Goal: Task Accomplishment & Management: Use online tool/utility

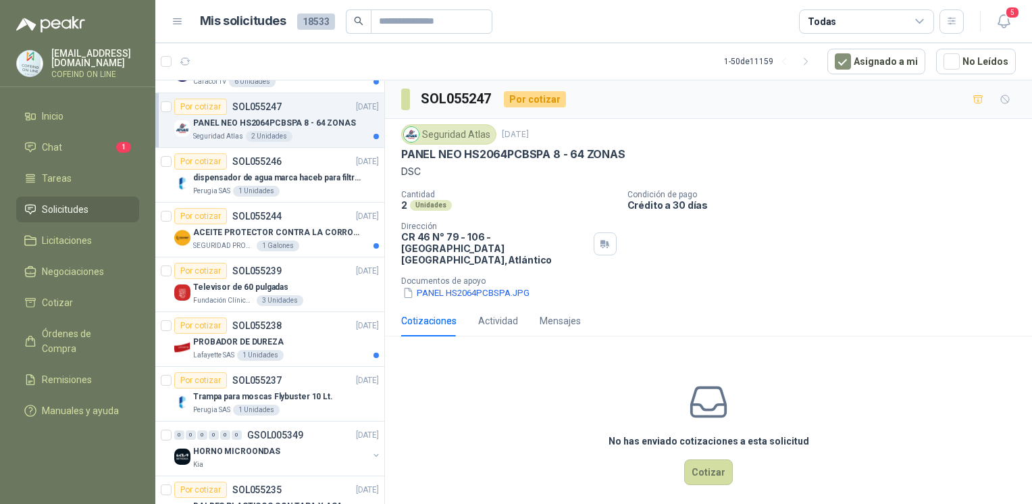
scroll to position [2329, 0]
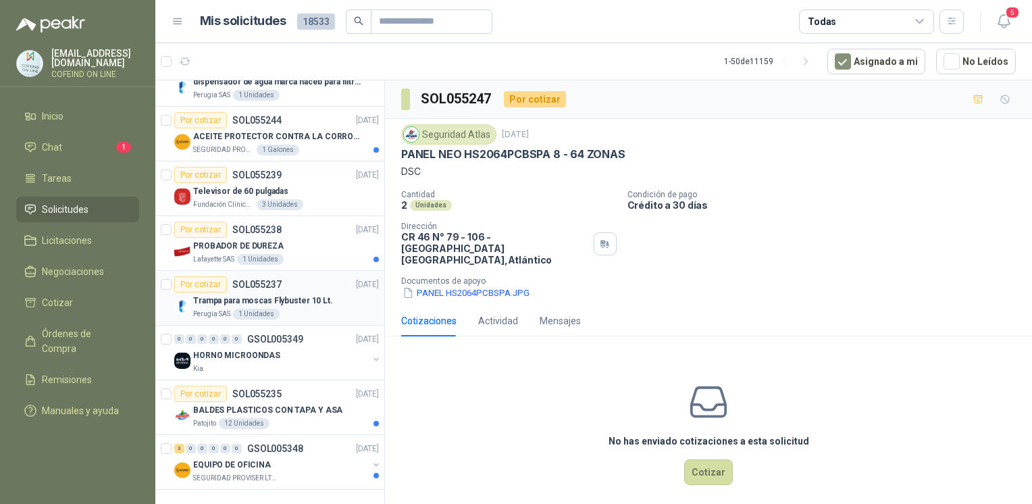
click at [295, 309] on div "Perugia SAS 1 Unidades" at bounding box center [286, 314] width 186 height 11
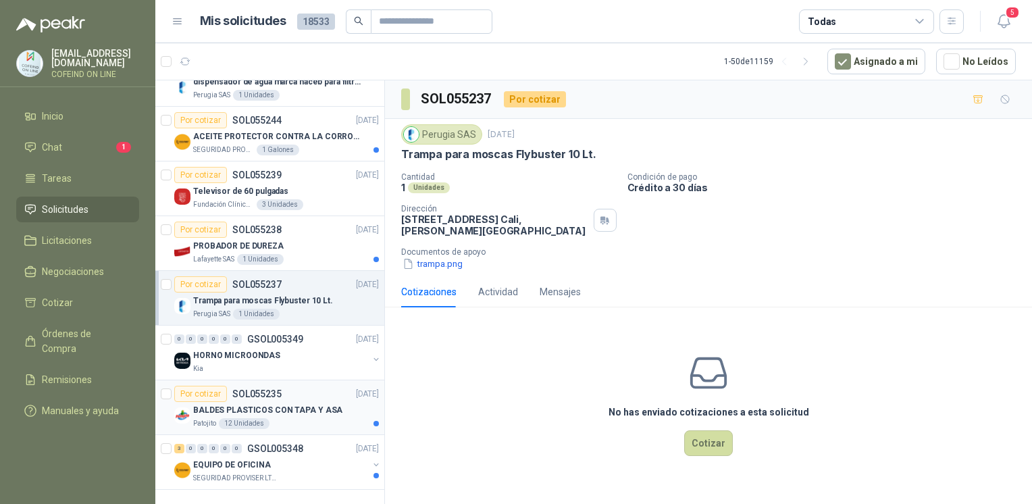
click at [292, 404] on p "BALDES PLASTICOS CON TAPA Y ASA" at bounding box center [267, 410] width 149 height 13
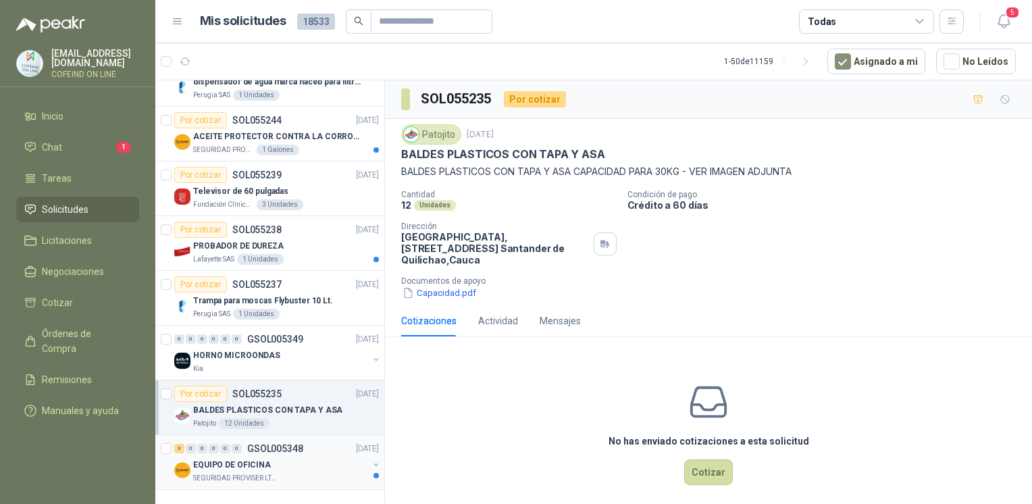
click at [241, 459] on p "EQUIPO DE OFICINA" at bounding box center [232, 465] width 78 height 13
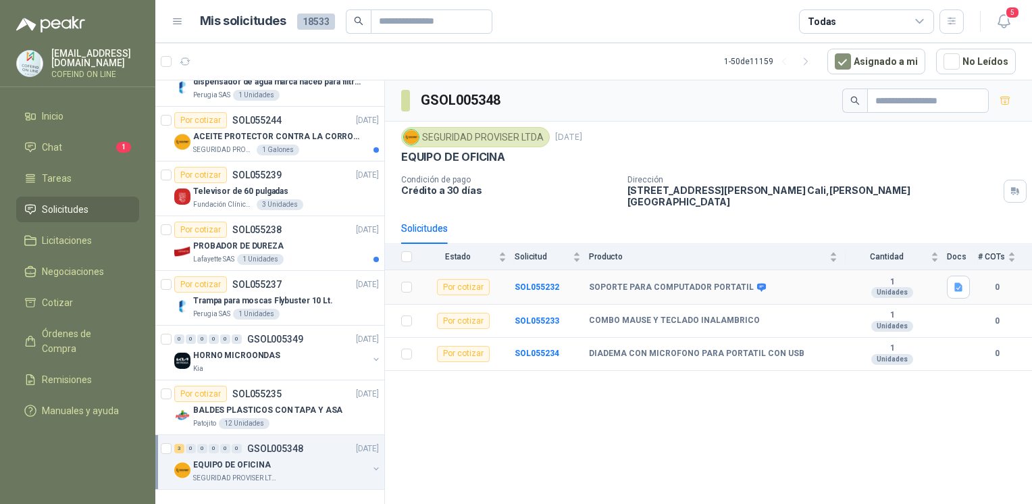
click at [648, 285] on td "SOPORTE PARA COMPUTADOR PORTATIL" at bounding box center [717, 287] width 257 height 34
click at [647, 282] on b "SOPORTE PARA COMPUTADOR PORTATIL" at bounding box center [671, 287] width 165 height 11
click at [549, 282] on b "SOL055232" at bounding box center [537, 286] width 45 height 9
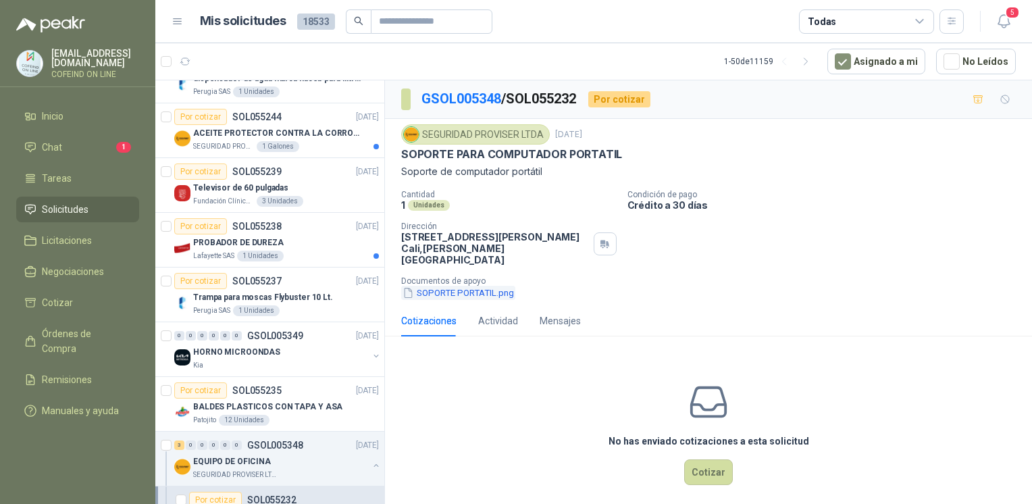
click at [498, 286] on button "SOPORTE PORTATIL.png" at bounding box center [458, 293] width 114 height 14
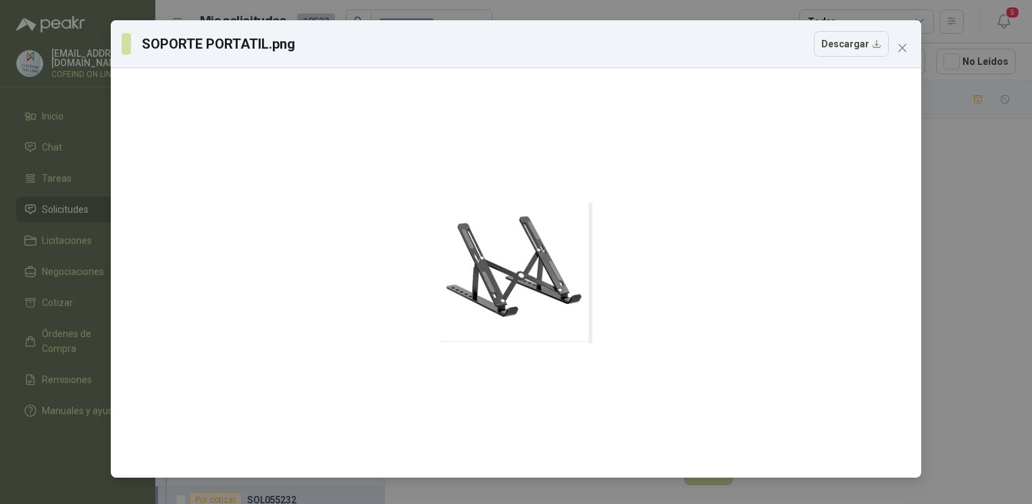
click at [944, 290] on div "SOPORTE PORTATIL.png Descargar" at bounding box center [516, 252] width 1032 height 504
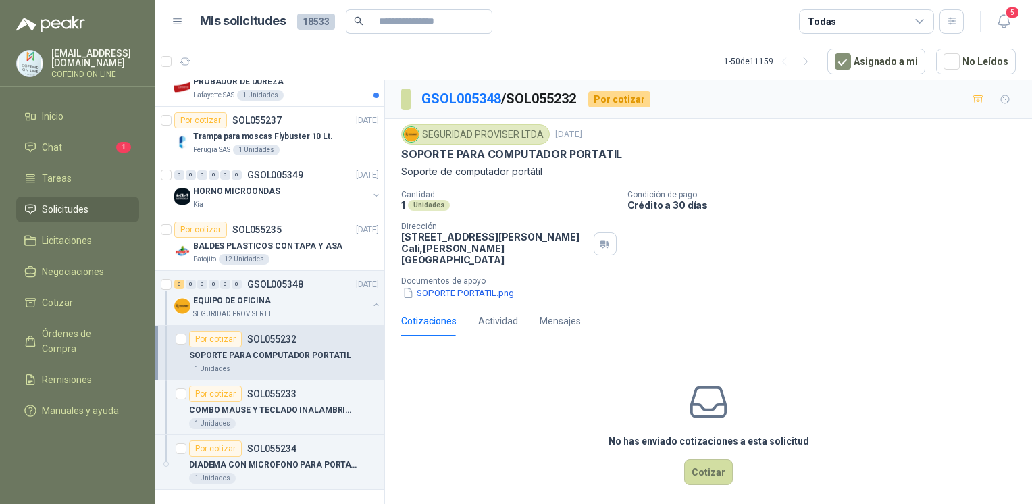
scroll to position [2493, 0]
click at [259, 404] on p "COMBO MAUSE Y TECLADO INALAMBRICO" at bounding box center [273, 410] width 168 height 13
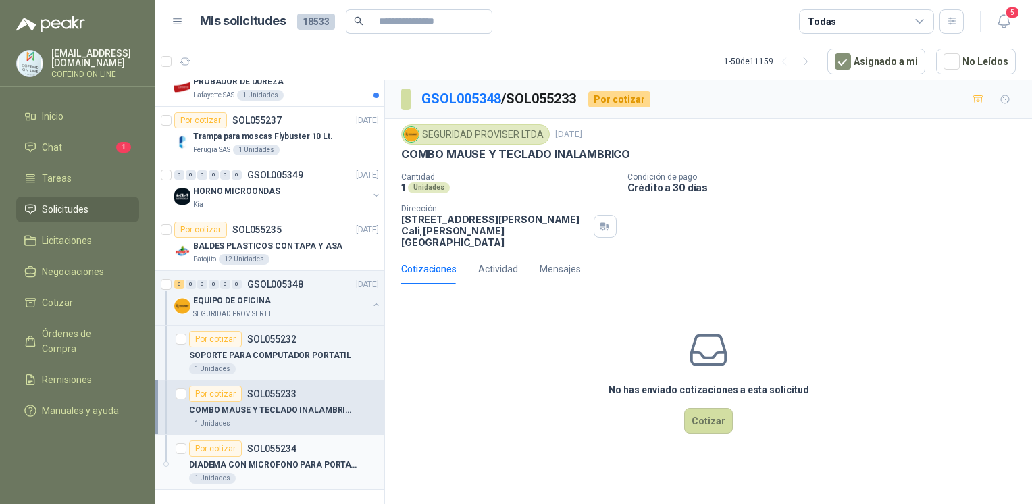
click at [284, 461] on div "DIADEMA CON MICROFONO PARA PORTATIL CON USB" at bounding box center [284, 465] width 190 height 16
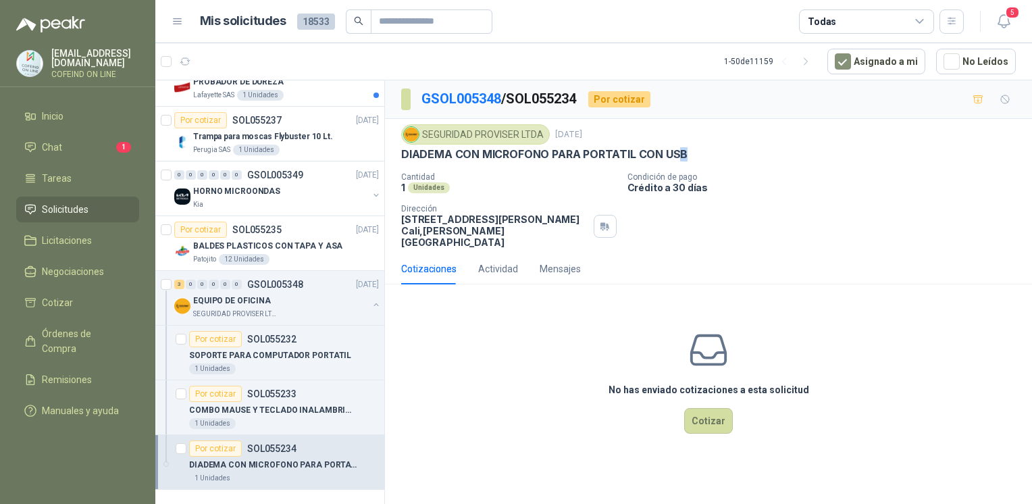
drag, startPoint x: 705, startPoint y: 155, endPoint x: 673, endPoint y: 154, distance: 31.8
click at [673, 154] on div "DIADEMA CON MICROFONO PARA PORTATIL CON USB" at bounding box center [708, 154] width 615 height 14
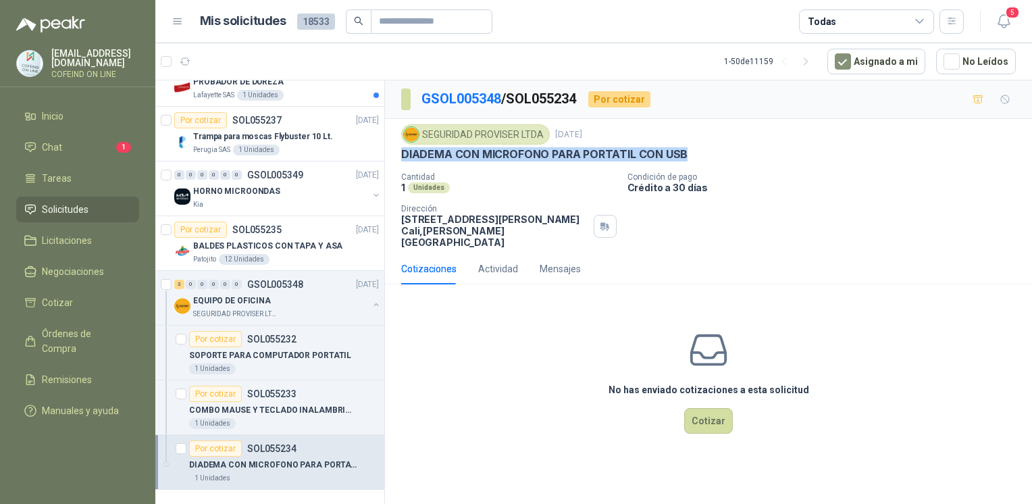
drag, startPoint x: 397, startPoint y: 151, endPoint x: 697, endPoint y: 155, distance: 299.9
click at [697, 155] on div "SEGURIDAD PROVISER LTDA [DATE] DIADEMA CON MICROFONO PARA PORTATIL CON USB Cant…" at bounding box center [708, 186] width 647 height 134
copy p "DIADEMA CON MICROFONO PARA PORTATIL CON USB"
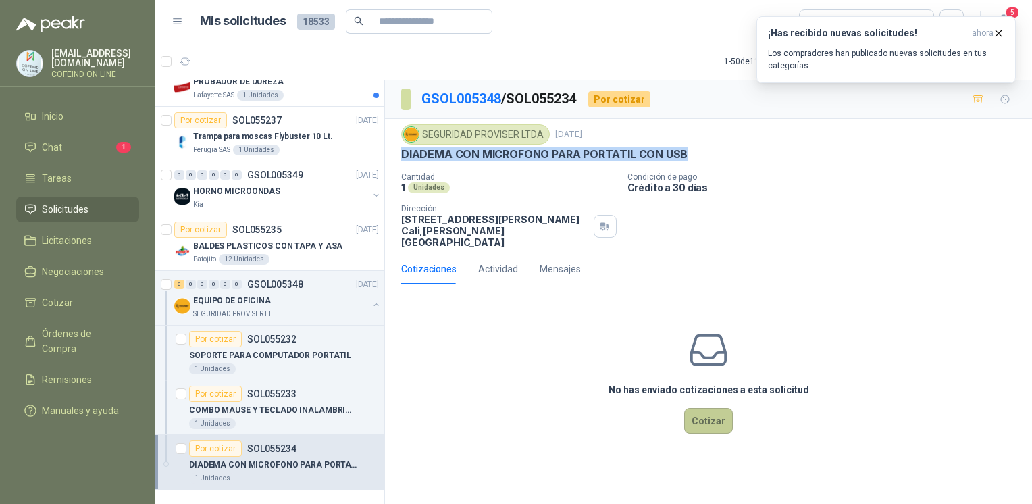
click at [700, 408] on button "Cotizar" at bounding box center [708, 421] width 49 height 26
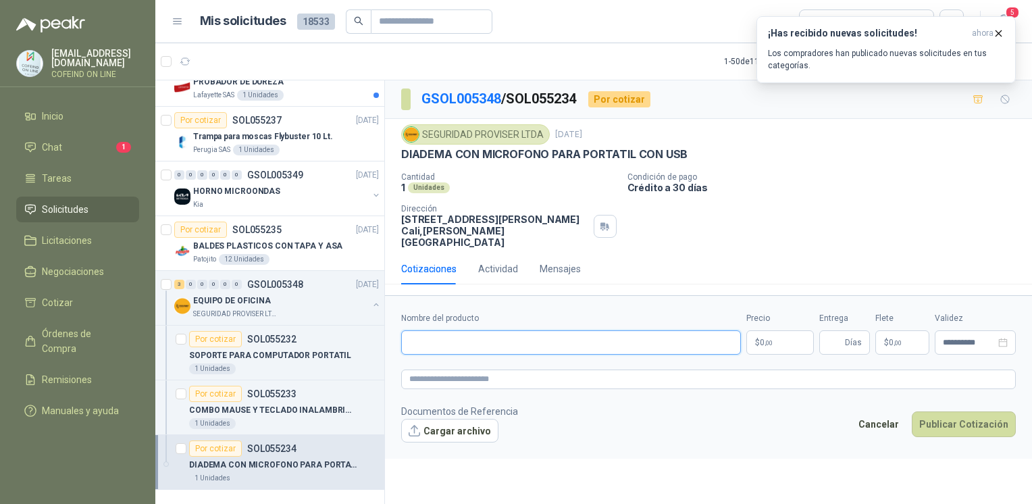
click at [484, 330] on input "Nombre del producto" at bounding box center [571, 342] width 340 height 24
paste input "**********"
drag, startPoint x: 727, startPoint y: 331, endPoint x: 351, endPoint y: 324, distance: 375.6
click at [351, 324] on div "14 0 0 0 0 0 GSOL005414 [DATE] VARIOS -ILUMINACION SEDES Y SERVICIOS Caracol TV…" at bounding box center [593, 294] width 877 height 429
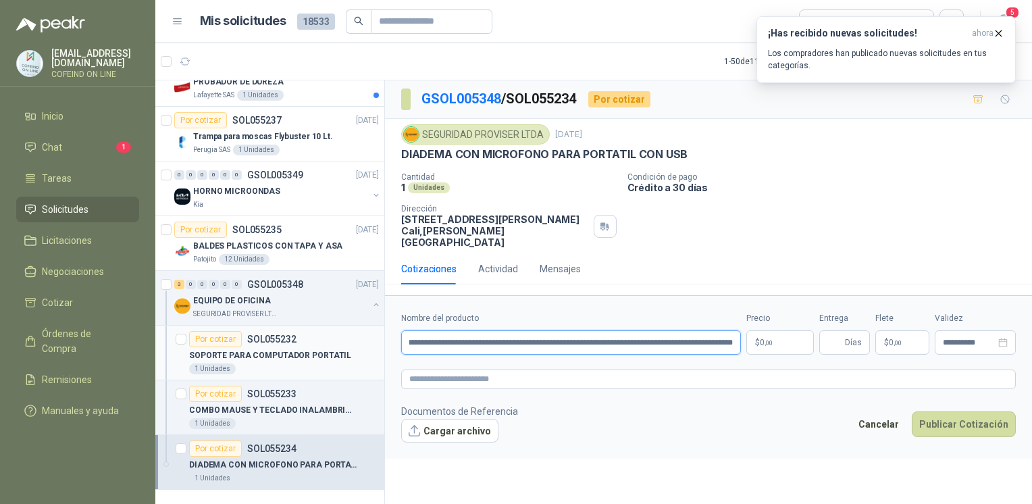
type input "**********"
drag, startPoint x: 737, startPoint y: 332, endPoint x: 375, endPoint y: 343, distance: 362.8
click at [375, 343] on div "14 0 0 0 0 0 GSOL005414 [DATE] VARIOS -ILUMINACION SEDES Y SERVICIOS Caracol TV…" at bounding box center [593, 294] width 877 height 429
click at [462, 330] on input "Nombre del producto" at bounding box center [571, 342] width 340 height 24
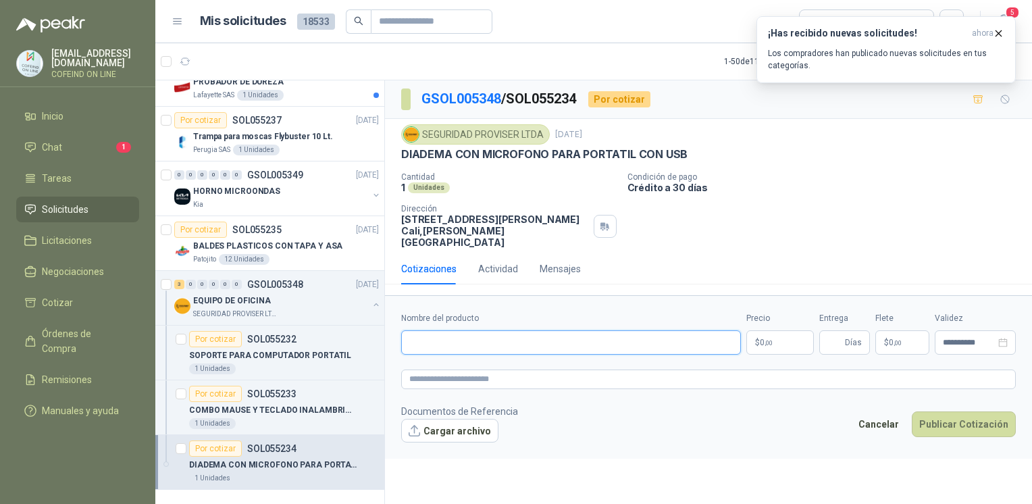
paste input "**********"
type input "**********"
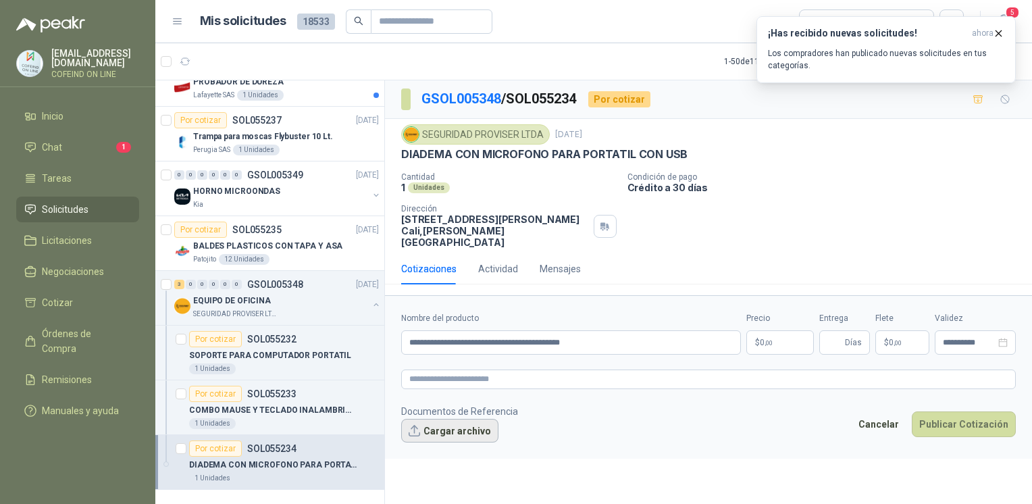
click at [408, 420] on button "Cargar archivo" at bounding box center [449, 431] width 97 height 24
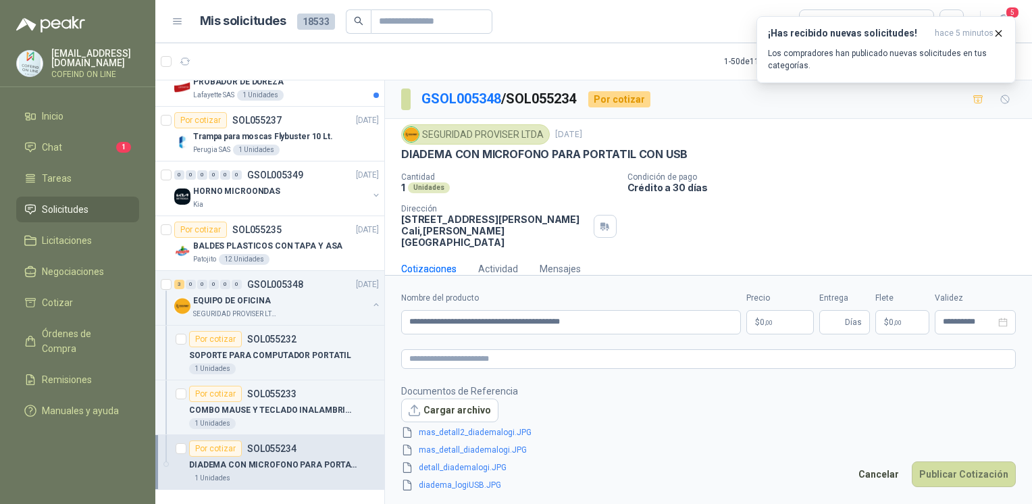
click at [759, 330] on body "[EMAIL_ADDRESS][DOMAIN_NAME] COFEIND ON LINE Inicio Chat 1 Tareas Solicitudes L…" at bounding box center [516, 252] width 1032 height 504
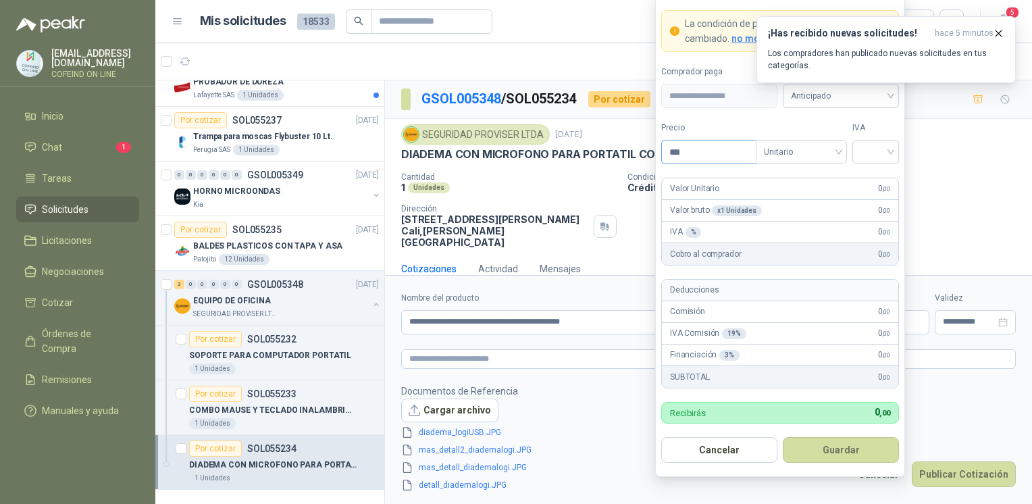
click at [695, 161] on input "***" at bounding box center [709, 151] width 94 height 23
type input "*********"
click at [889, 157] on input "search" at bounding box center [875, 150] width 30 height 20
click at [881, 221] on div "0%" at bounding box center [875, 224] width 25 height 15
click at [831, 455] on button "Guardar" at bounding box center [841, 450] width 116 height 26
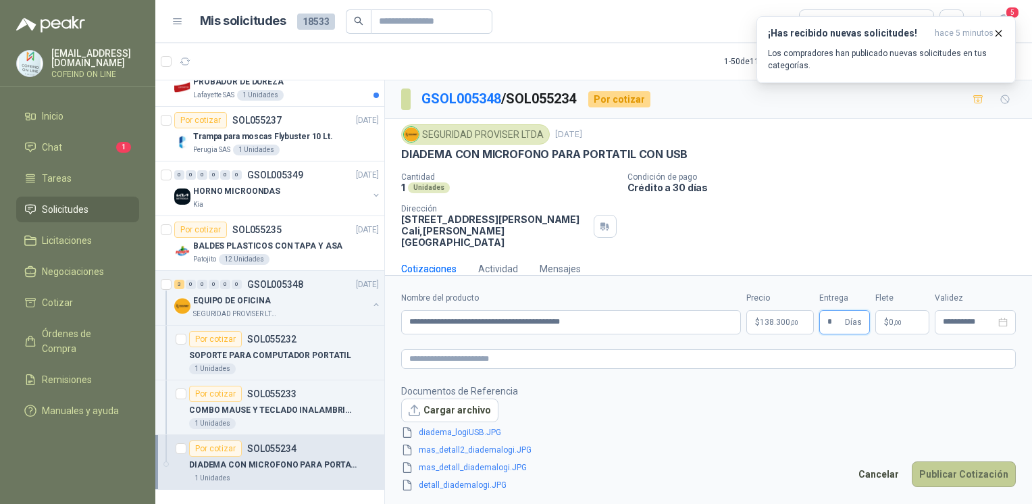
type input "*"
click at [979, 479] on button "Publicar Cotización" at bounding box center [964, 474] width 104 height 26
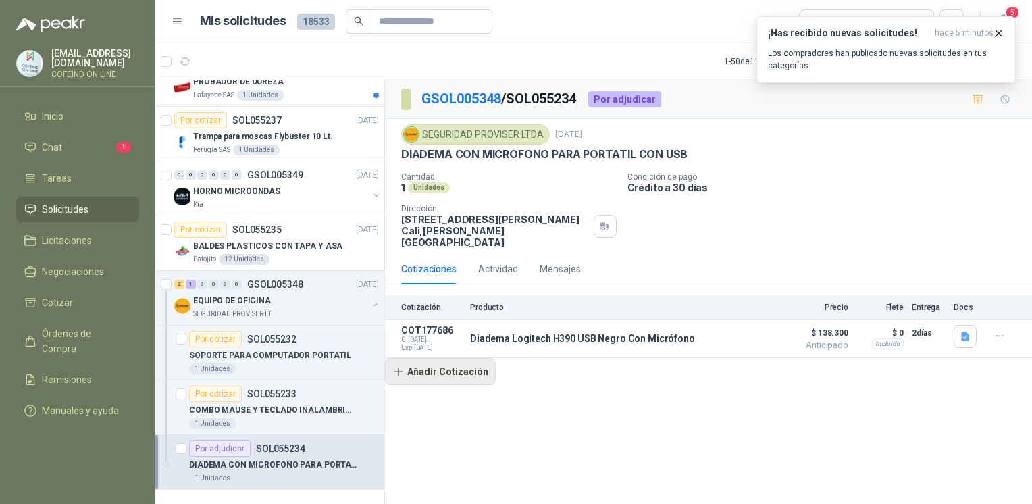
click at [456, 361] on button "Añadir Cotización" at bounding box center [440, 371] width 111 height 27
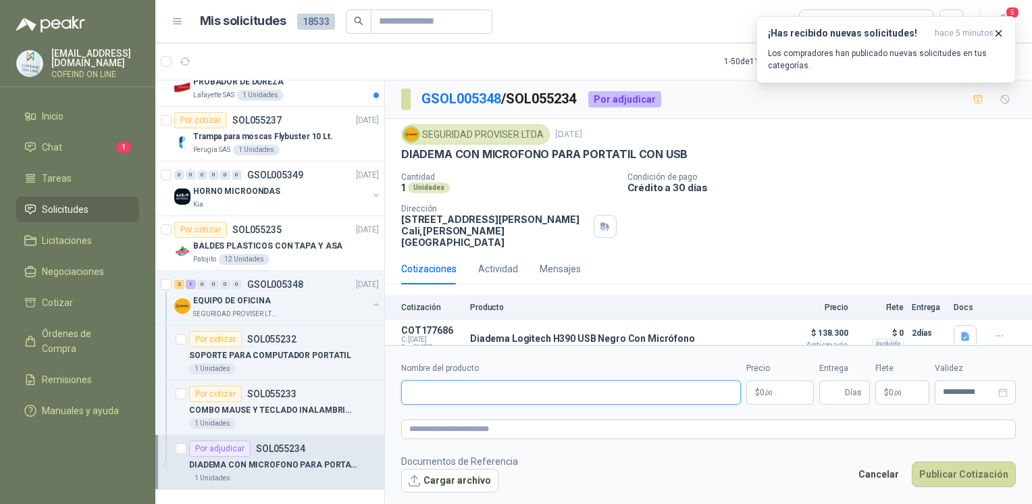
click at [519, 398] on input "Nombre del producto" at bounding box center [571, 392] width 340 height 24
paste input "**********"
type input "**********"
click at [465, 474] on button "Cargar archivo" at bounding box center [449, 481] width 97 height 24
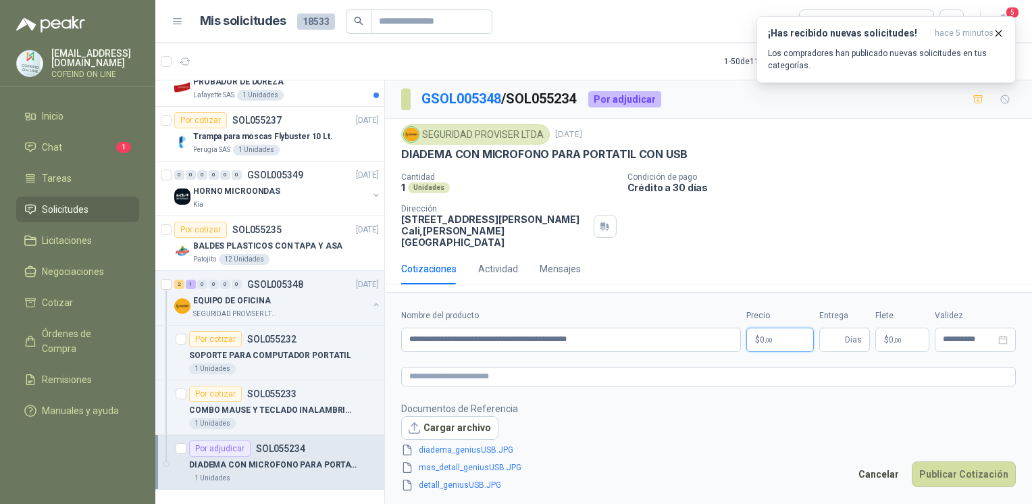
click at [770, 344] on p "$ 0 ,00" at bounding box center [780, 340] width 68 height 24
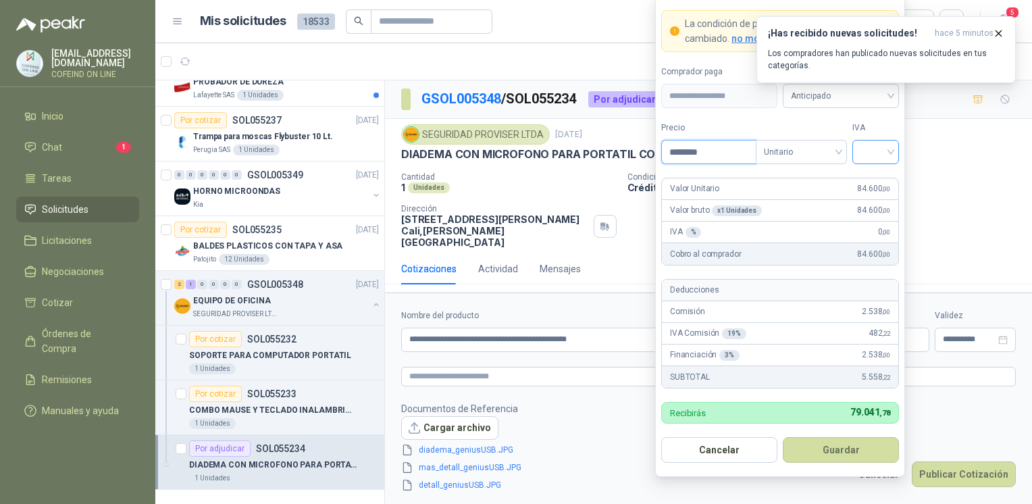
type input "********"
click at [881, 154] on input "search" at bounding box center [875, 150] width 30 height 20
click at [877, 228] on div "0%" at bounding box center [875, 224] width 25 height 15
click at [827, 446] on button "Guardar" at bounding box center [841, 450] width 116 height 26
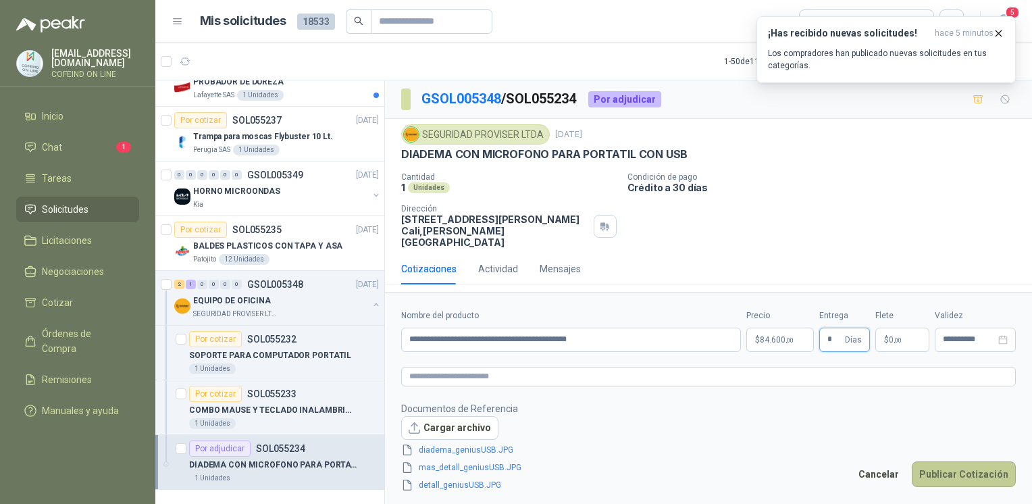
type input "*"
click at [956, 471] on button "Publicar Cotización" at bounding box center [964, 474] width 104 height 26
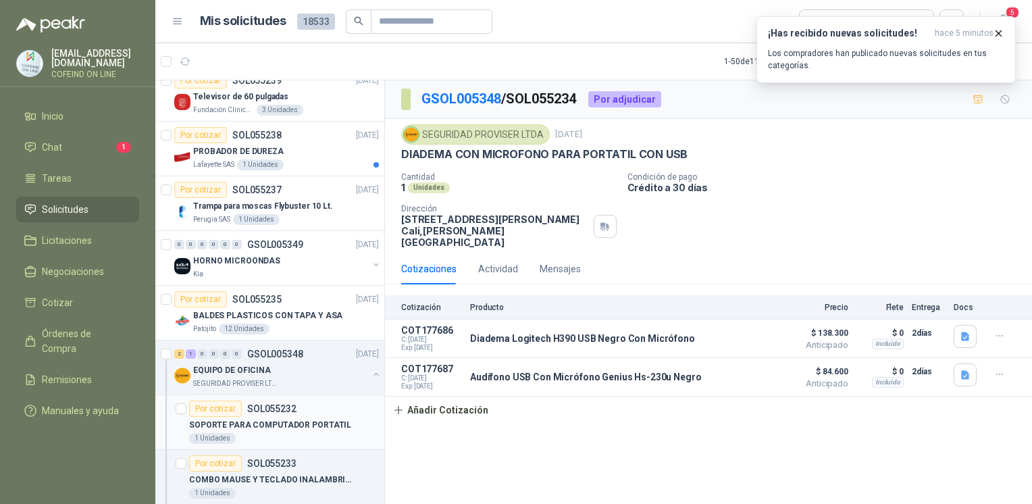
scroll to position [2493, 0]
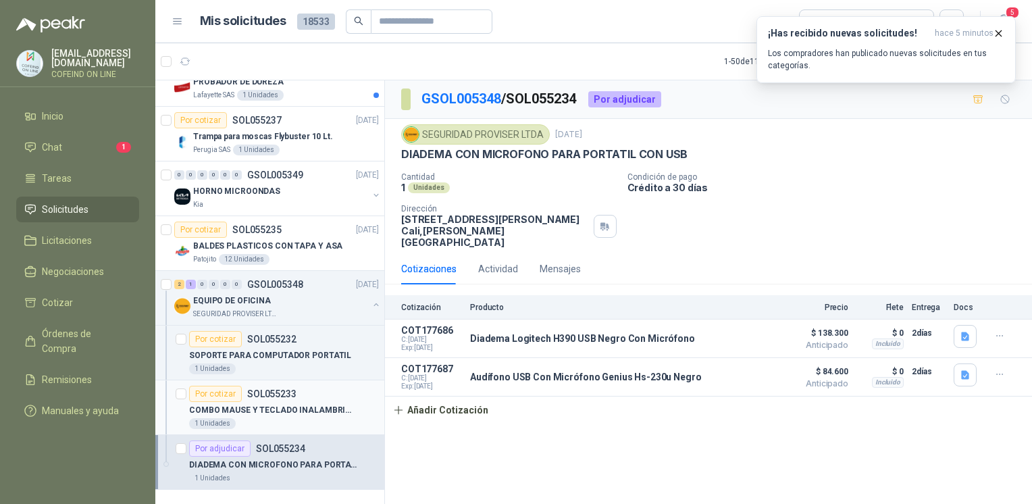
click at [292, 389] on div "Por cotizar SOL055233" at bounding box center [242, 394] width 107 height 16
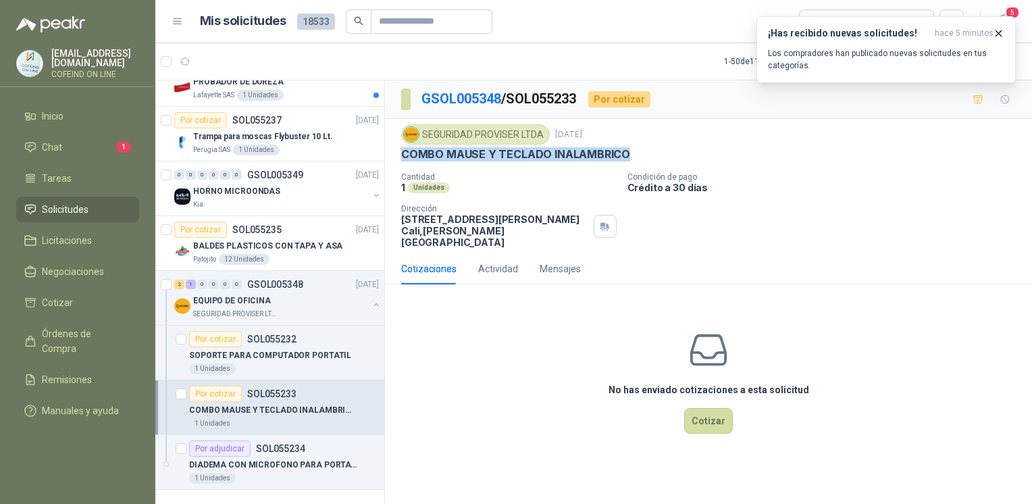
drag, startPoint x: 627, startPoint y: 154, endPoint x: 400, endPoint y: 158, distance: 226.3
click at [401, 158] on div "COMBO MAUSE Y TECLADO INALAMBRICO" at bounding box center [708, 154] width 615 height 14
copy p "COMBO MAUSE Y TECLADO INALAMBRICO"
click at [696, 408] on button "Cotizar" at bounding box center [708, 421] width 49 height 26
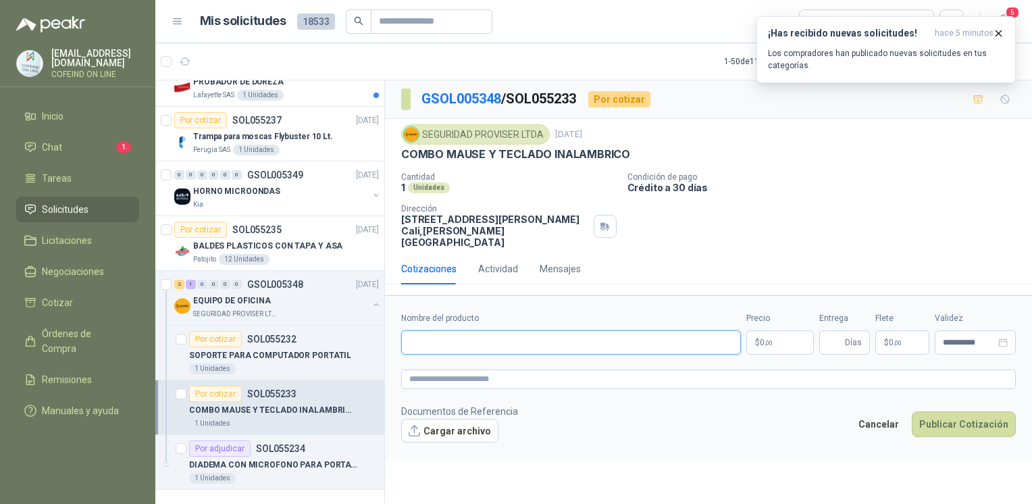
click at [561, 330] on input "Nombre del producto" at bounding box center [571, 342] width 340 height 24
paste input "**********"
type input "**********"
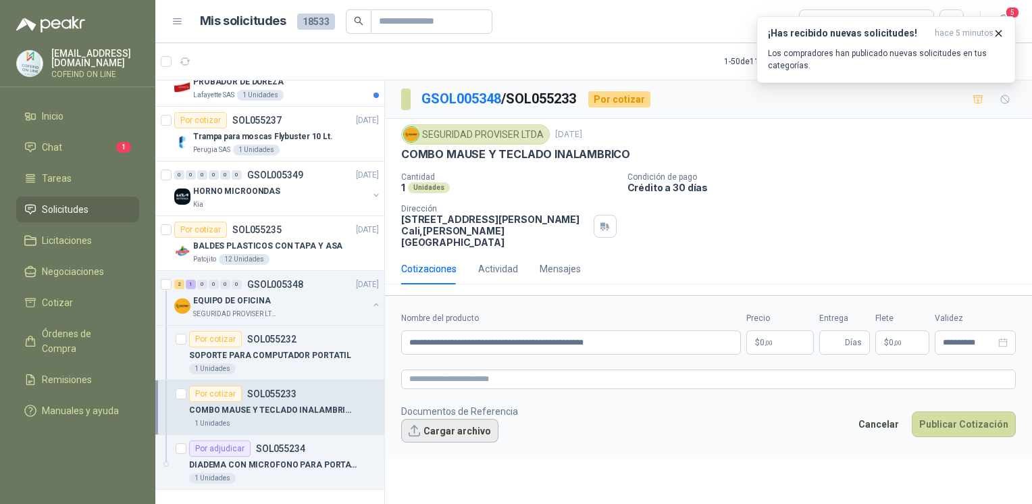
click at [465, 419] on button "Cargar archivo" at bounding box center [449, 431] width 97 height 24
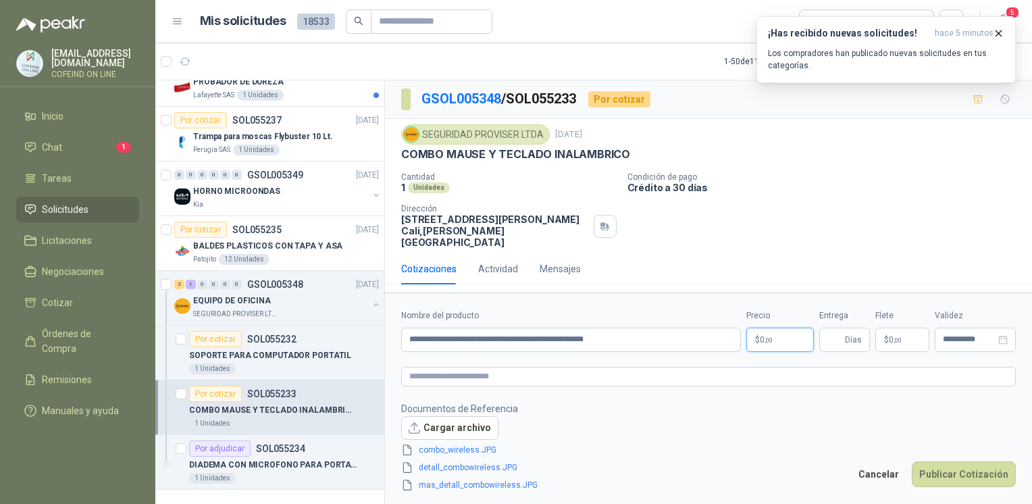
click at [762, 334] on body "[EMAIL_ADDRESS][DOMAIN_NAME] COFEIND ON LINE Inicio Chat 1 Tareas Solicitudes L…" at bounding box center [516, 252] width 1032 height 504
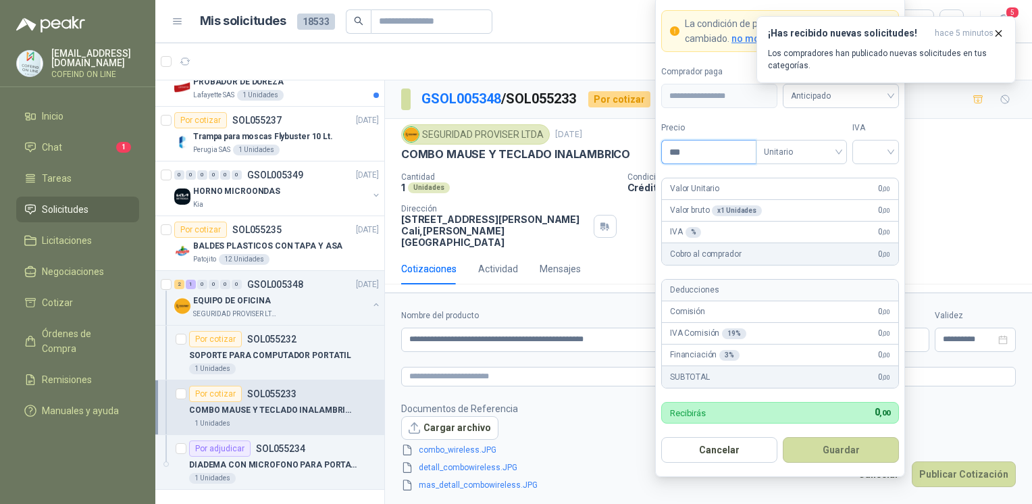
click at [689, 158] on input "***" at bounding box center [709, 151] width 94 height 23
type input "********"
click at [884, 149] on input "search" at bounding box center [875, 150] width 30 height 20
click at [875, 224] on div "0%" at bounding box center [875, 224] width 25 height 15
click at [827, 446] on button "Guardar" at bounding box center [841, 450] width 116 height 26
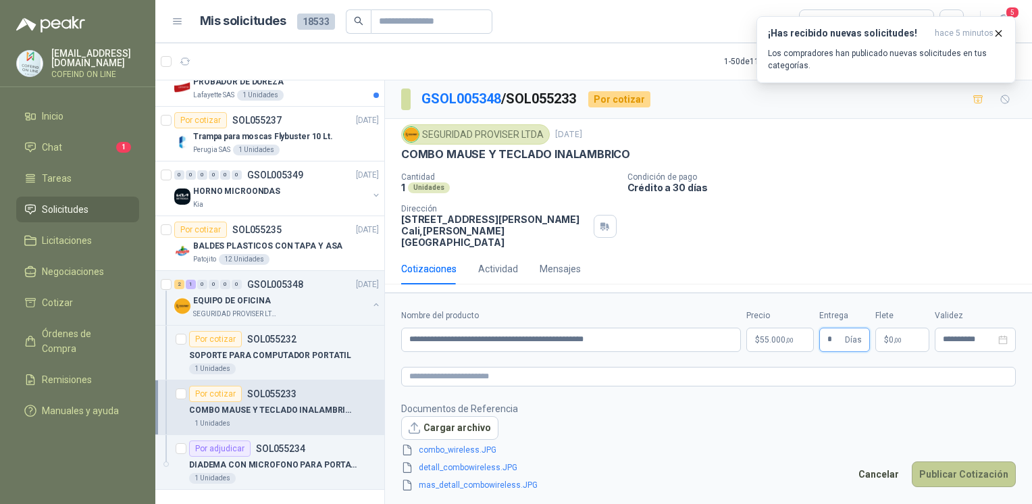
type input "*"
click at [951, 461] on button "Publicar Cotización" at bounding box center [964, 474] width 104 height 26
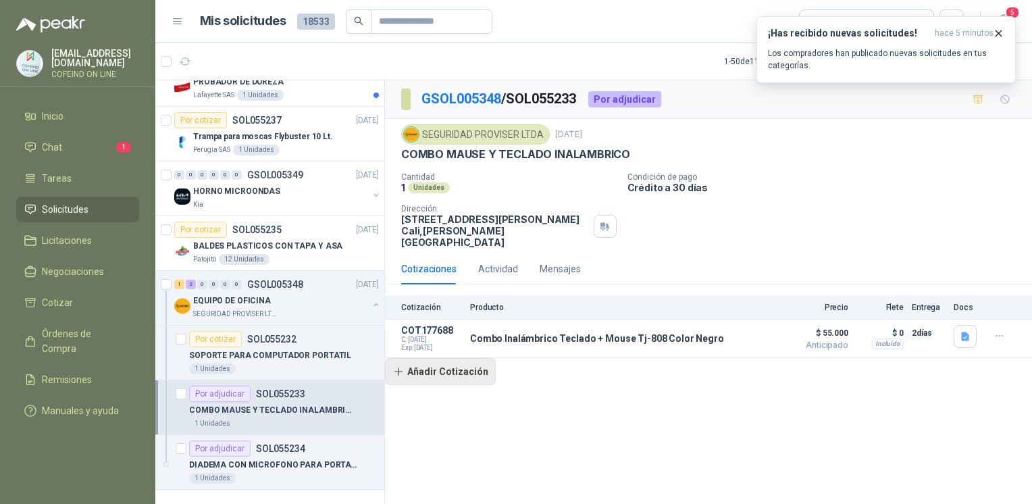
click at [457, 358] on button "Añadir Cotización" at bounding box center [440, 371] width 111 height 27
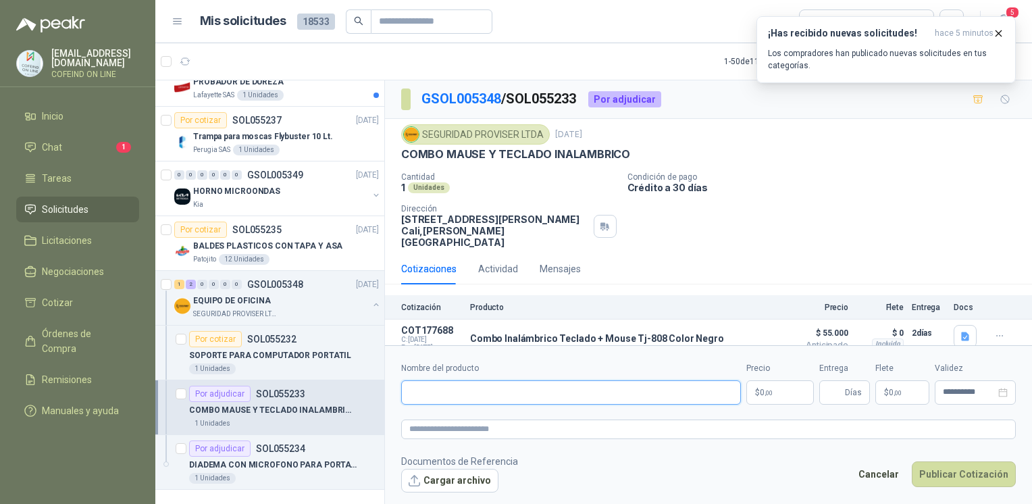
click at [488, 384] on input "Nombre del producto" at bounding box center [571, 392] width 340 height 24
paste input "**********"
drag, startPoint x: 515, startPoint y: 384, endPoint x: 401, endPoint y: 389, distance: 113.6
click at [401, 389] on input "**********" at bounding box center [571, 392] width 340 height 24
paste input "********"
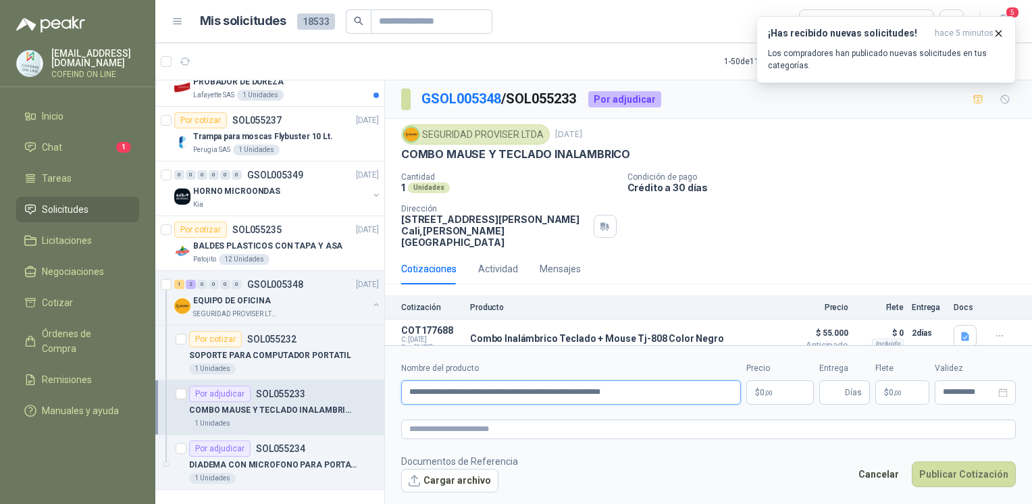
type input "**********"
drag, startPoint x: 394, startPoint y: 214, endPoint x: 524, endPoint y: 223, distance: 130.0
click at [524, 223] on div "SEGURIDAD PROVISER LTDA [DATE] COMBO MAUSE Y TECLADO INALAMBRICO Cantidad 1 Uni…" at bounding box center [708, 186] width 647 height 134
copy p "[STREET_ADDRESS]"
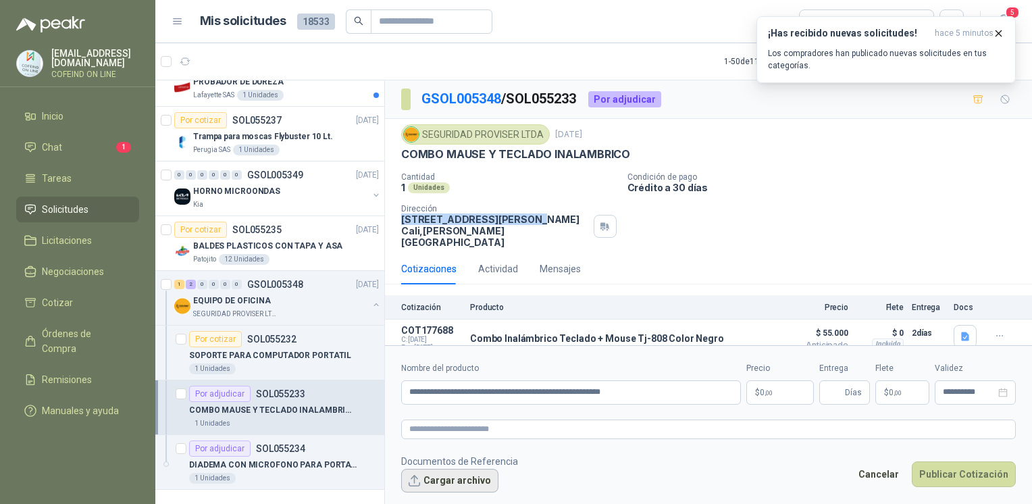
click at [438, 478] on button "Cargar archivo" at bounding box center [449, 481] width 97 height 24
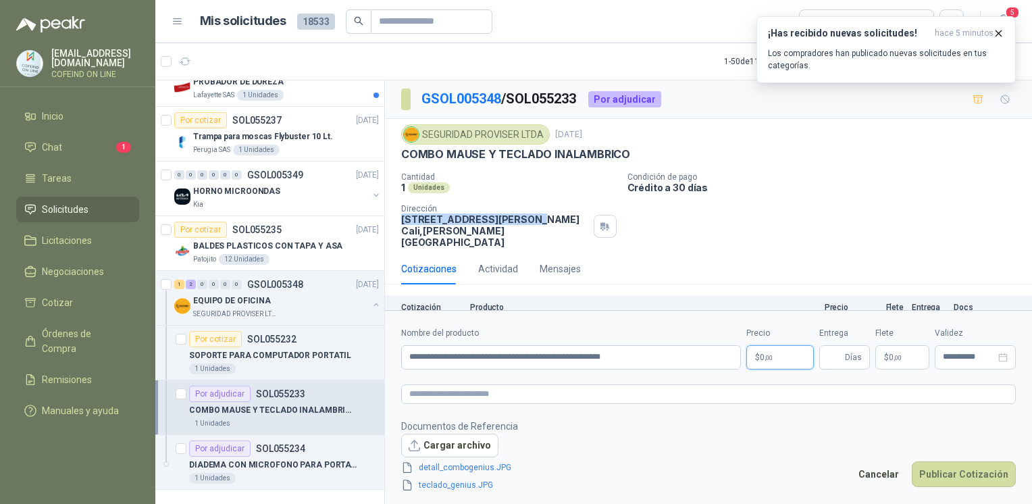
click at [786, 363] on p "$ 0 ,00" at bounding box center [780, 357] width 68 height 24
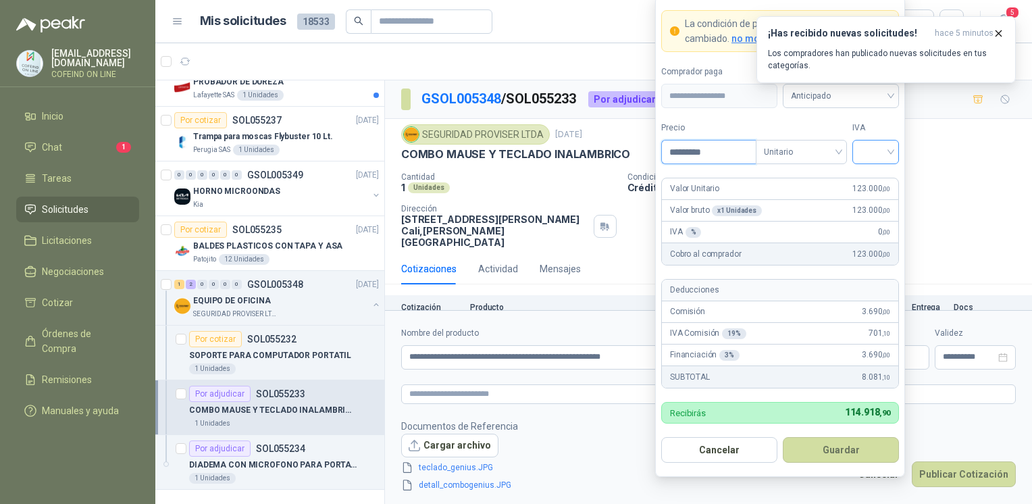
click at [875, 161] on span at bounding box center [875, 151] width 30 height 23
type input "*********"
click at [882, 226] on div "0%" at bounding box center [875, 224] width 25 height 15
click at [825, 448] on button "Guardar" at bounding box center [841, 450] width 116 height 26
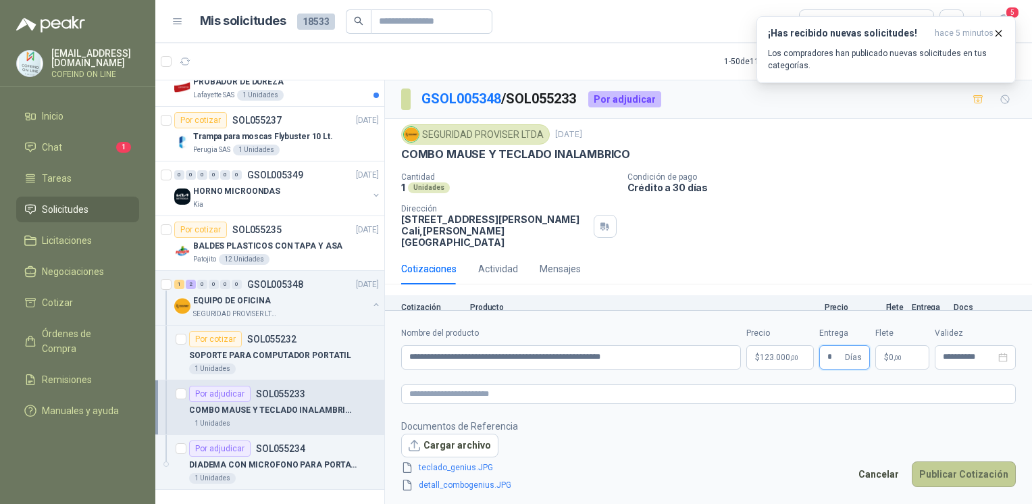
type input "*"
drag, startPoint x: 960, startPoint y: 463, endPoint x: 942, endPoint y: 477, distance: 22.7
click at [942, 477] on button "Publicar Cotización" at bounding box center [964, 474] width 104 height 26
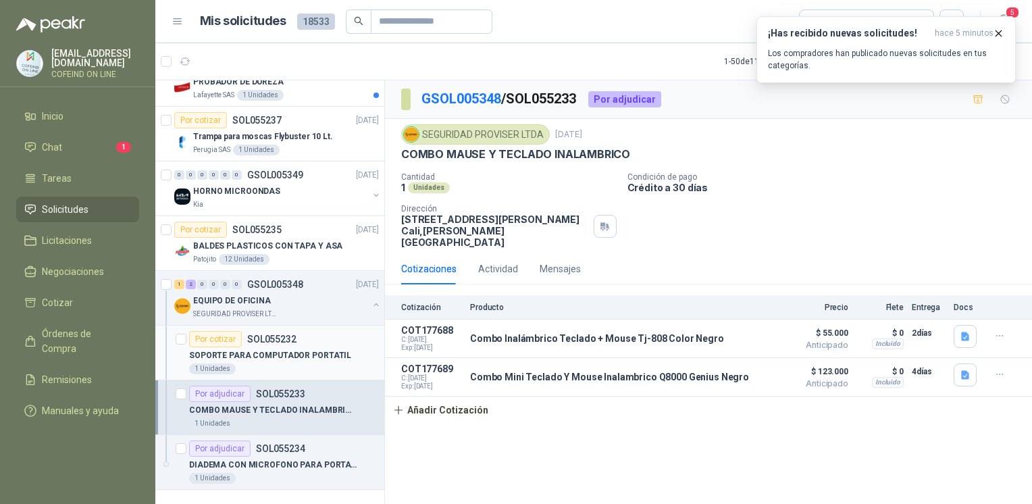
click at [338, 335] on div "Por cotizar SOL055232" at bounding box center [284, 339] width 190 height 16
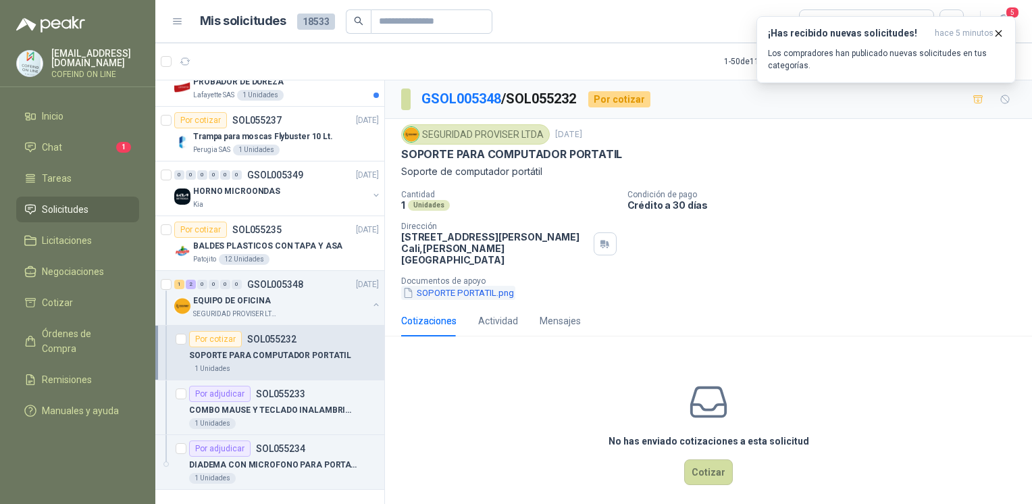
click at [478, 286] on button "SOPORTE PORTATIL.png" at bounding box center [458, 293] width 114 height 14
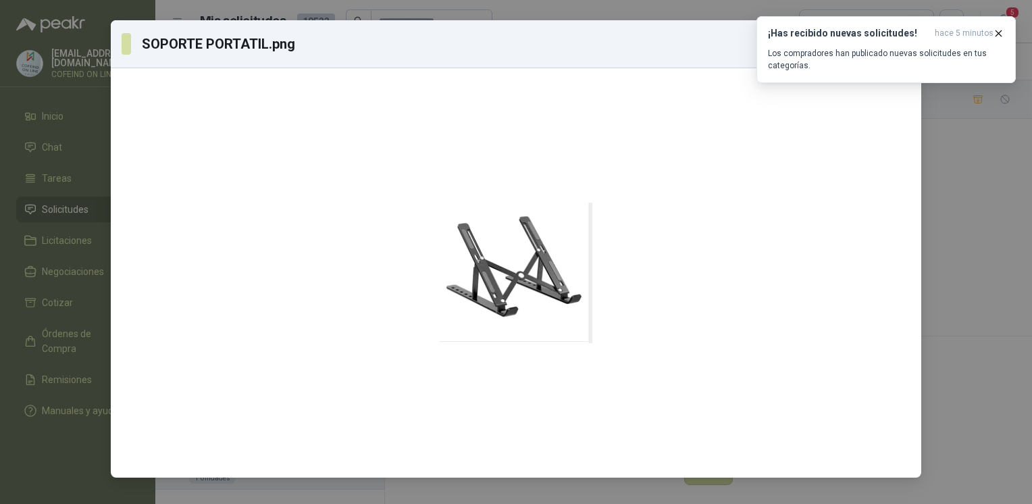
click at [970, 295] on div "SOPORTE PORTATIL.png Descargar" at bounding box center [516, 252] width 1032 height 504
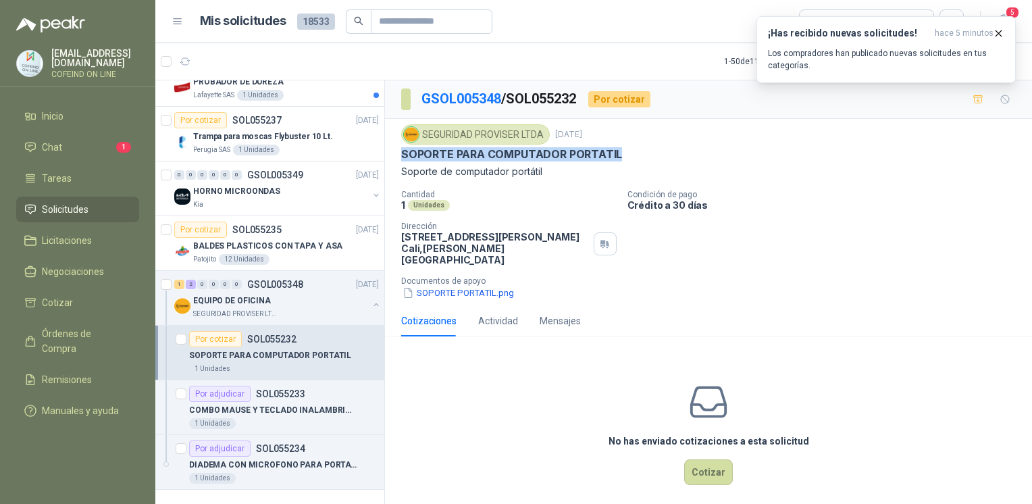
drag, startPoint x: 636, startPoint y: 154, endPoint x: 396, endPoint y: 156, distance: 239.8
click at [396, 156] on div "SEGURIDAD PROVISER LTDA [DATE] SOPORTE PARA COMPUTADOR PORTATIL Soporte de comp…" at bounding box center [708, 212] width 647 height 186
copy p "SOPORTE PARA COMPUTADOR PORTATIL"
click at [420, 286] on button "SOPORTE PORTATIL.png" at bounding box center [458, 293] width 114 height 14
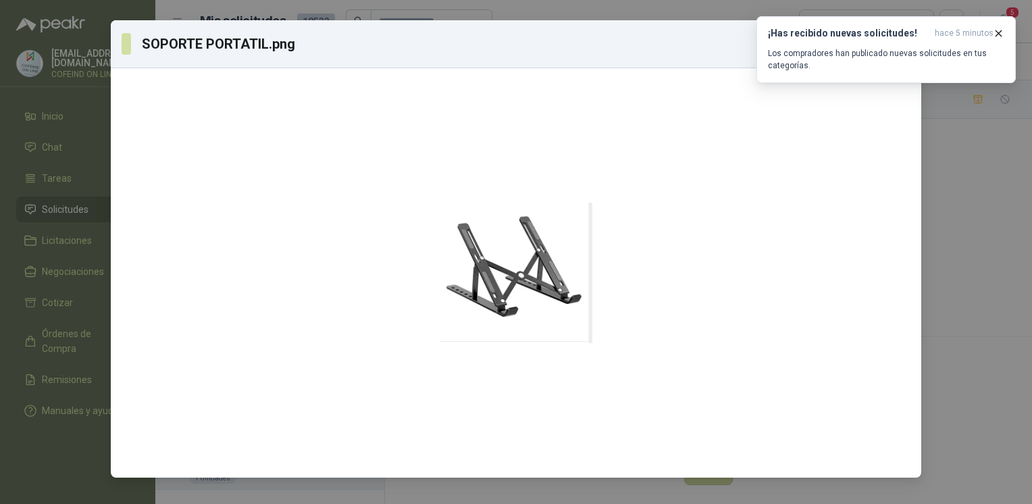
click at [936, 286] on div "SOPORTE PORTATIL.png Descargar" at bounding box center [516, 252] width 1032 height 504
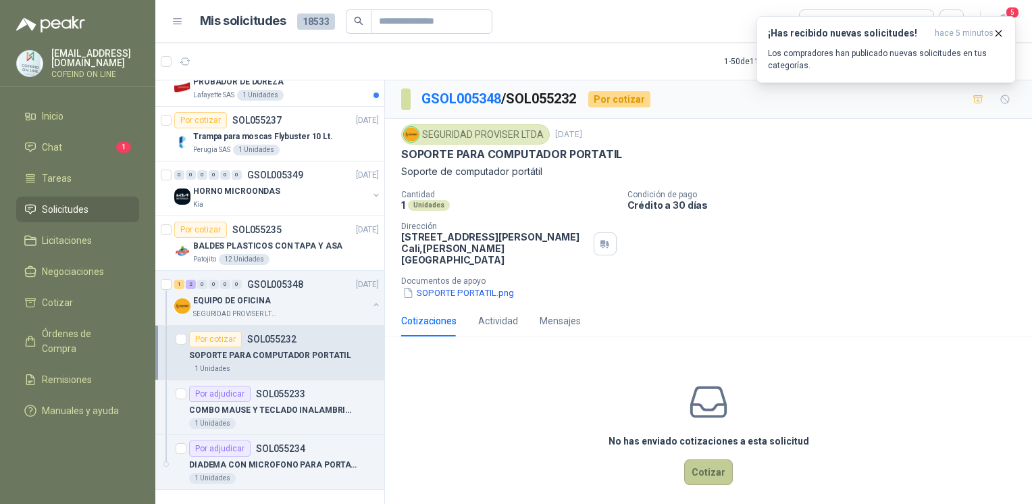
click at [690, 469] on button "Cotizar" at bounding box center [708, 472] width 49 height 26
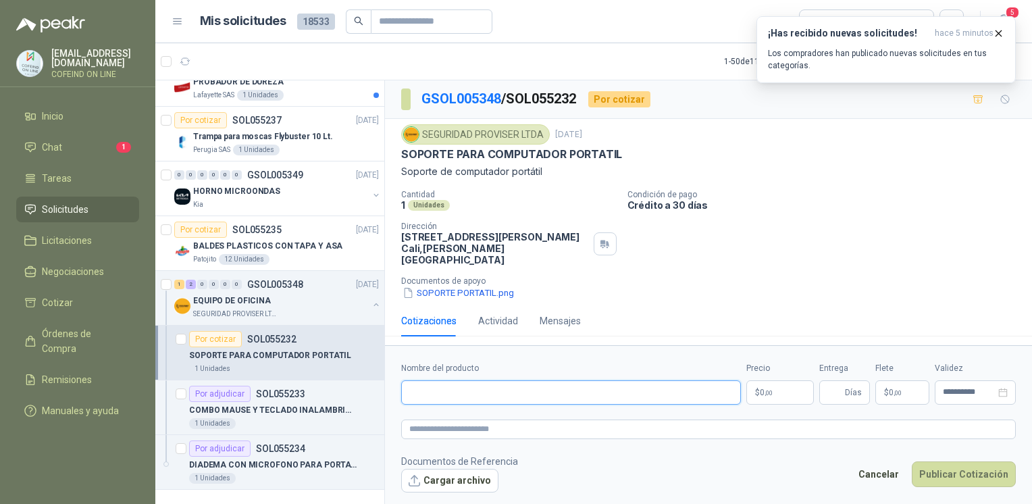
click at [500, 387] on input "Nombre del producto" at bounding box center [571, 392] width 340 height 24
paste input "**********"
type input "**********"
click at [457, 477] on button "Cargar archivo" at bounding box center [449, 481] width 97 height 24
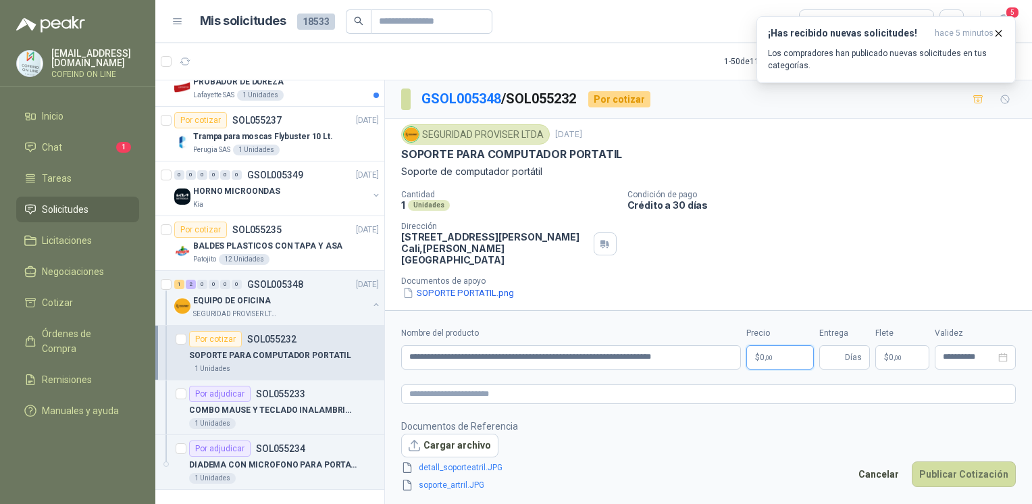
click at [790, 363] on body "[EMAIL_ADDRESS][DOMAIN_NAME] COFEIND ON LINE Inicio Chat 1 Tareas Solicitudes L…" at bounding box center [516, 252] width 1032 height 504
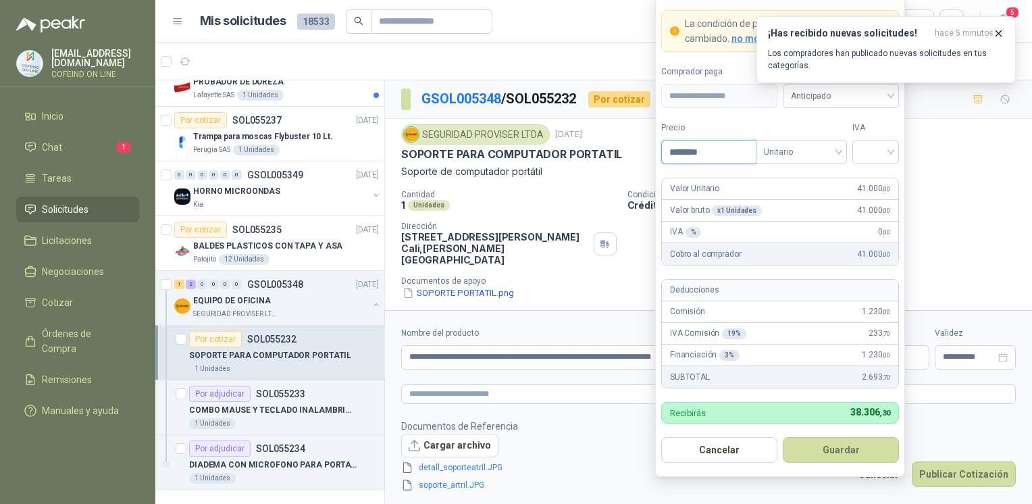
click at [716, 157] on input "********" at bounding box center [709, 151] width 94 height 23
click at [869, 161] on span at bounding box center [875, 151] width 30 height 23
type input "********"
click at [875, 223] on div "0%" at bounding box center [875, 224] width 25 height 15
click at [815, 468] on form "**********" at bounding box center [780, 236] width 250 height 481
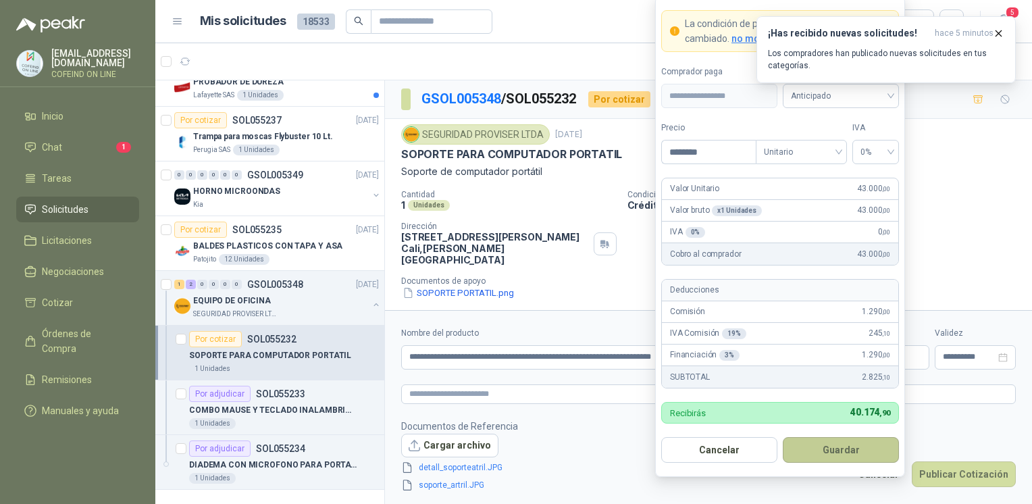
click at [811, 452] on button "Guardar" at bounding box center [841, 450] width 116 height 26
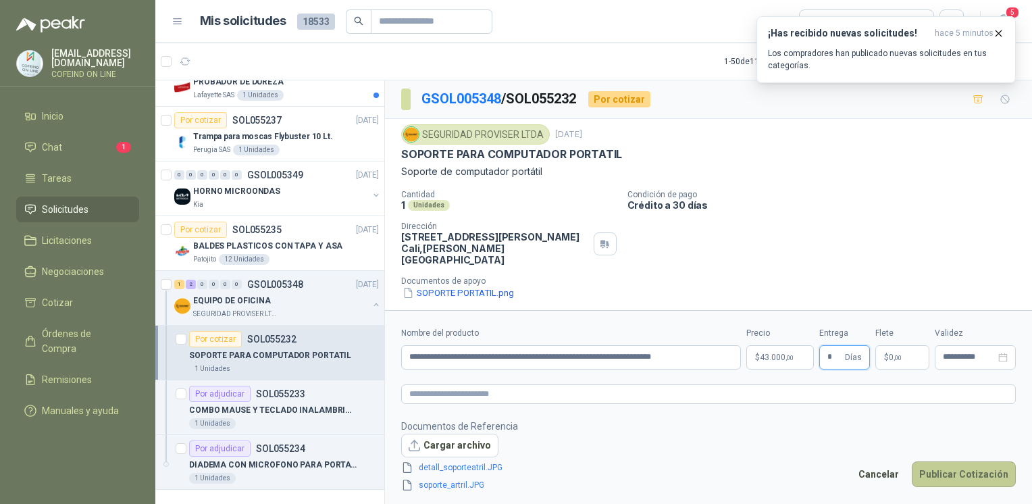
type input "*"
click at [929, 477] on button "Publicar Cotización" at bounding box center [964, 474] width 104 height 26
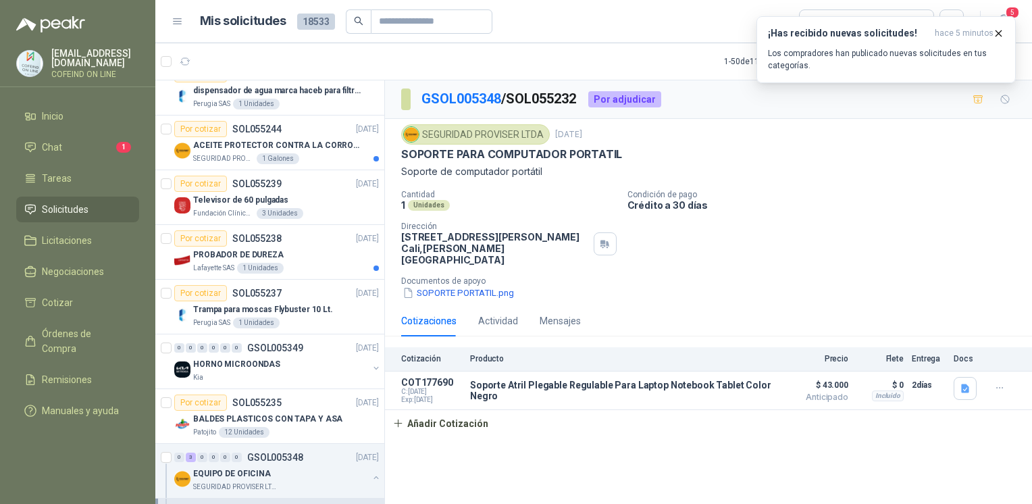
scroll to position [2302, 0]
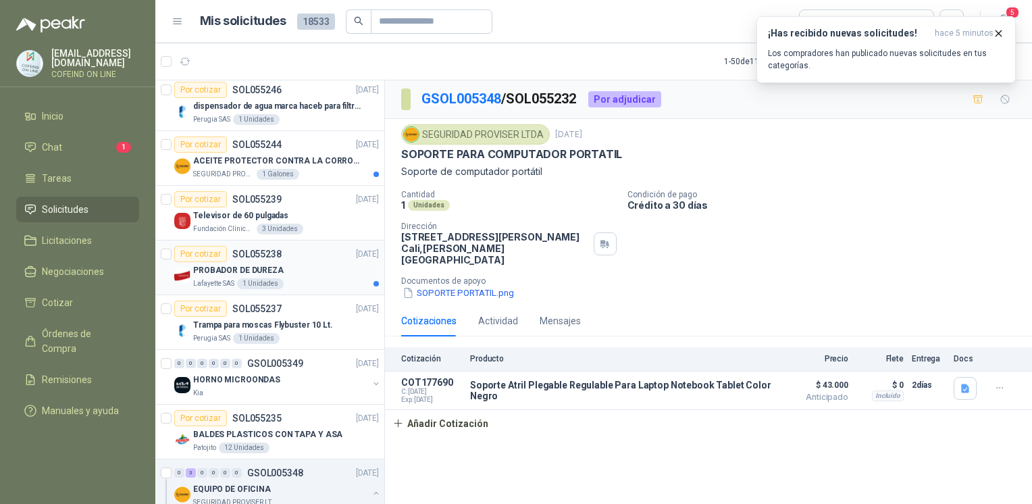
click at [184, 267] on img at bounding box center [182, 275] width 16 height 16
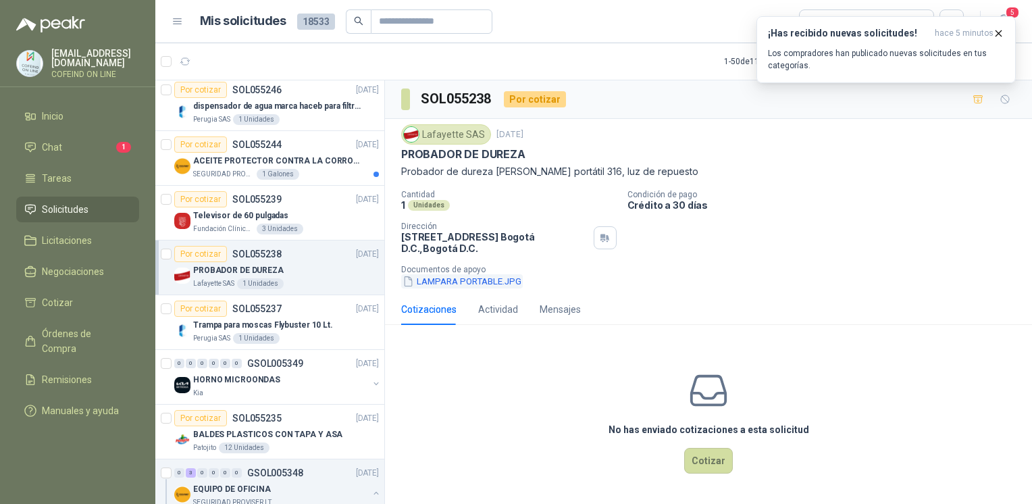
click at [490, 284] on button "LAMPARA PORTABLE.JPG" at bounding box center [462, 281] width 122 height 14
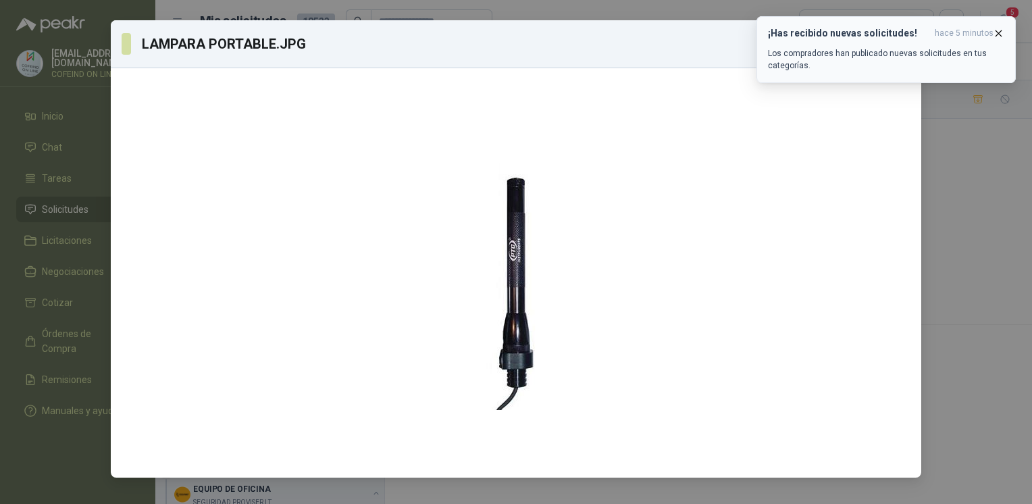
click at [1000, 34] on icon "button" at bounding box center [998, 32] width 5 height 5
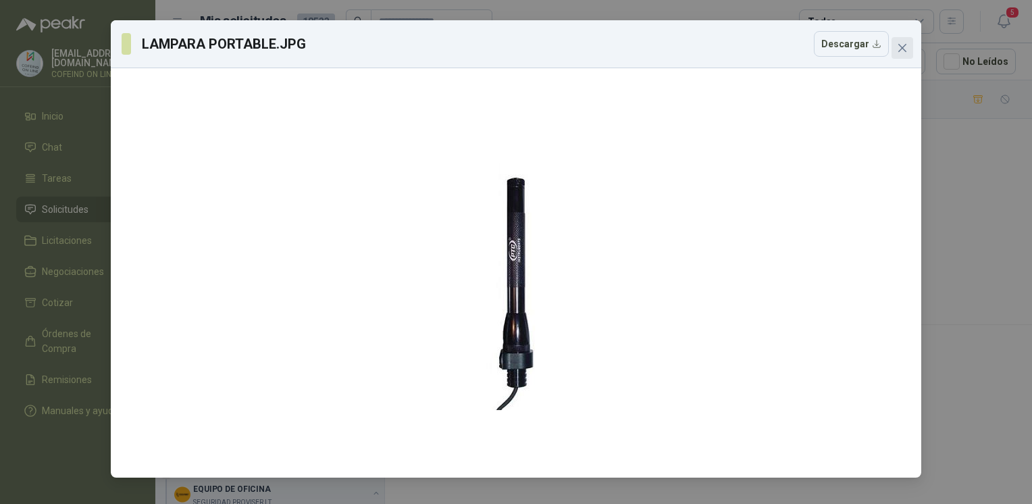
click at [895, 50] on span "Close" at bounding box center [902, 48] width 22 height 11
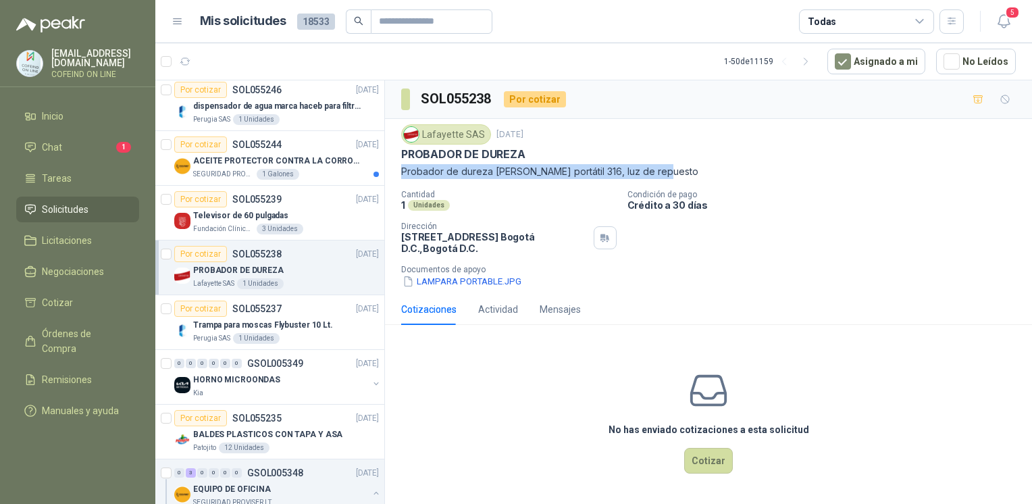
drag, startPoint x: 397, startPoint y: 169, endPoint x: 678, endPoint y: 176, distance: 281.0
click at [678, 176] on div "Lafayette SAS [DATE] PROBADOR DE DUREZA Probador de dureza [PERSON_NAME] portát…" at bounding box center [708, 206] width 647 height 175
copy p "Probador de dureza [PERSON_NAME] portátil 316, luz de repuesto"
click at [482, 282] on button "LAMPARA PORTABLE.JPG" at bounding box center [462, 281] width 122 height 14
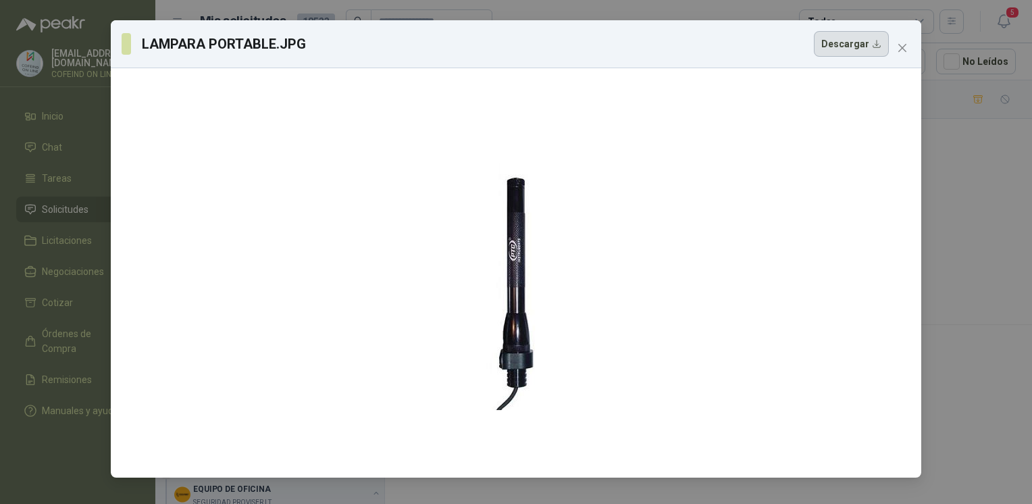
click at [835, 45] on button "Descargar" at bounding box center [851, 44] width 75 height 26
click at [959, 300] on div "LAMPARA PORTABLE.JPG Descargar" at bounding box center [516, 252] width 1032 height 504
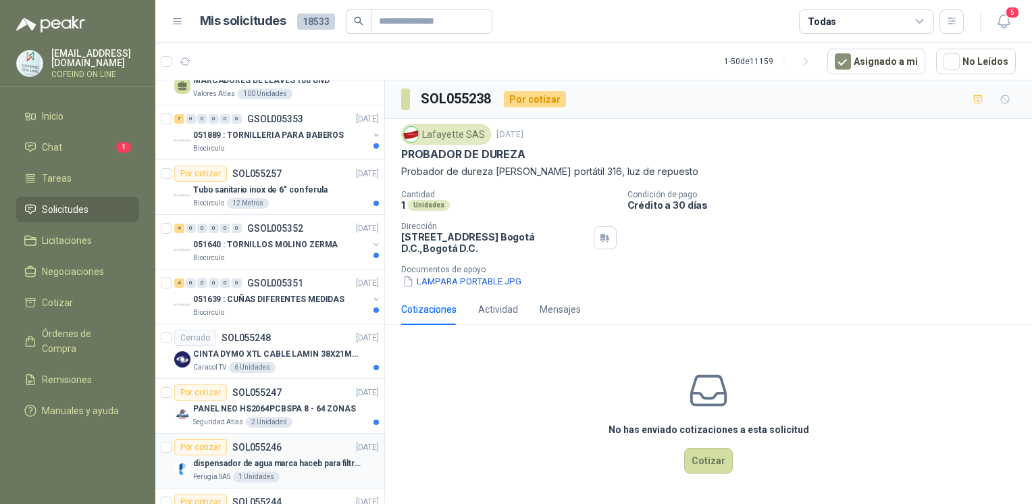
scroll to position [1936, 0]
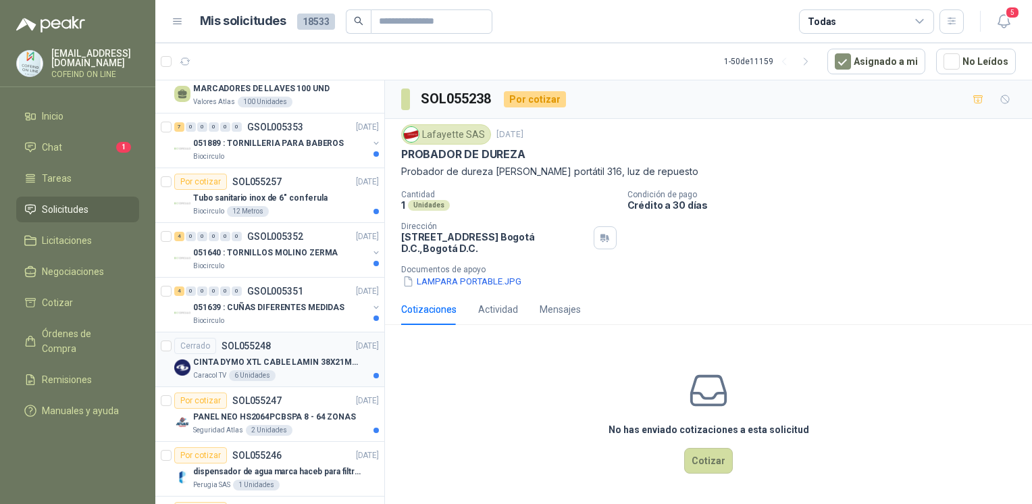
click at [327, 356] on p "CINTA DYMO XTL CABLE LAMIN 38X21MMBLANCO" at bounding box center [277, 362] width 168 height 13
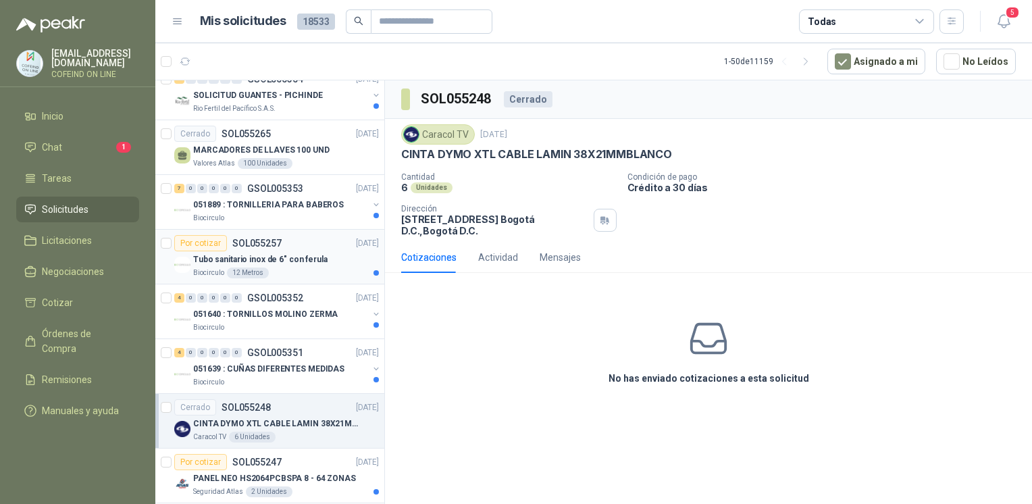
scroll to position [1849, 0]
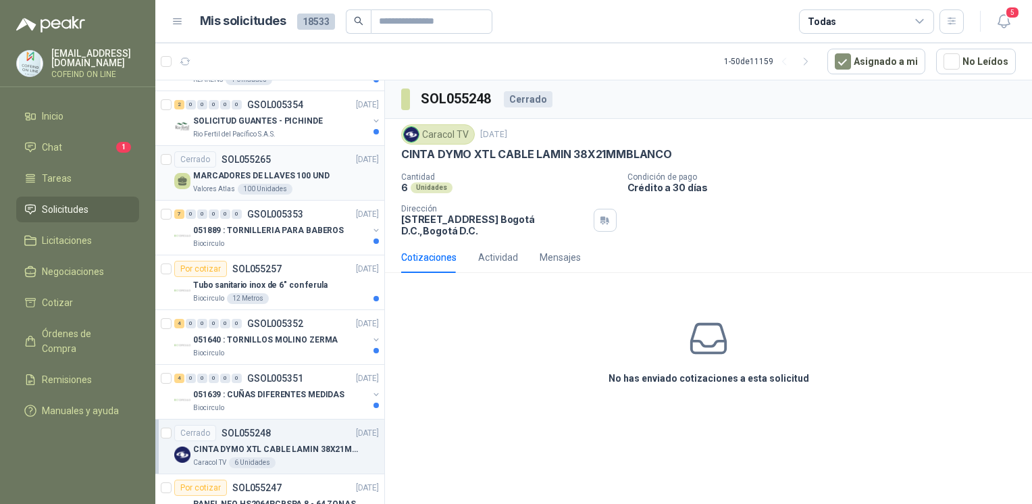
click at [334, 184] on div "Valores Atlas 100 Unidades" at bounding box center [286, 189] width 186 height 11
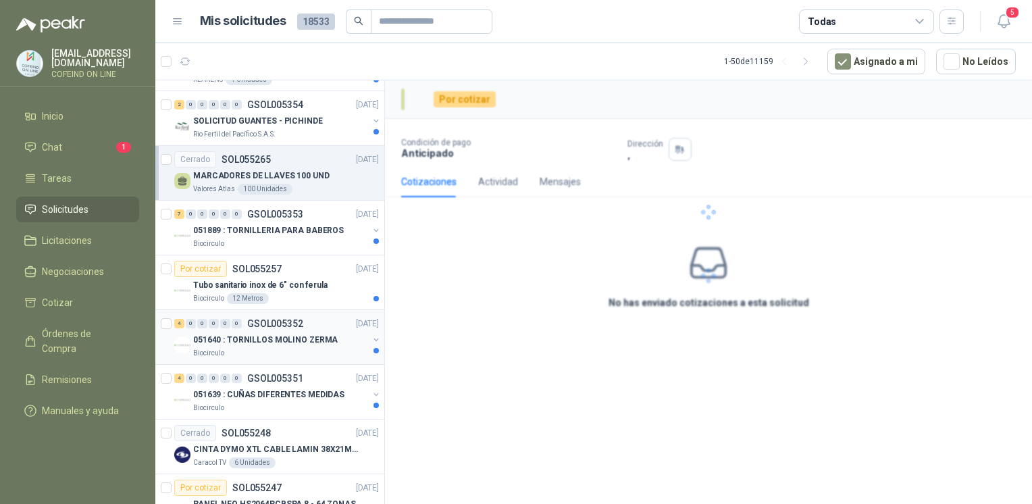
click at [342, 332] on div "051640 : TORNILLOS MOLINO ZERMA" at bounding box center [280, 340] width 175 height 16
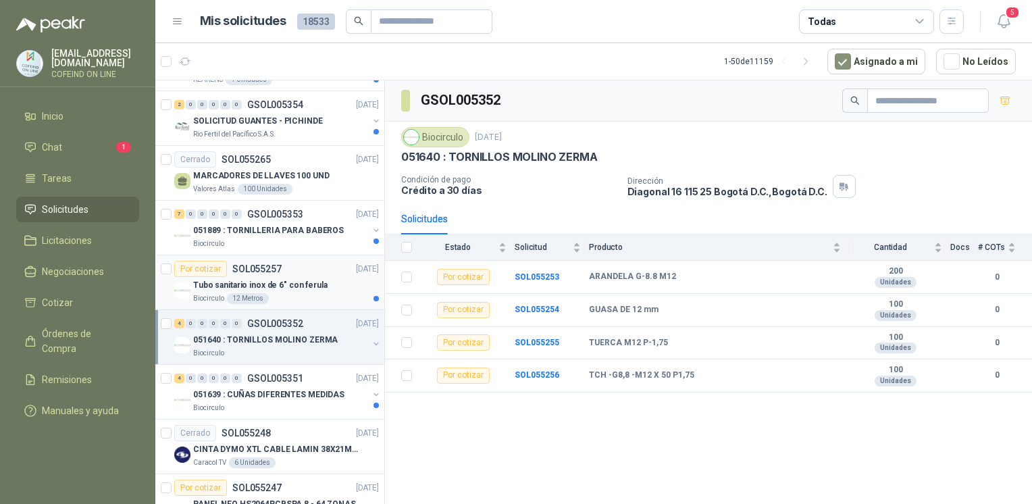
click at [344, 282] on div "Tubo sanitario inox de 6" con ferula" at bounding box center [286, 285] width 186 height 16
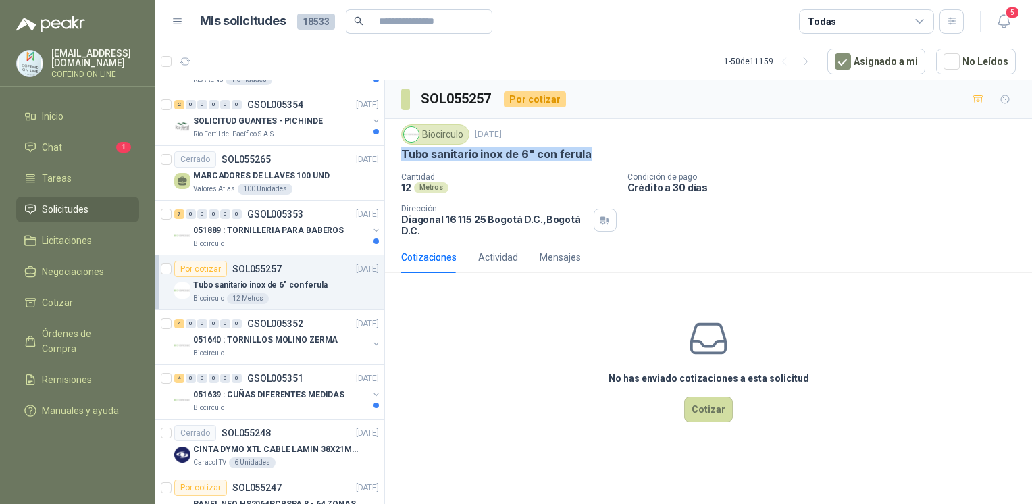
drag, startPoint x: 403, startPoint y: 151, endPoint x: 592, endPoint y: 155, distance: 189.8
click at [592, 155] on div "Tubo sanitario inox de 6" con ferula" at bounding box center [708, 154] width 615 height 14
copy p "Tubo sanitario inox de 6" con ferula"
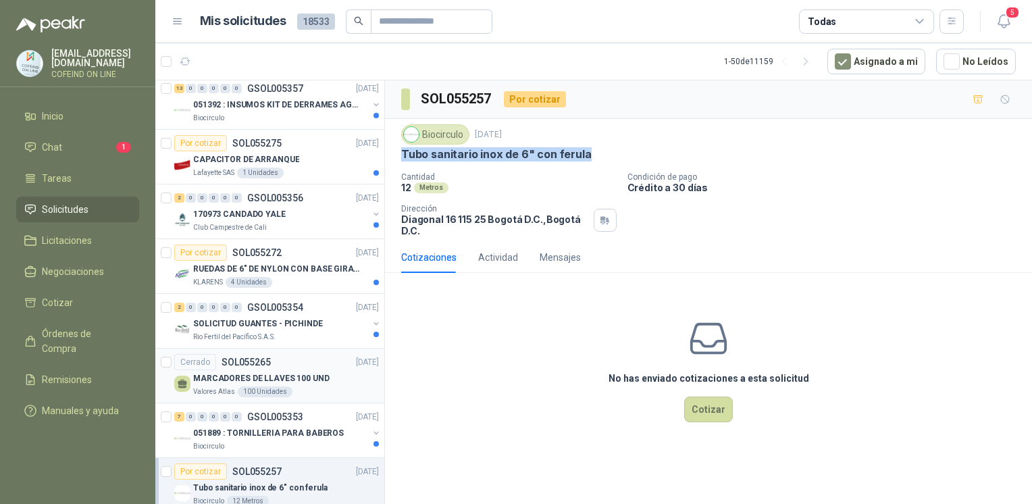
scroll to position [1615, 0]
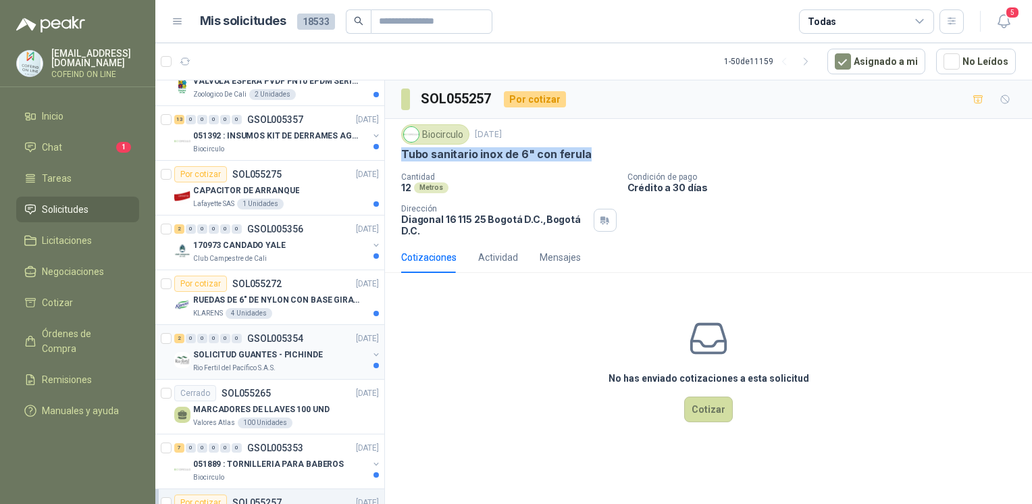
click at [284, 350] on p "SOLICITUD GUANTES - PICHINDE" at bounding box center [258, 354] width 130 height 13
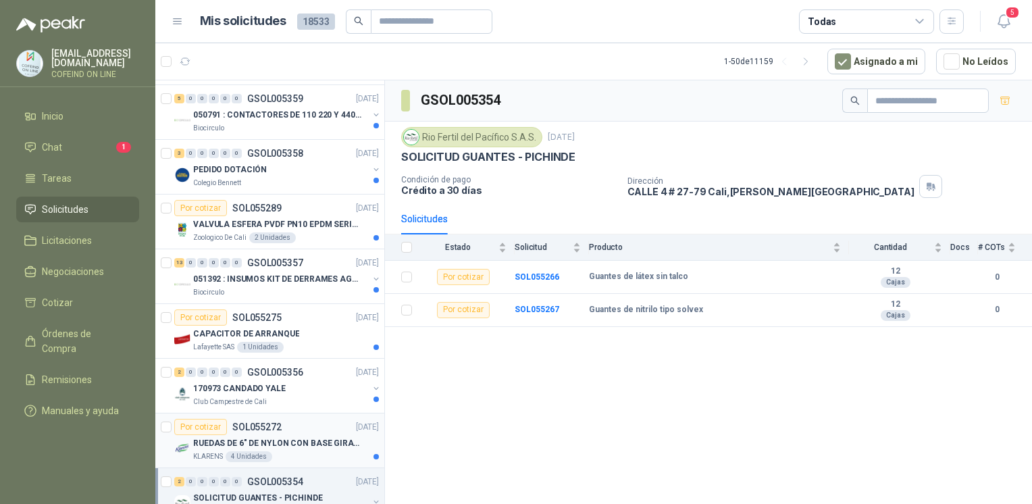
scroll to position [1484, 0]
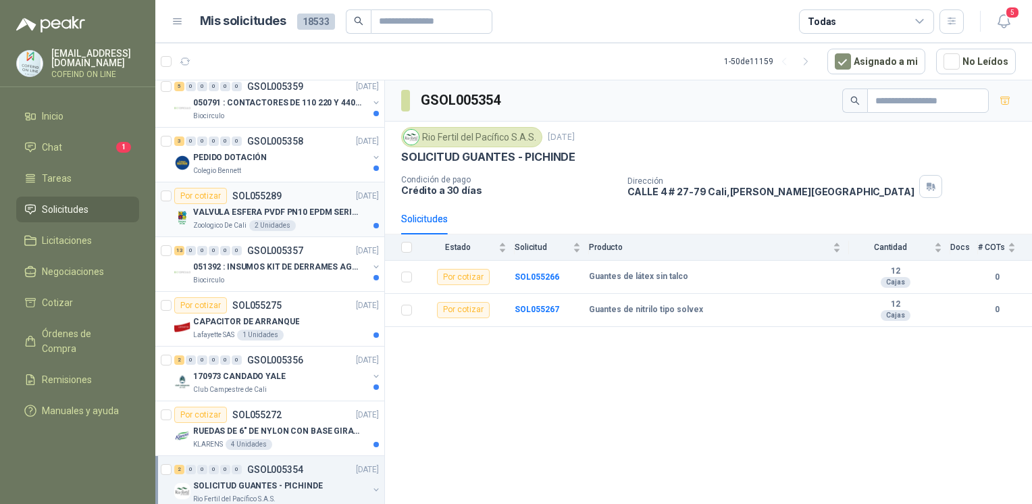
click at [290, 199] on div "Por cotizar SOL055289 [DATE]" at bounding box center [276, 196] width 205 height 16
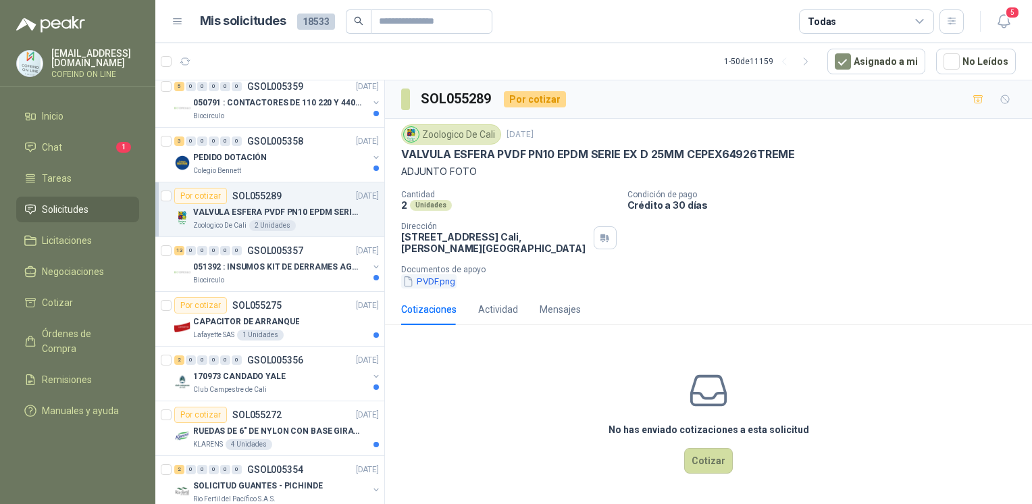
click at [430, 283] on button "PVDF.png" at bounding box center [428, 281] width 55 height 14
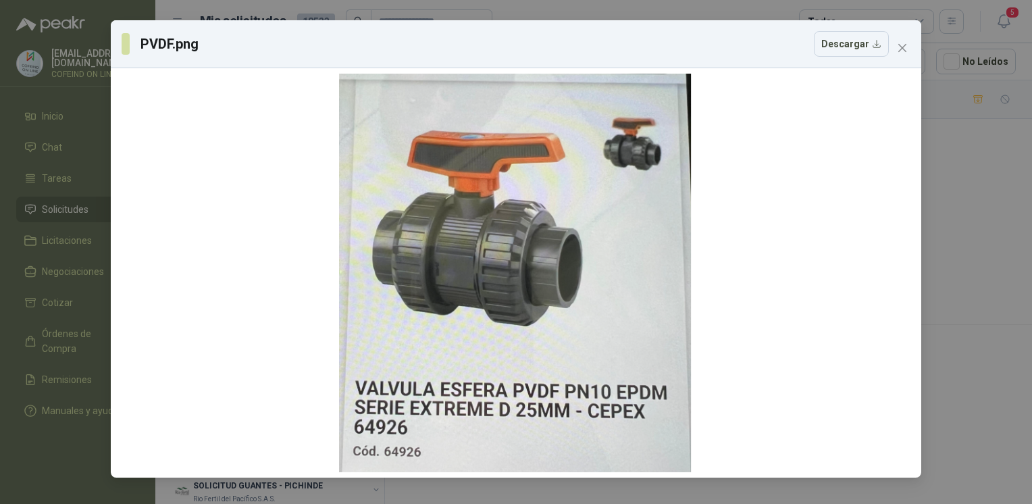
click at [962, 253] on div "PVDF.png Descargar" at bounding box center [516, 252] width 1032 height 504
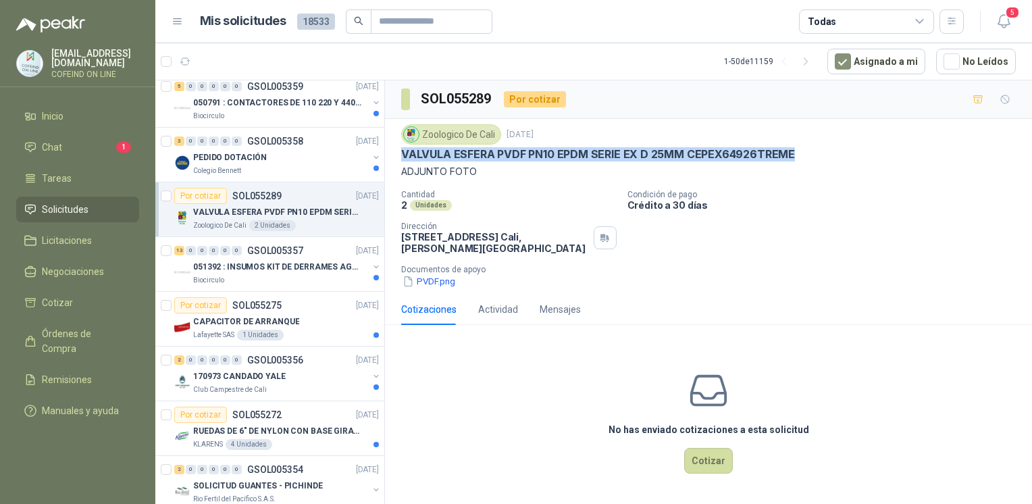
drag, startPoint x: 399, startPoint y: 150, endPoint x: 796, endPoint y: 153, distance: 396.4
click at [796, 153] on div "Zoologico De Cali [DATE] VALVULA ESFERA PVDF PN10 EPDM SERIE EX D 25MM CEPEX649…" at bounding box center [708, 206] width 647 height 175
copy p "VALVULA ESFERA PVDF PN10 EPDM SERIE EX D 25MM CEPEX64926TREME"
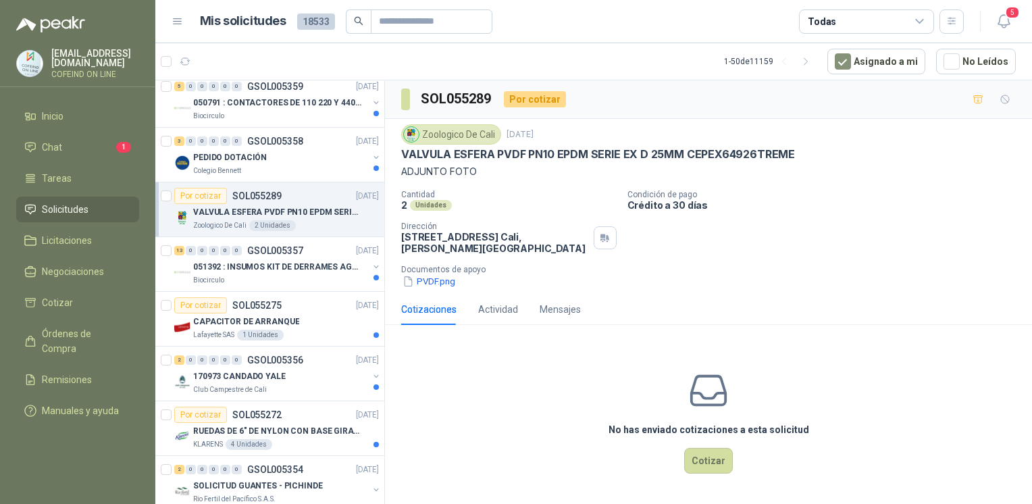
click at [440, 271] on p "Documentos de apoyo" at bounding box center [713, 269] width 625 height 9
click at [440, 276] on button "PVDF.png" at bounding box center [428, 281] width 55 height 14
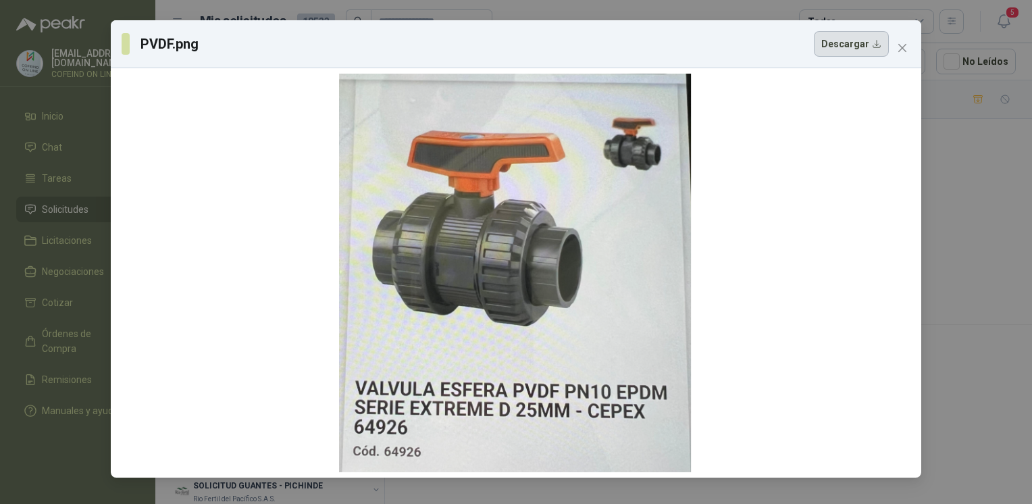
click at [837, 46] on button "Descargar" at bounding box center [851, 44] width 75 height 26
click at [992, 281] on div "PVDF.png Descargar" at bounding box center [516, 252] width 1032 height 504
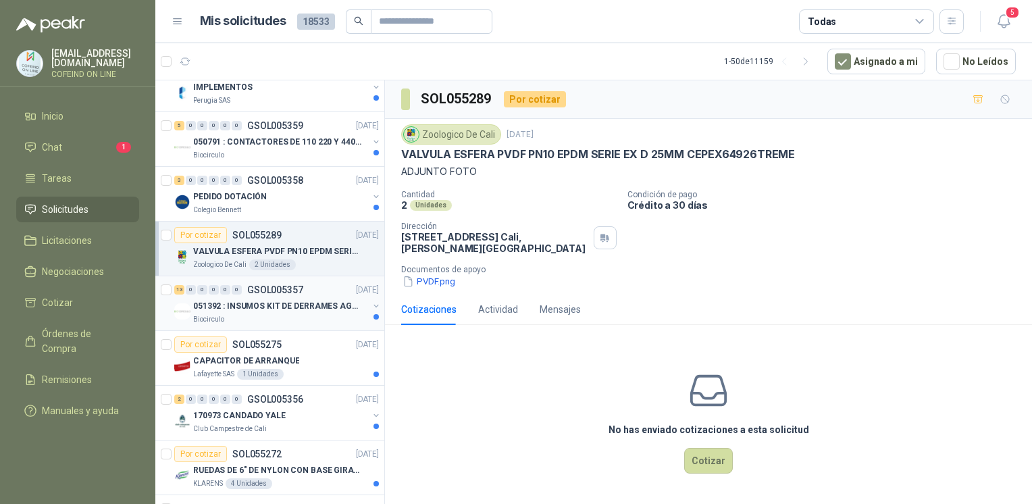
scroll to position [1503, 0]
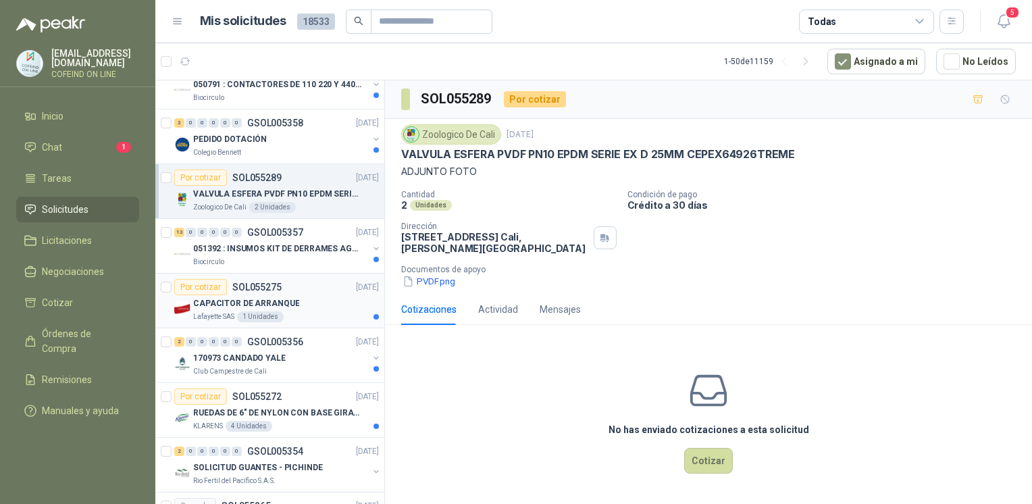
click at [249, 302] on p "CAPACITOR DE ARRANQUE" at bounding box center [246, 303] width 106 height 13
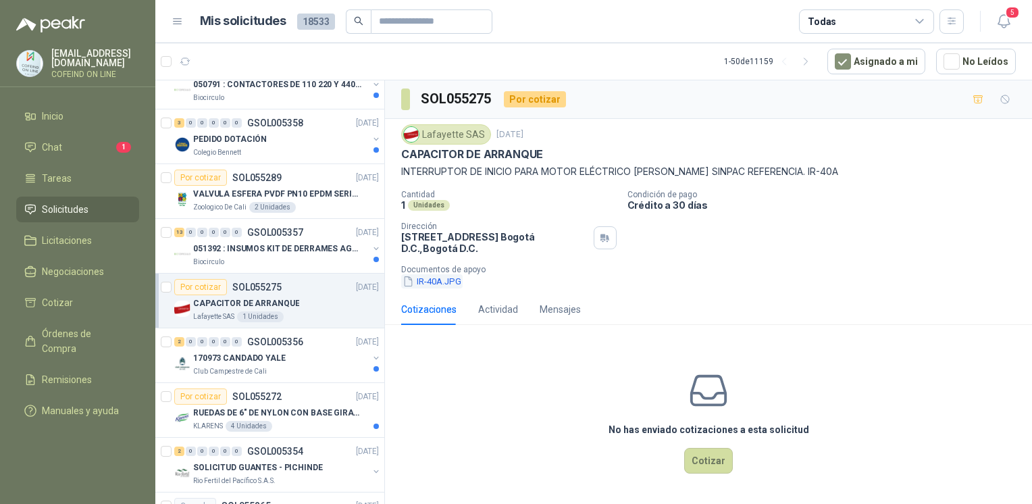
click at [425, 281] on button "IR-40A.JPG" at bounding box center [431, 281] width 61 height 14
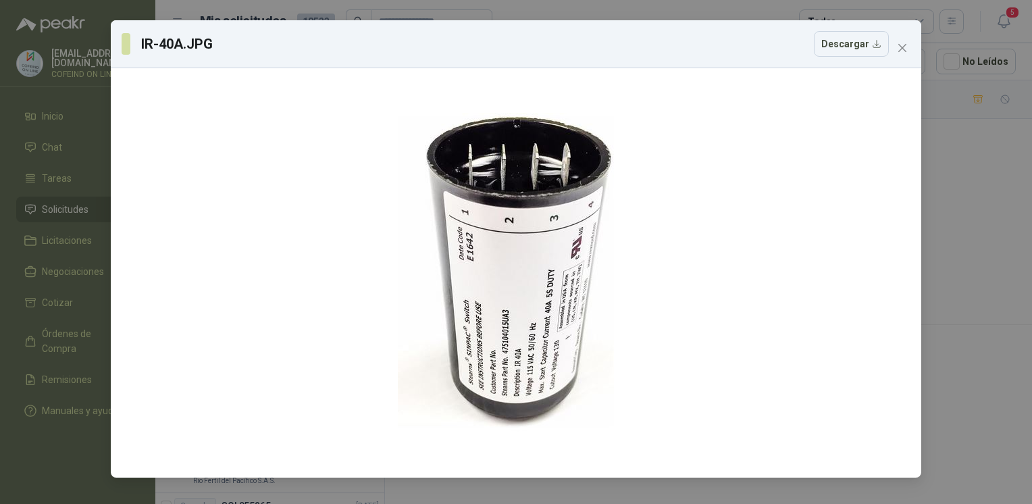
click at [983, 265] on div "IR-40A.JPG Descargar" at bounding box center [516, 252] width 1032 height 504
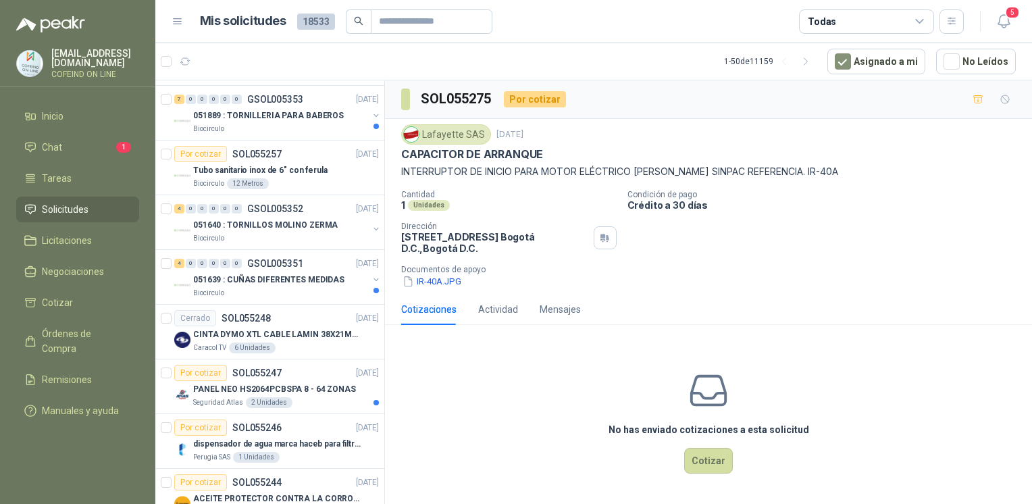
scroll to position [1975, 0]
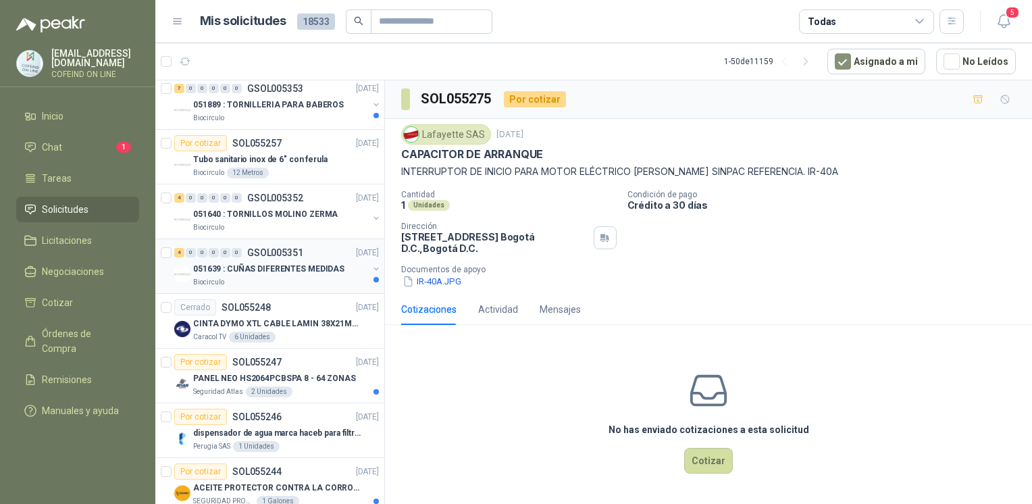
click at [290, 277] on div "Biocirculo" at bounding box center [280, 282] width 175 height 11
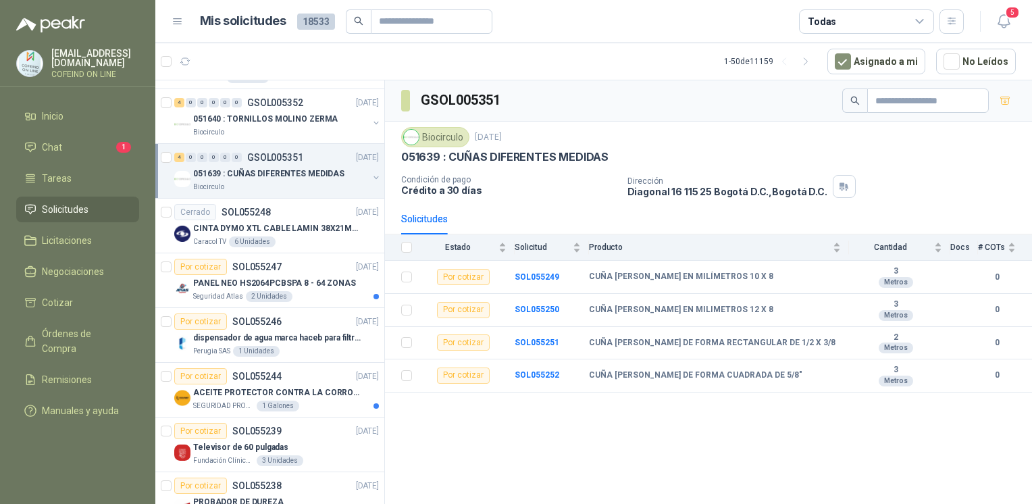
scroll to position [2071, 0]
click at [290, 276] on p "PANEL NEO HS2064PCBSPA 8 - 64 ZONAS" at bounding box center [274, 282] width 163 height 13
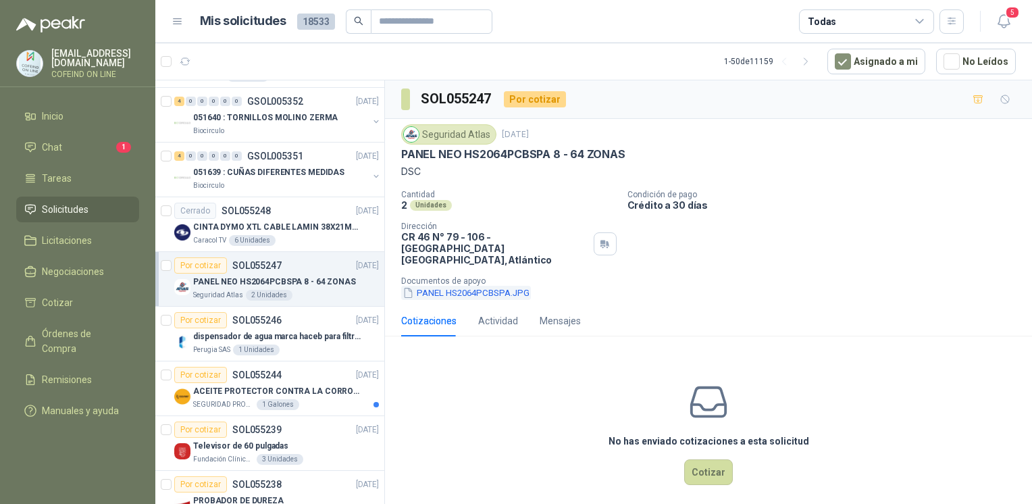
click at [457, 286] on button "PANEL HS2064PCBSPA.JPG" at bounding box center [466, 293] width 130 height 14
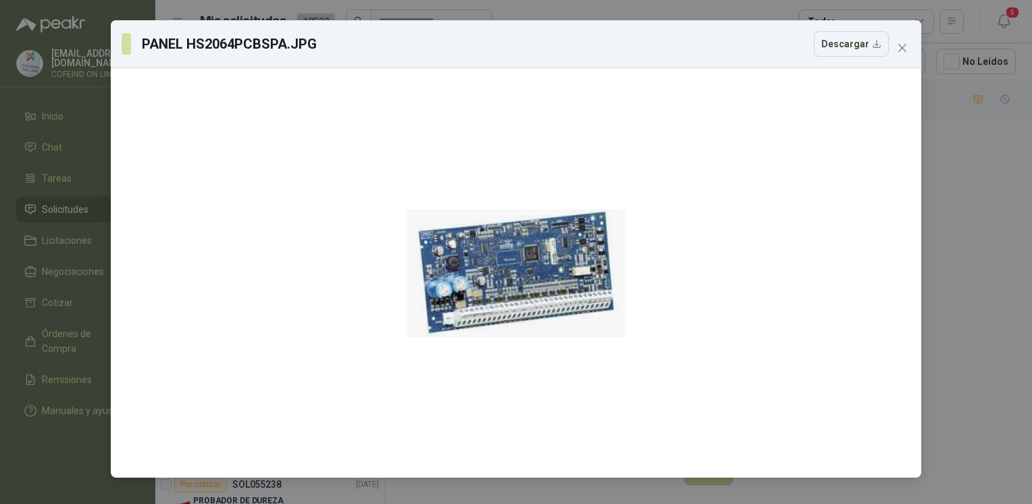
click at [940, 243] on div "PANEL HS2064PCBSPA.JPG Descargar" at bounding box center [516, 252] width 1032 height 504
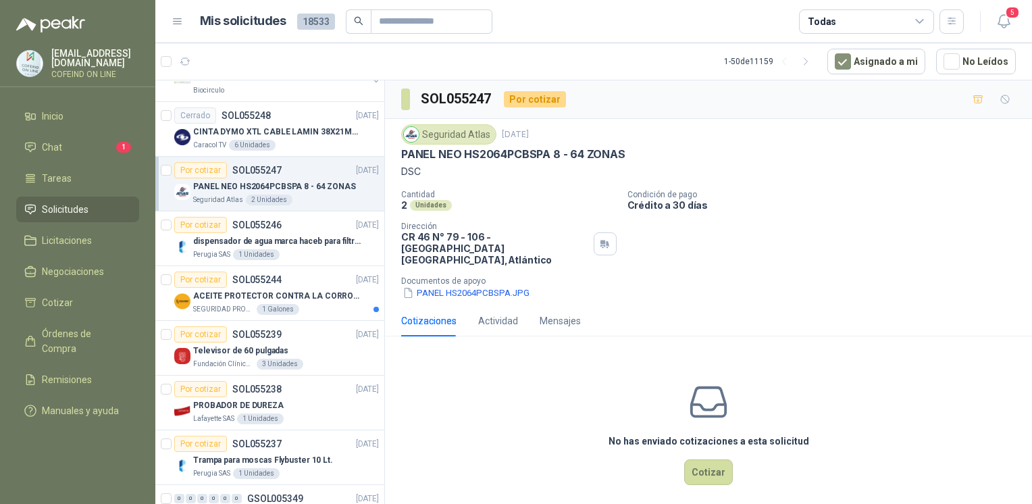
scroll to position [2198, 0]
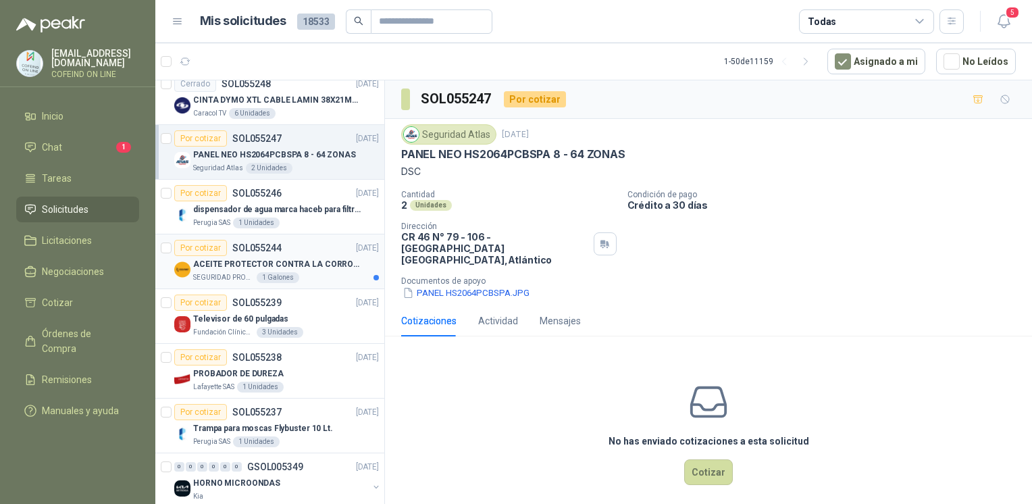
click at [297, 272] on div "SEGURIDAD PROVISER LTDA 1 Galones" at bounding box center [286, 277] width 186 height 11
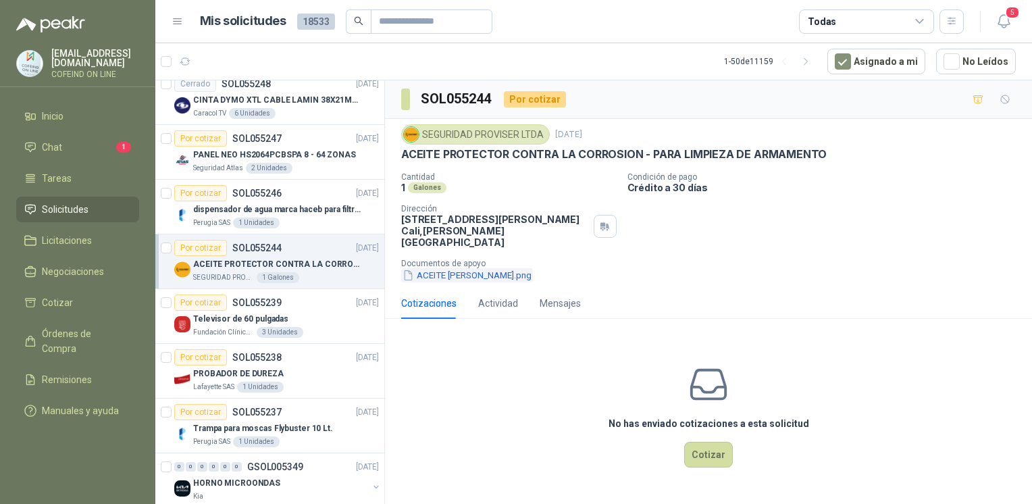
click at [477, 268] on button "ACEITE [PERSON_NAME].png" at bounding box center [467, 275] width 132 height 14
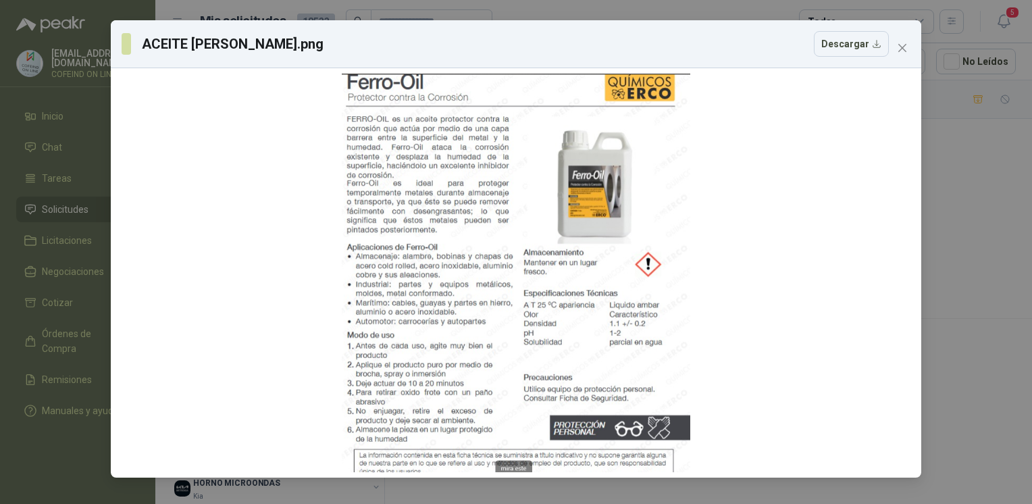
click at [961, 223] on div "ACEITE [PERSON_NAME].png Descargar" at bounding box center [516, 252] width 1032 height 504
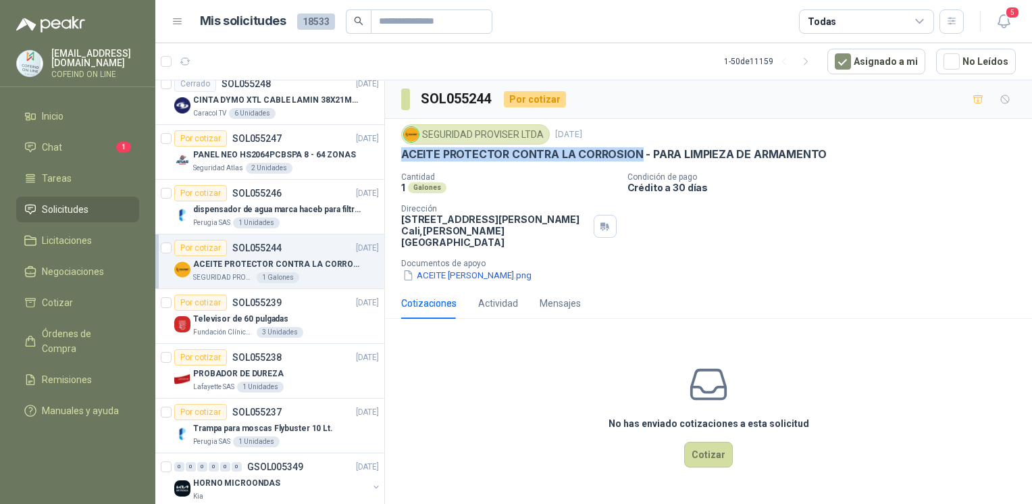
drag, startPoint x: 399, startPoint y: 157, endPoint x: 640, endPoint y: 157, distance: 240.4
click at [640, 157] on div "SEGURIDAD PROVISER LTDA [DATE] ACEITE PROTECTOR CONTRA LA CORROSION - PARA LIMP…" at bounding box center [708, 203] width 647 height 169
copy p "ACEITE PROTECTOR CONTRA LA CORROSION"
click at [464, 268] on button "ACEITE [PERSON_NAME].png" at bounding box center [467, 275] width 132 height 14
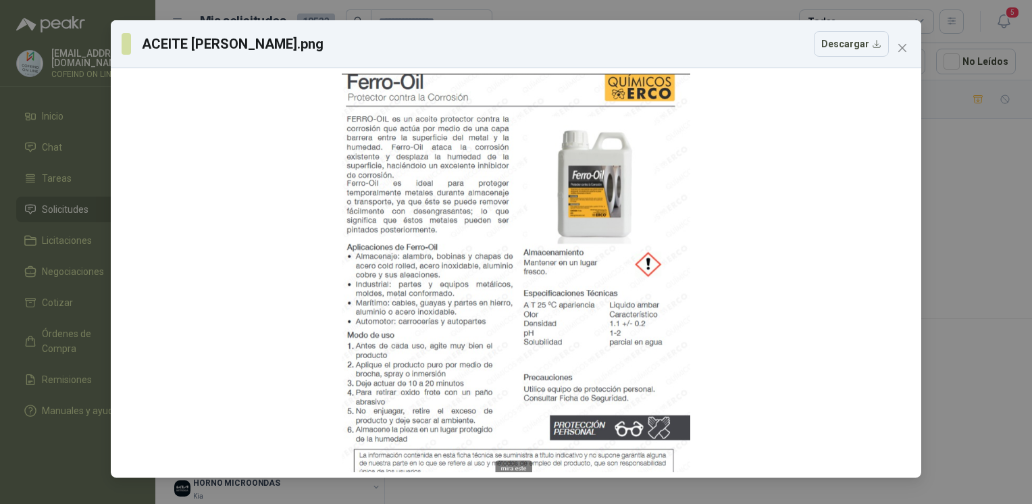
click at [925, 294] on div "ACEITE [PERSON_NAME].png Descargar" at bounding box center [516, 252] width 1032 height 504
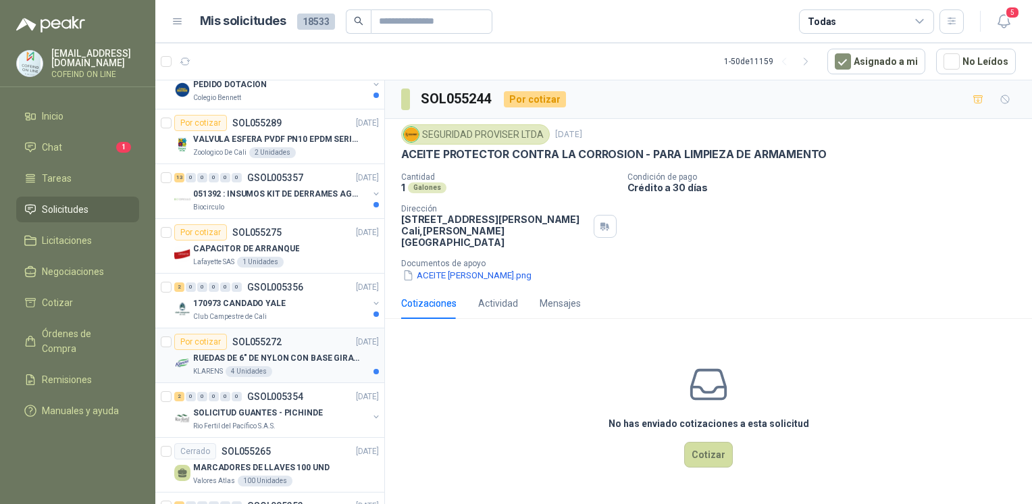
scroll to position [1524, 0]
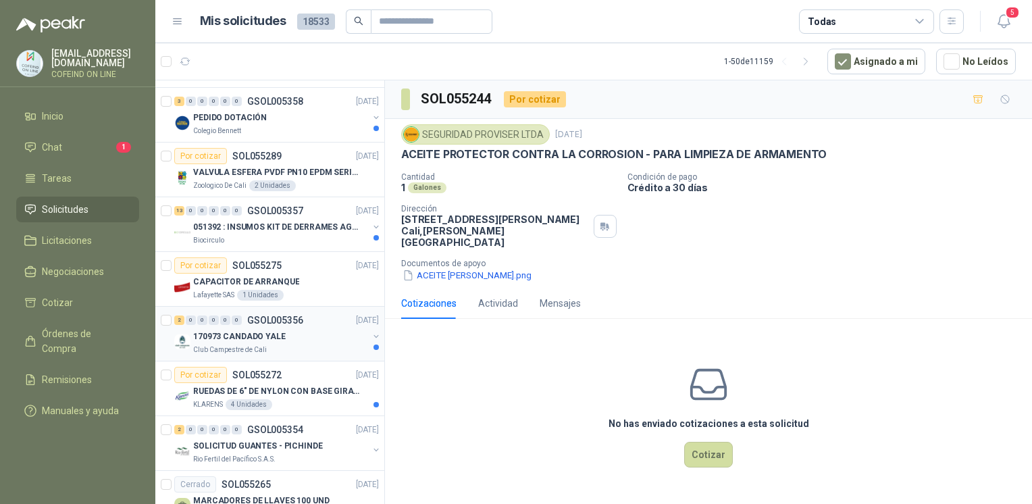
click at [299, 334] on div "170973 CANDADO YALE" at bounding box center [280, 336] width 175 height 16
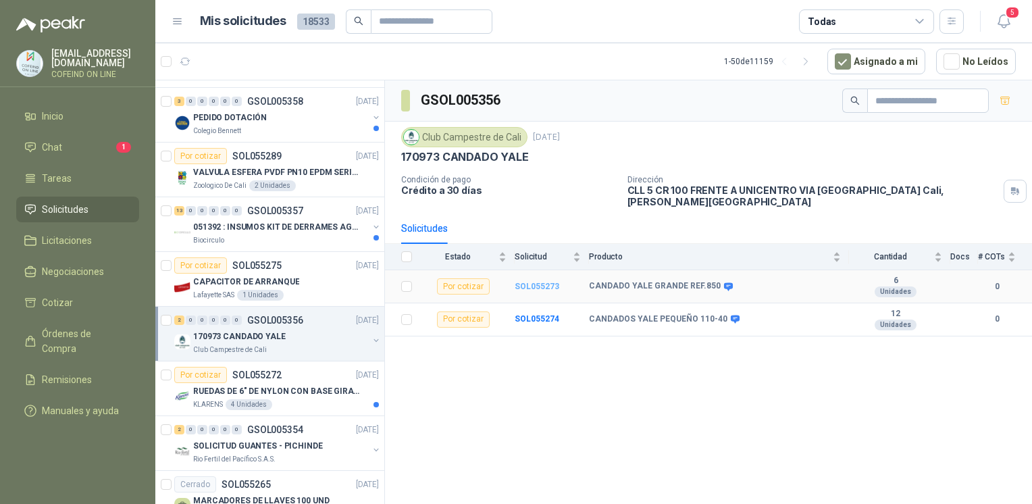
click at [545, 282] on b "SOL055273" at bounding box center [537, 286] width 45 height 9
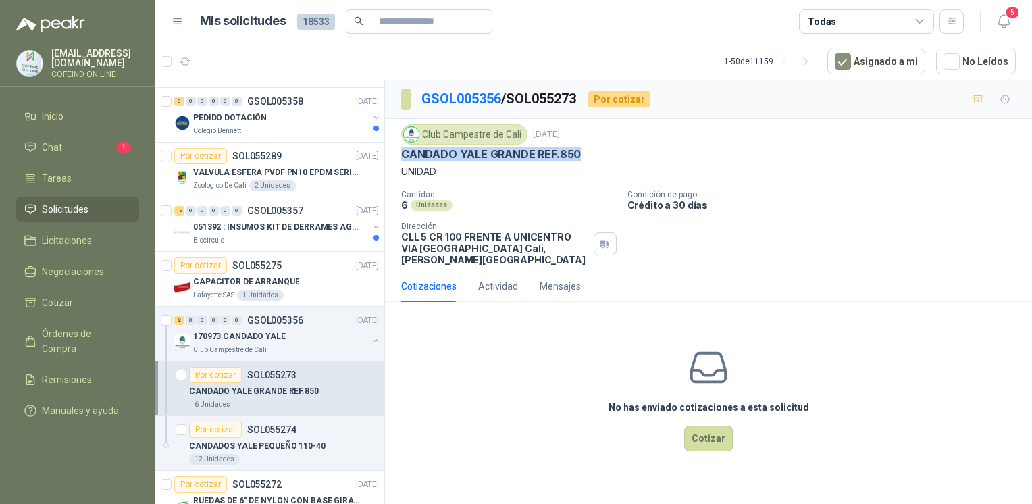
drag, startPoint x: 594, startPoint y: 155, endPoint x: 400, endPoint y: 153, distance: 193.2
click at [401, 153] on div "CANDADO YALE GRANDE REF.850" at bounding box center [708, 154] width 615 height 14
copy p "CANDADO YALE GRANDE REF.850"
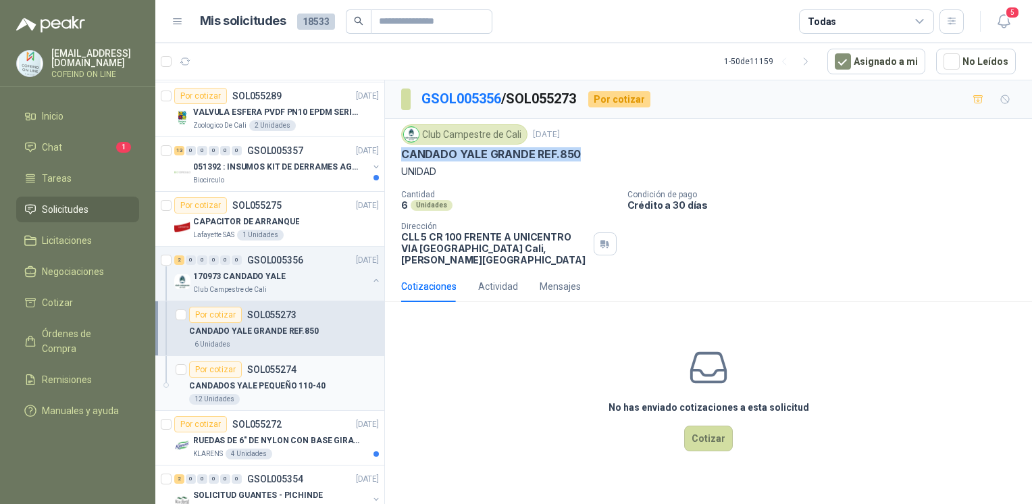
scroll to position [1599, 0]
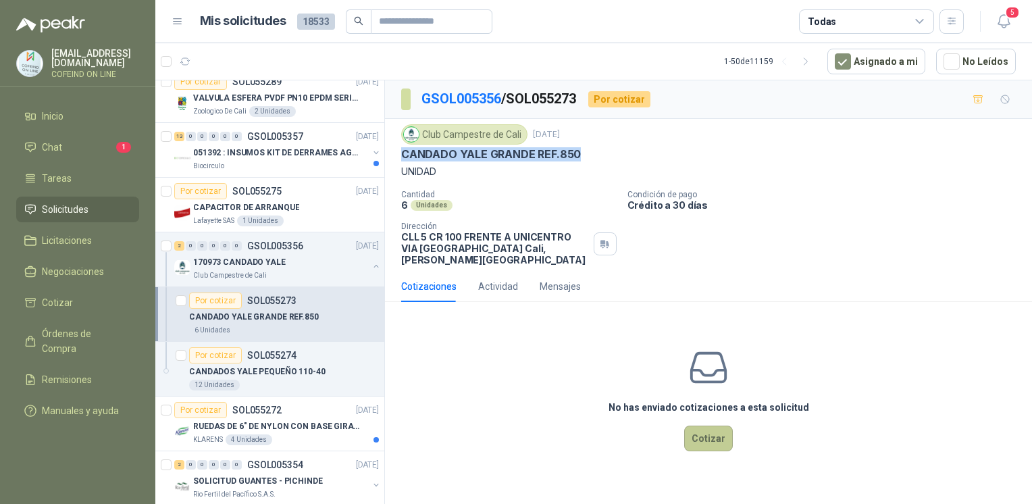
click at [705, 428] on button "Cotizar" at bounding box center [708, 438] width 49 height 26
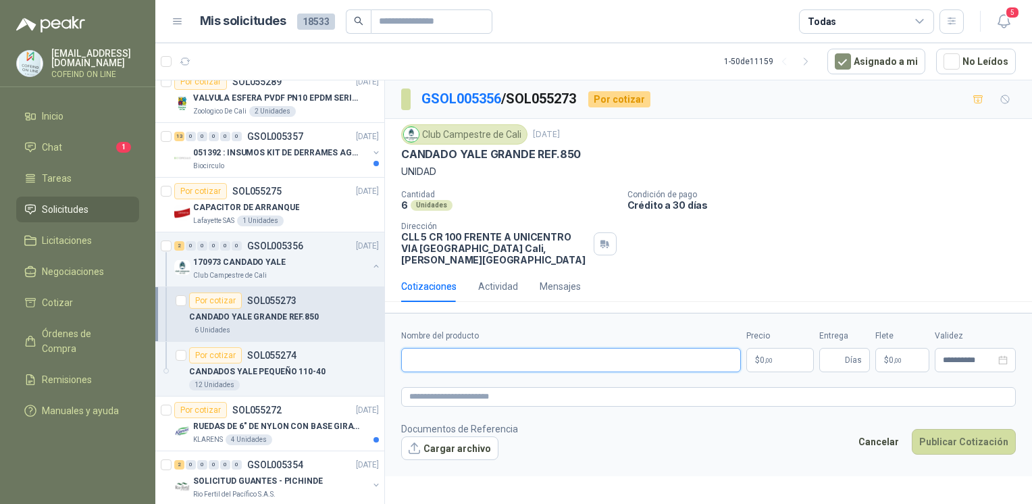
click at [489, 348] on input "Nombre del producto" at bounding box center [571, 360] width 340 height 24
paste input "**********"
type input "**********"
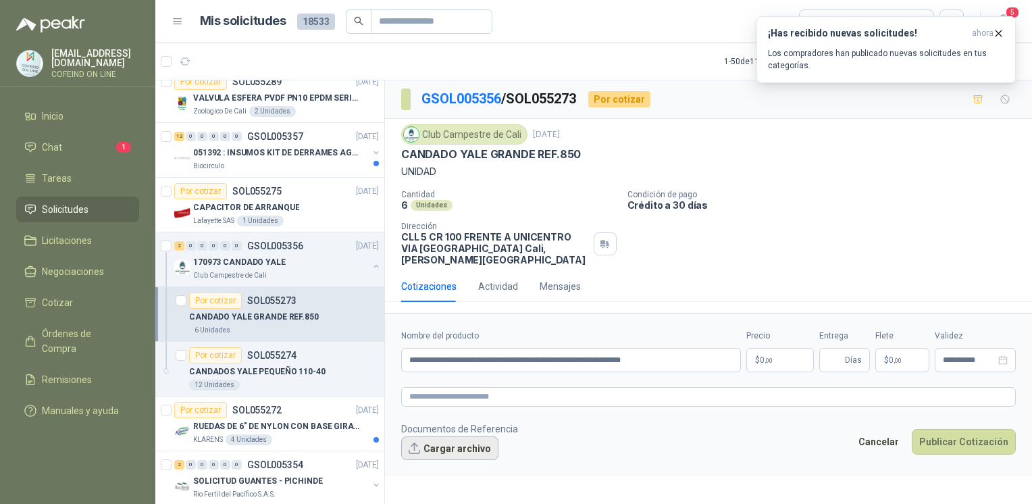
click at [442, 436] on button "Cargar archivo" at bounding box center [449, 448] width 97 height 24
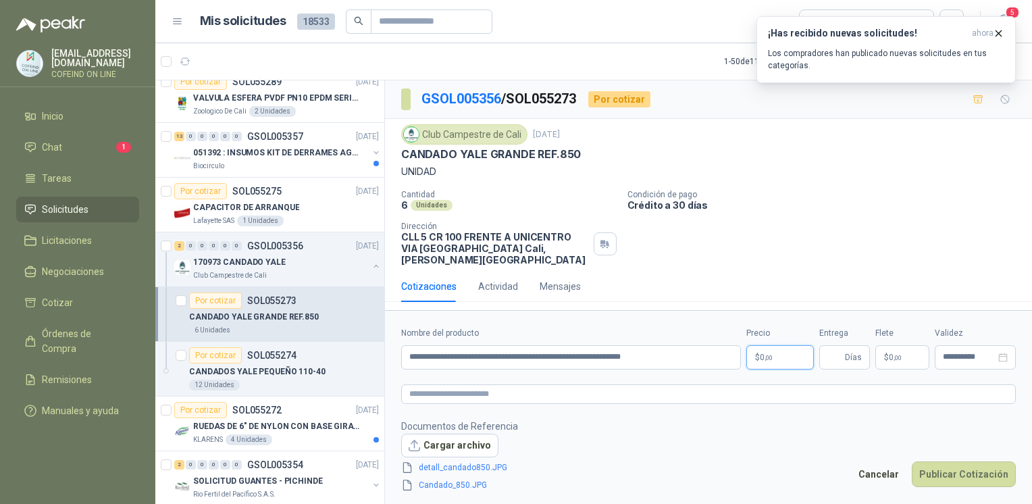
click at [776, 353] on p "$ 0 ,00" at bounding box center [780, 357] width 68 height 24
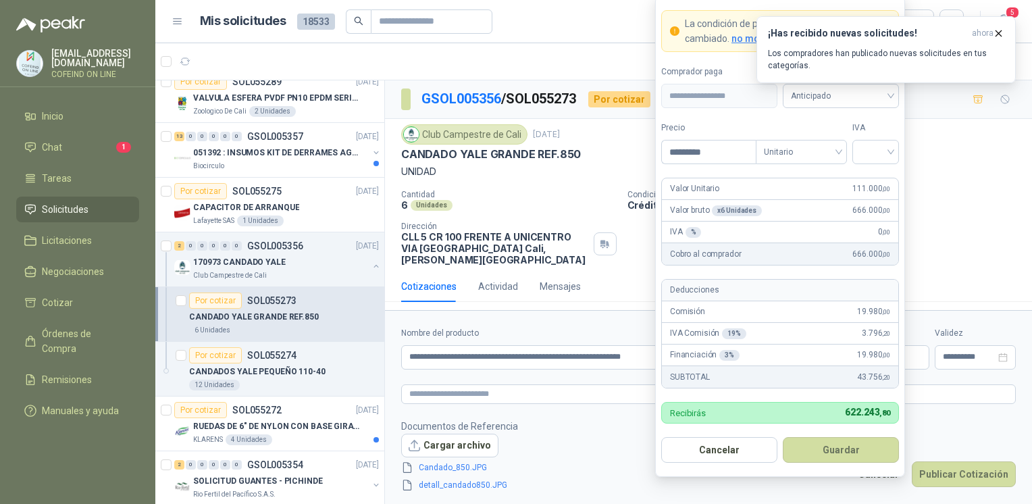
type input "*********"
click at [882, 147] on input "search" at bounding box center [875, 150] width 30 height 20
click at [869, 225] on div "0%" at bounding box center [875, 224] width 25 height 15
click at [835, 459] on button "Guardar" at bounding box center [841, 450] width 116 height 26
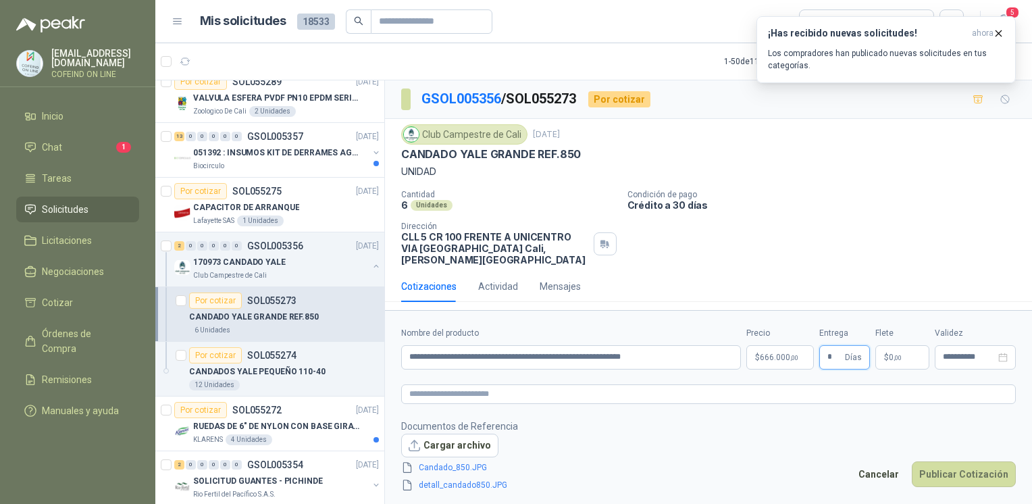
type input "*"
click at [900, 419] on footer "Documentos de Referencia Cargar archivo Candado_850.JPG detall_candado850.JPG C…" at bounding box center [708, 456] width 615 height 74
click at [770, 351] on body "[EMAIL_ADDRESS][DOMAIN_NAME] COFEIND ON LINE Inicio Chat 1 Tareas Solicitudes L…" at bounding box center [516, 252] width 1032 height 504
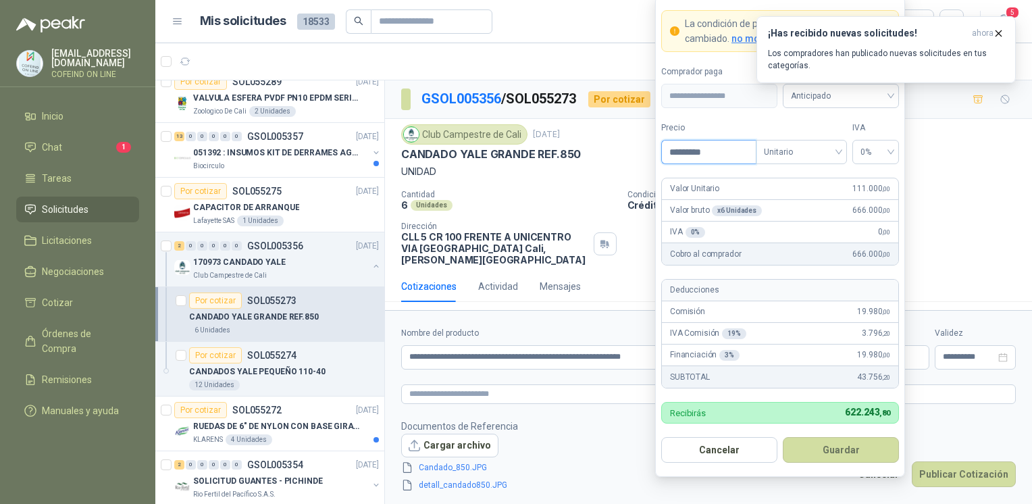
click at [691, 153] on input "*********" at bounding box center [709, 151] width 94 height 23
type input "*********"
click at [823, 454] on button "Guardar" at bounding box center [841, 450] width 116 height 26
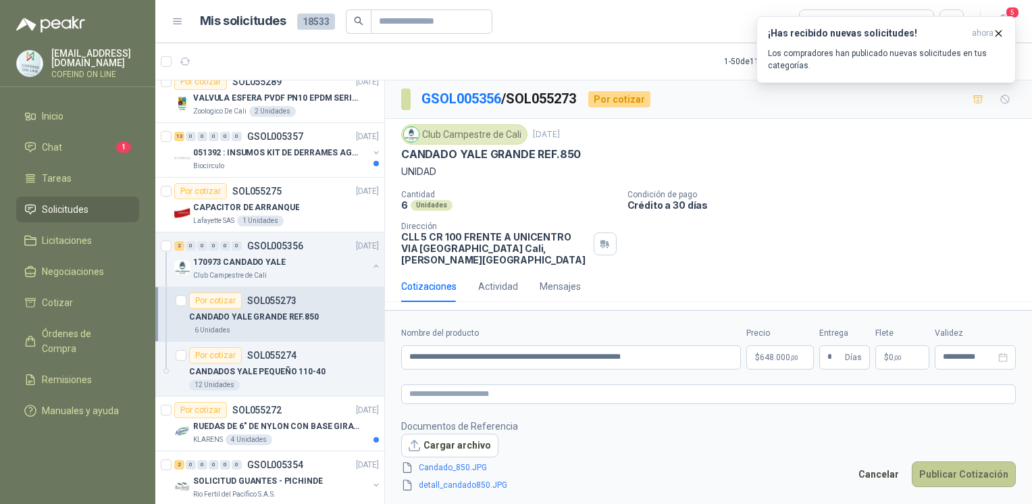
click at [943, 461] on button "Publicar Cotización" at bounding box center [964, 474] width 104 height 26
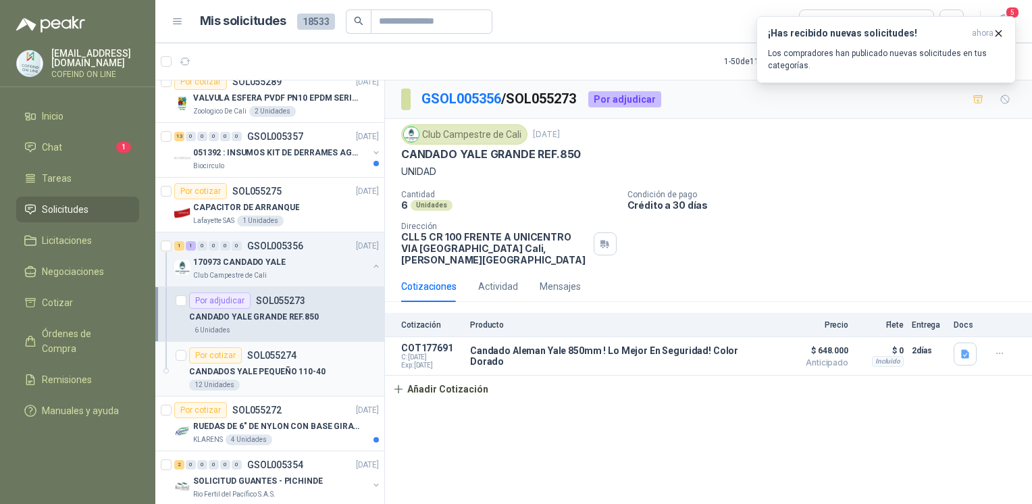
click at [330, 365] on div "CANDADOS YALE PEQUEÑO 110-40" at bounding box center [284, 371] width 190 height 16
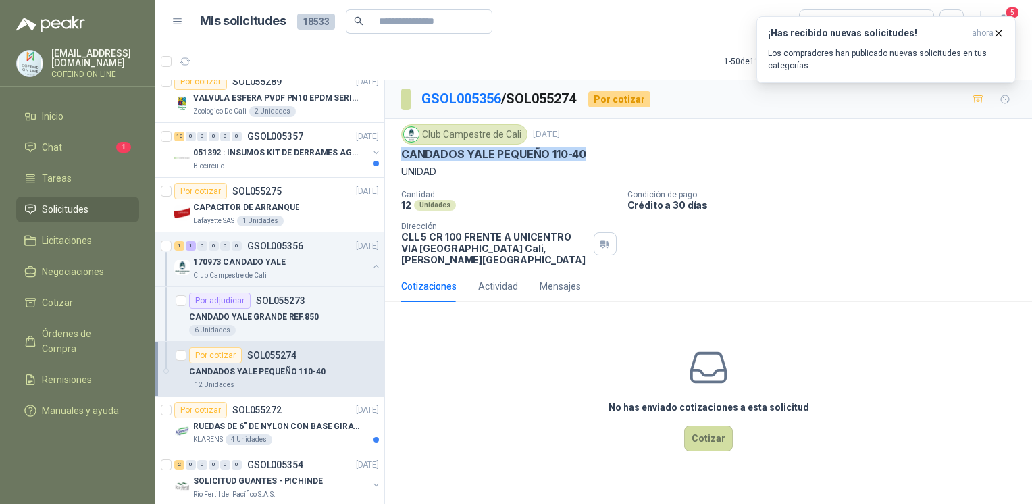
drag, startPoint x: 595, startPoint y: 150, endPoint x: 401, endPoint y: 151, distance: 193.8
click at [401, 151] on div "CANDADOS YALE PEQUEÑO 110-40" at bounding box center [708, 154] width 615 height 14
copy p "CANDADOS YALE PEQUEÑO 110-40"
click at [692, 432] on button "Cotizar" at bounding box center [708, 438] width 49 height 26
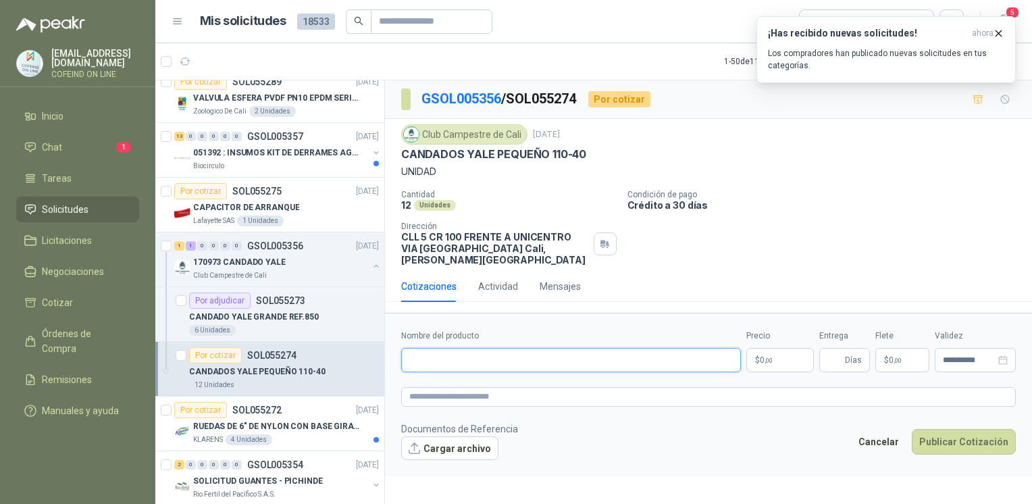
click at [449, 348] on input "Nombre del producto" at bounding box center [571, 360] width 340 height 24
paste input "**********"
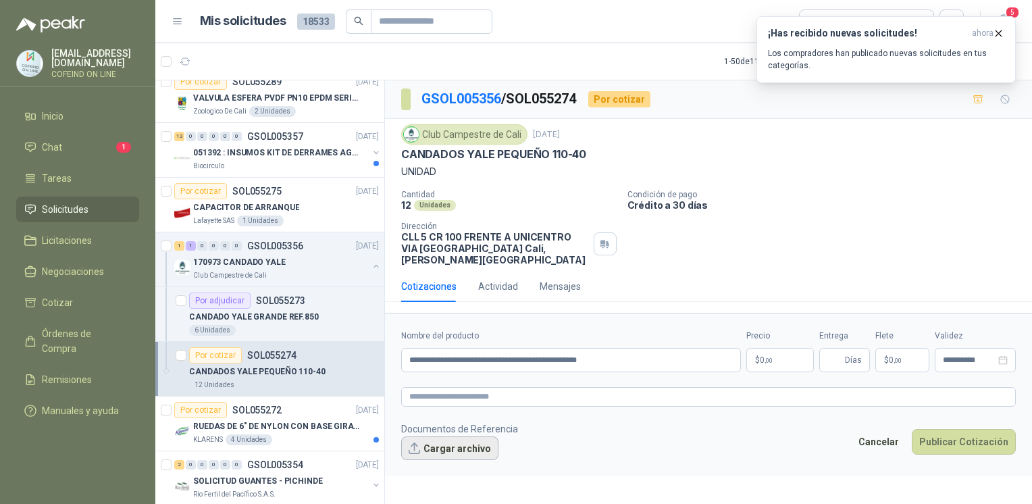
click at [441, 440] on button "Cargar archivo" at bounding box center [449, 448] width 97 height 24
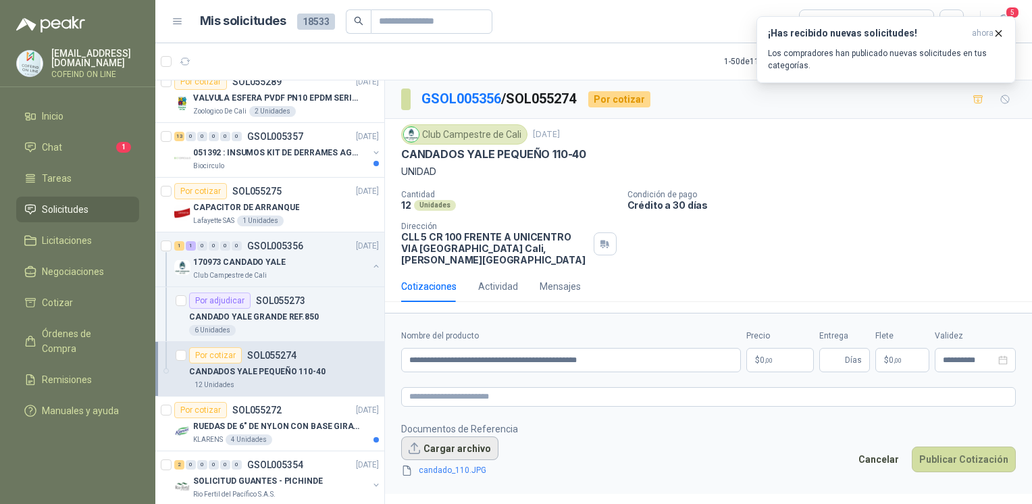
click at [457, 439] on button "Cargar archivo" at bounding box center [449, 448] width 97 height 24
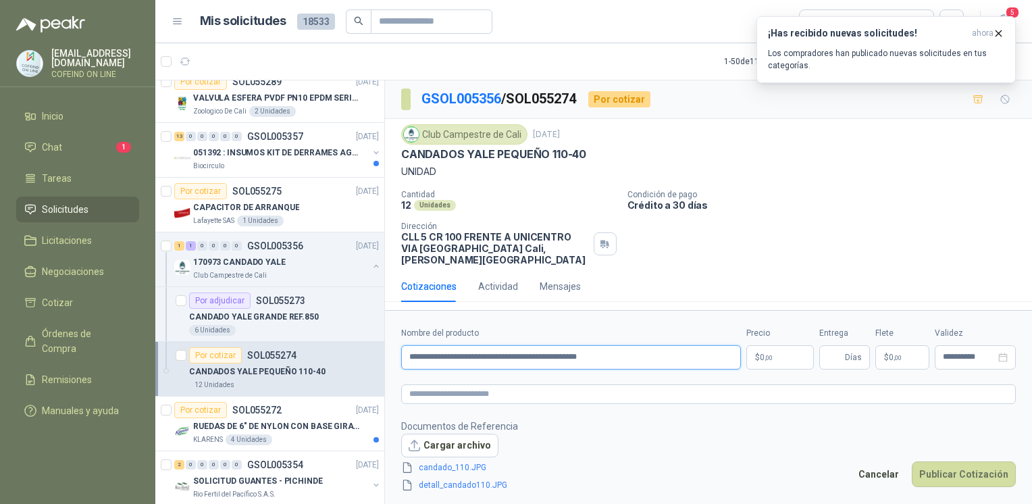
drag, startPoint x: 617, startPoint y: 356, endPoint x: 556, endPoint y: 350, distance: 61.1
click at [556, 350] on input "**********" at bounding box center [571, 357] width 340 height 24
type input "**********"
click at [785, 343] on body "[EMAIL_ADDRESS][DOMAIN_NAME] COFEIND ON LINE Inicio Chat 1 Tareas Solicitudes L…" at bounding box center [516, 252] width 1032 height 504
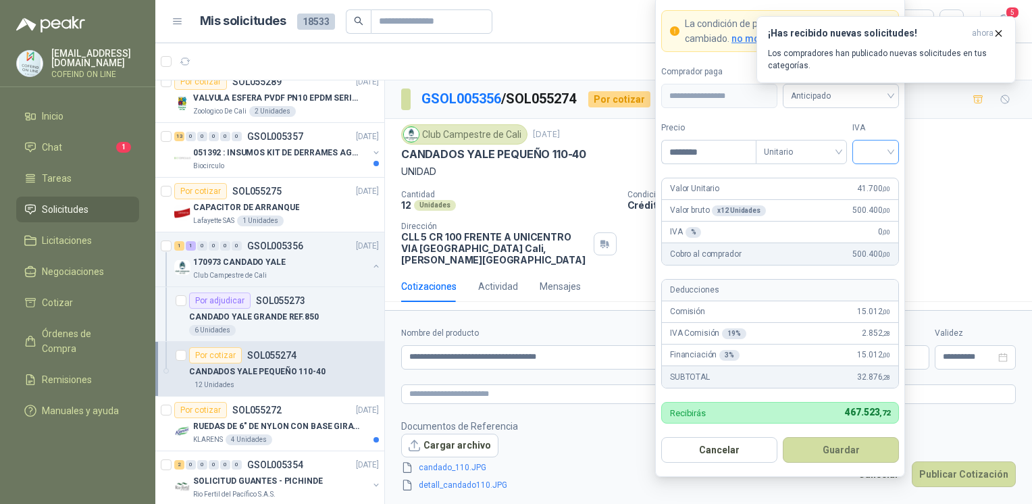
type input "********"
click at [889, 155] on input "search" at bounding box center [875, 150] width 30 height 20
click at [870, 224] on div "0%" at bounding box center [875, 224] width 25 height 15
click at [829, 455] on button "Guardar" at bounding box center [841, 450] width 116 height 26
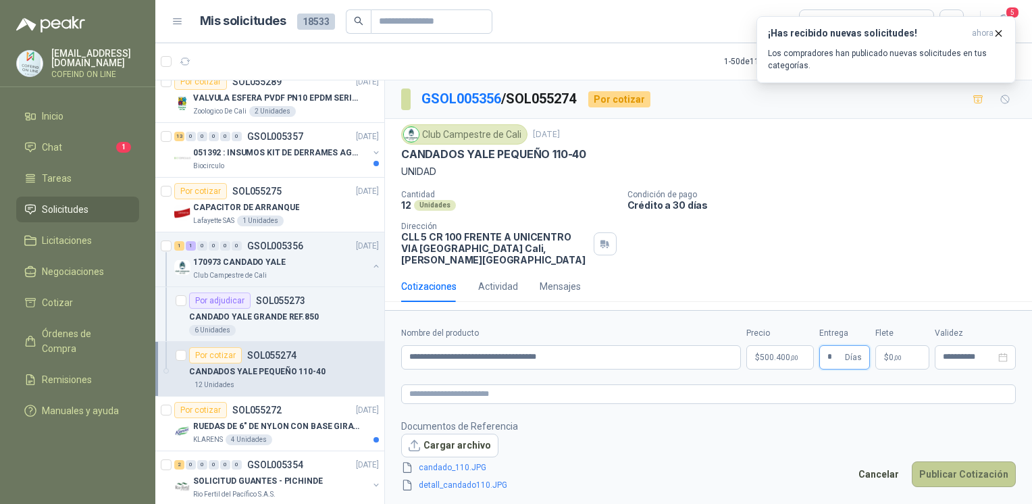
type input "*"
click at [966, 461] on button "Publicar Cotización" at bounding box center [964, 474] width 104 height 26
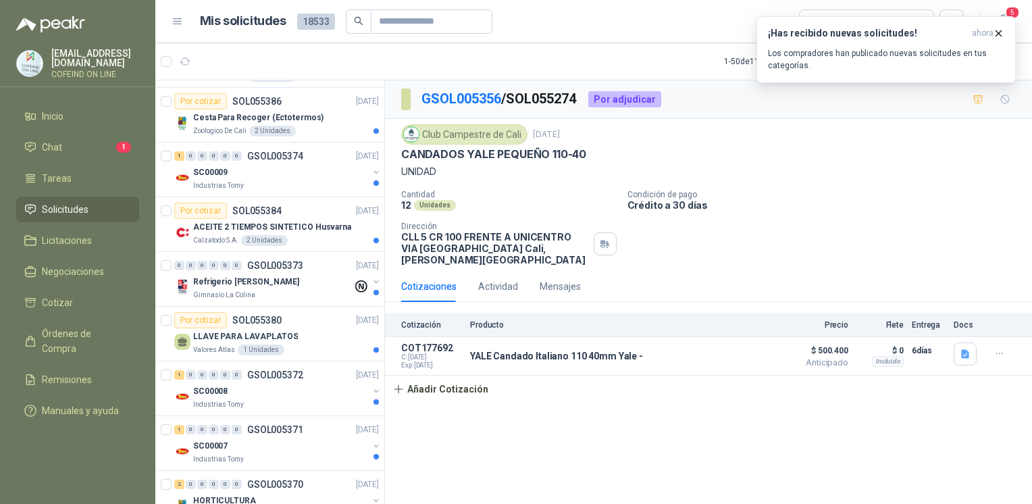
scroll to position [464, 0]
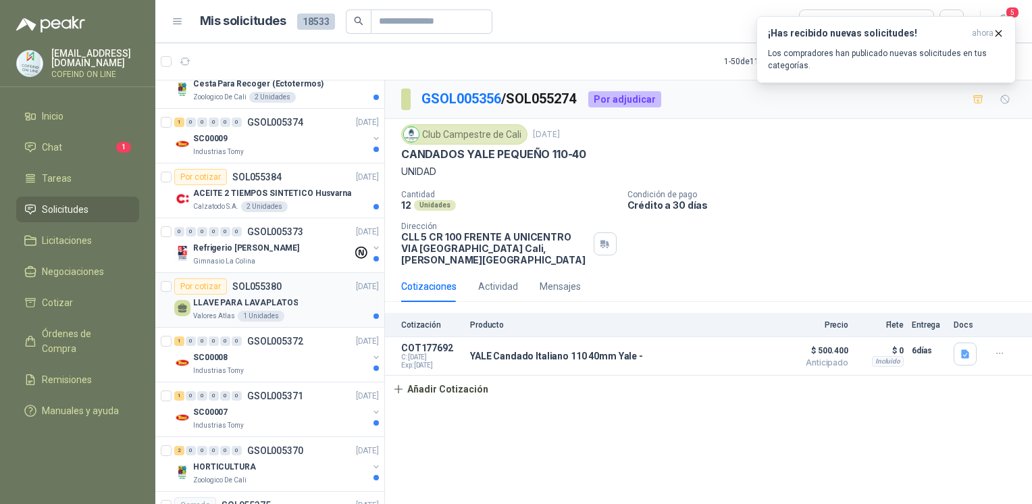
click at [312, 311] on div "Valores Atlas 1 Unidades" at bounding box center [286, 316] width 186 height 11
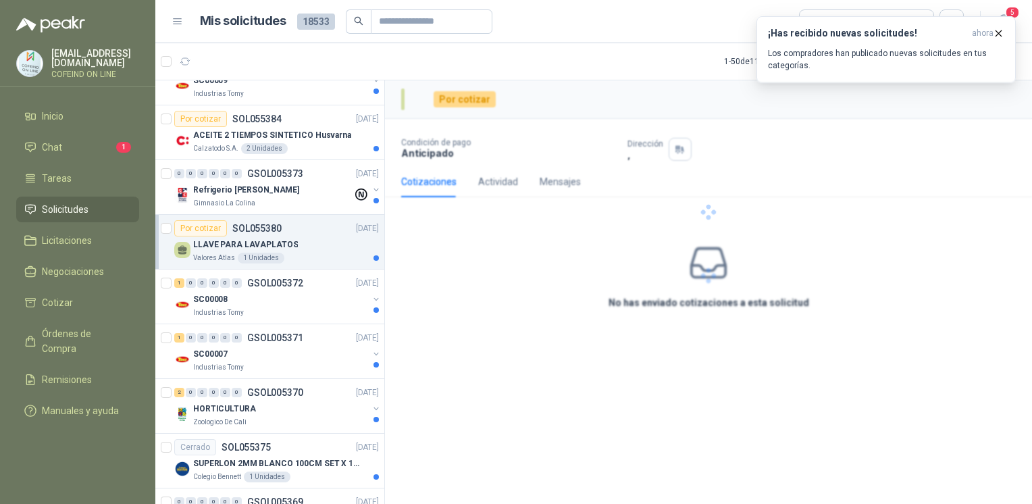
scroll to position [538, 0]
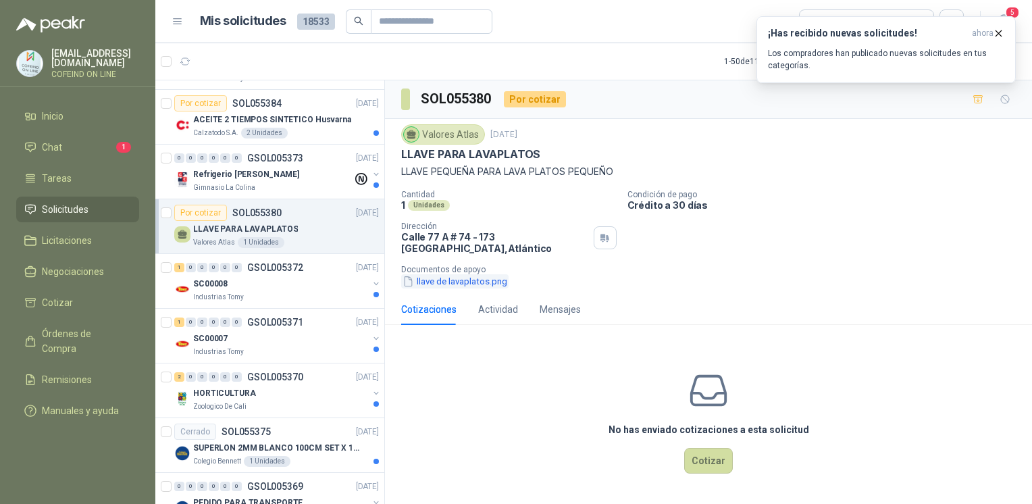
click at [469, 284] on button "llave de lavaplatos.png" at bounding box center [454, 281] width 107 height 14
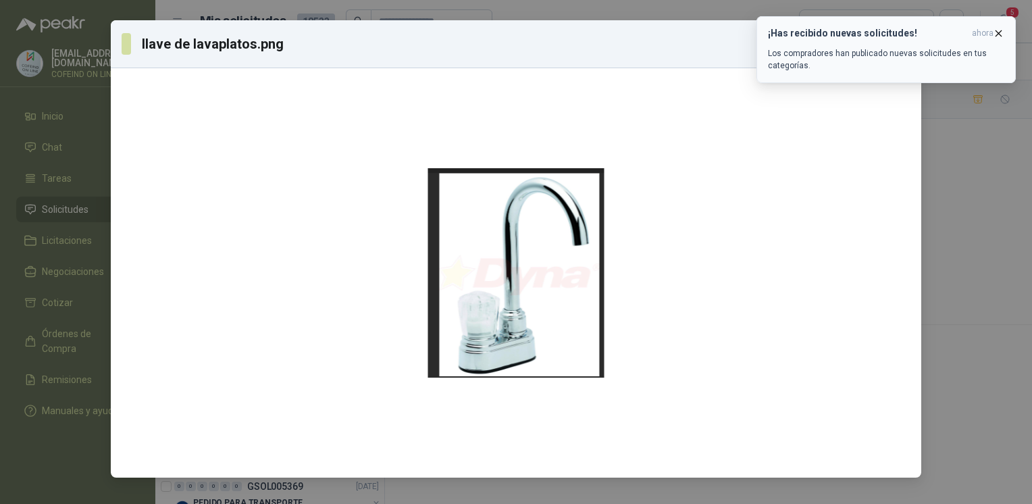
click at [1000, 34] on icon "button" at bounding box center [998, 32] width 5 height 5
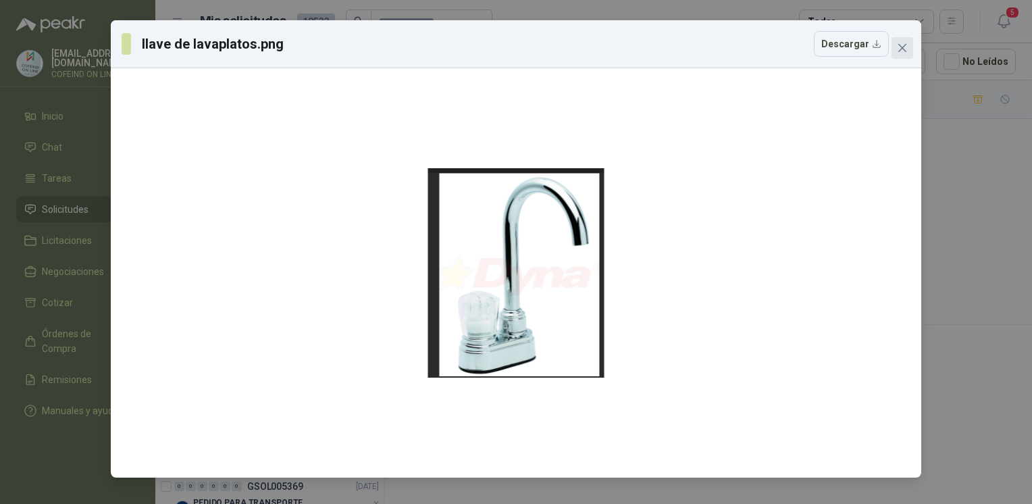
click at [903, 52] on icon "close" at bounding box center [902, 48] width 11 height 11
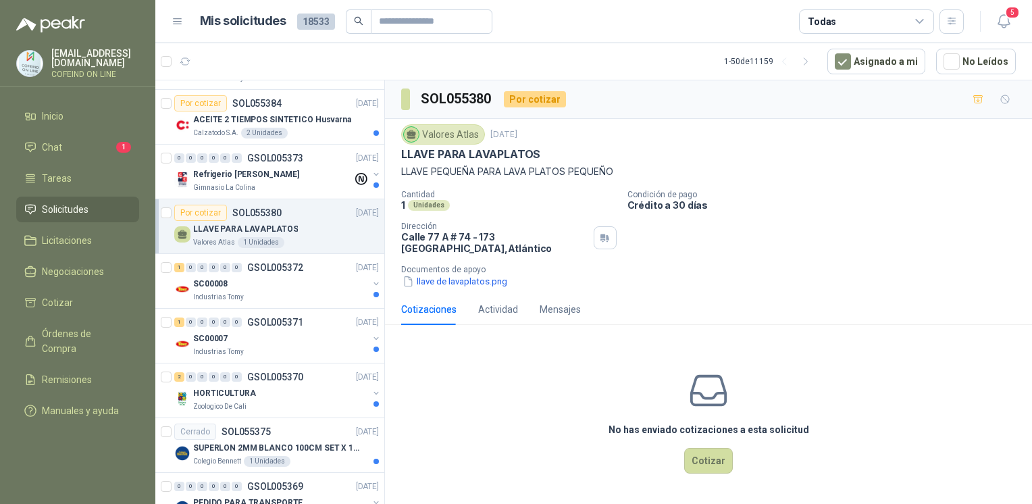
drag, startPoint x: 558, startPoint y: 153, endPoint x: 479, endPoint y: 170, distance: 80.8
click at [479, 170] on div "Valores Atlas [DATE] LLAVE PARA LAVAPLATOS LLAVE PEQUEÑA PARA LAVA PLATOS PEQUE…" at bounding box center [708, 151] width 615 height 55
drag, startPoint x: 479, startPoint y: 170, endPoint x: 543, endPoint y: 166, distance: 64.2
click at [543, 166] on p "LLAVE PEQUEÑA PARA LAVA PLATOS PEQUEÑO" at bounding box center [708, 171] width 615 height 15
drag, startPoint x: 575, startPoint y: 174, endPoint x: 403, endPoint y: 173, distance: 172.2
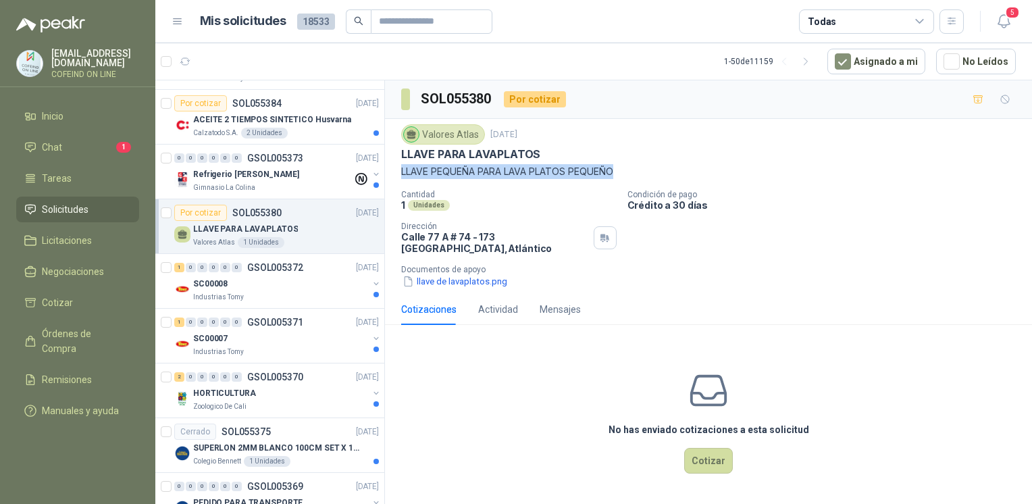
click at [403, 173] on p "LLAVE PEQUEÑA PARA LAVA PLATOS PEQUEÑO" at bounding box center [708, 171] width 615 height 15
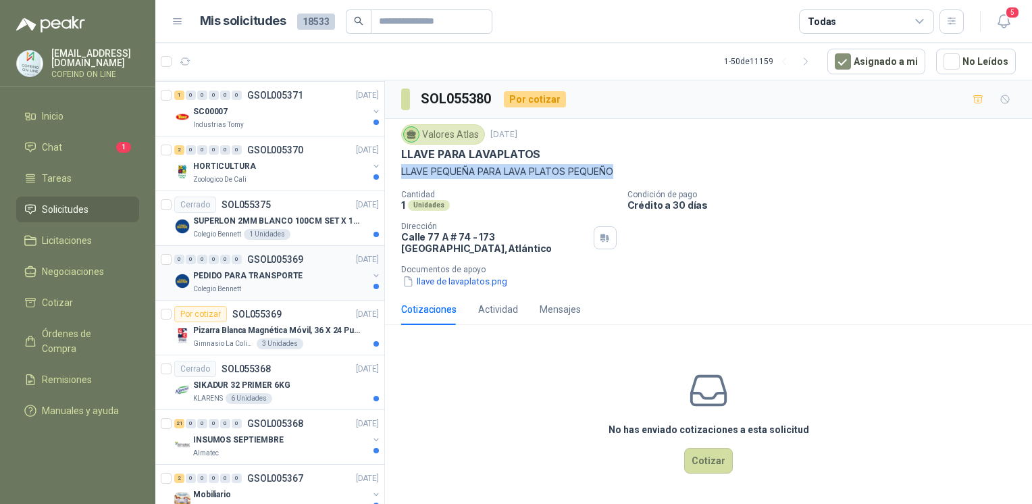
scroll to position [713, 0]
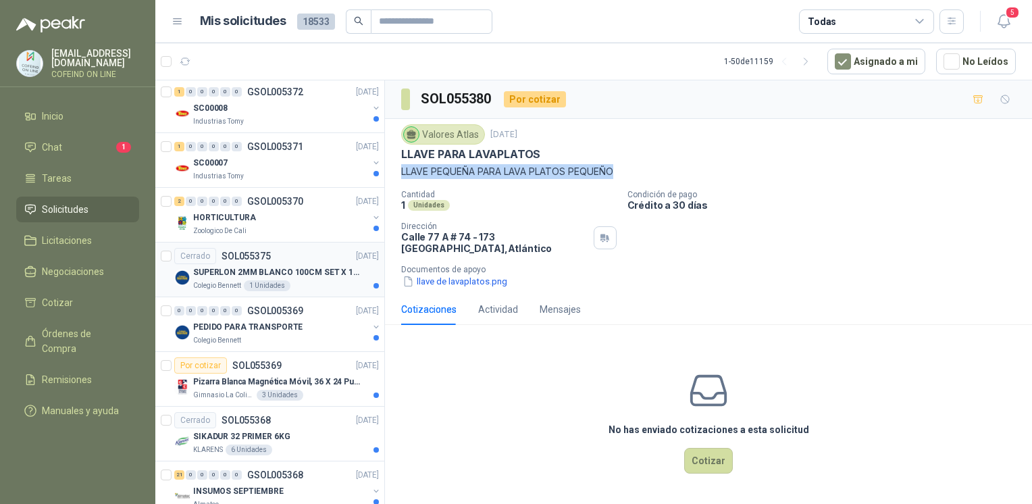
click at [313, 268] on p "SUPERLON 2MM BLANCO 100CM SET X 150 METROS" at bounding box center [277, 272] width 168 height 13
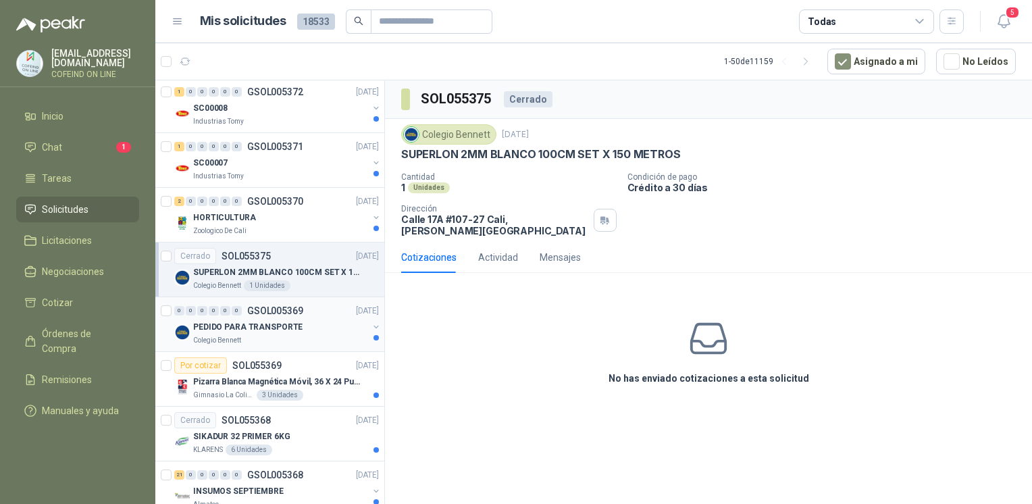
click at [316, 323] on div "PEDIDO PARA TRANSPORTE" at bounding box center [280, 327] width 175 height 16
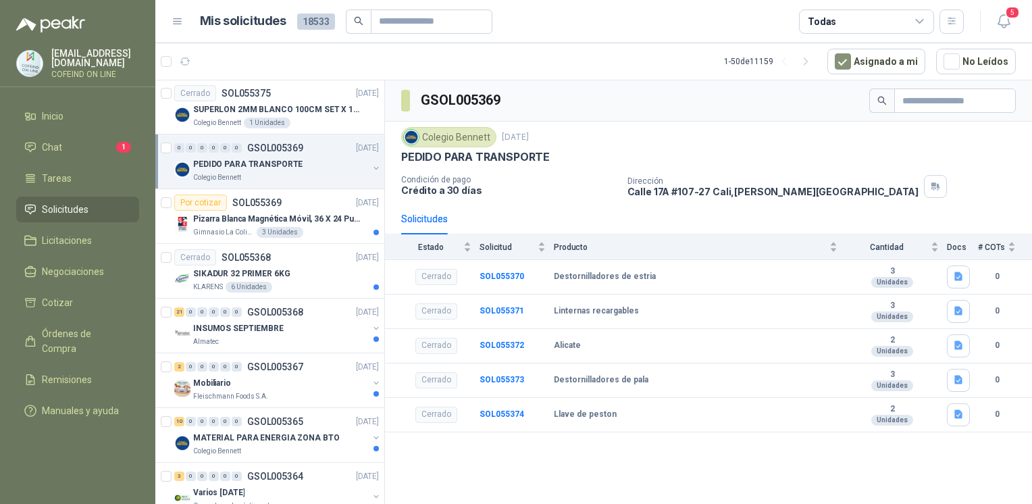
scroll to position [906, 0]
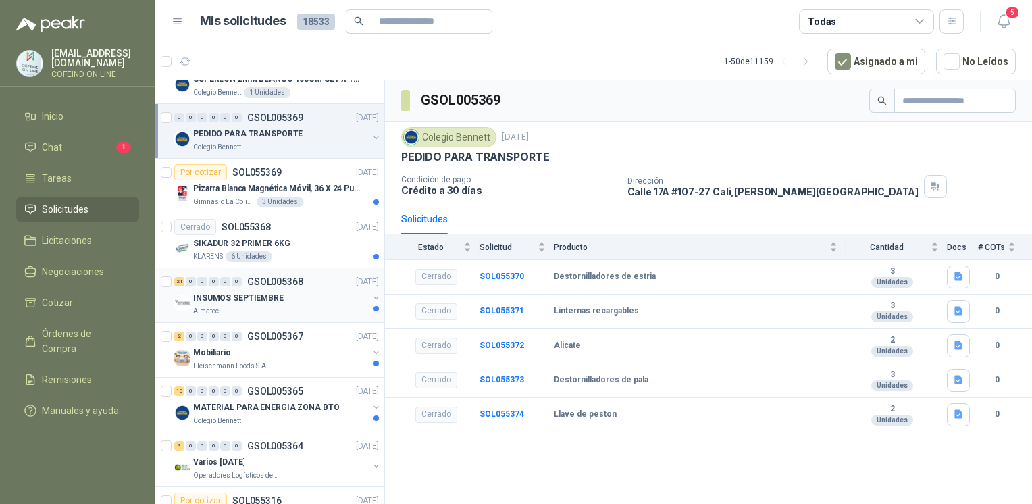
click at [293, 268] on div "21 0 0 0 0 0 GSOL005368 [DATE] INSUMOS SEPTIEMBRE Almatec" at bounding box center [269, 295] width 229 height 55
click at [293, 244] on div "SIKADUR 32 PRIMER 6KG" at bounding box center [286, 243] width 186 height 16
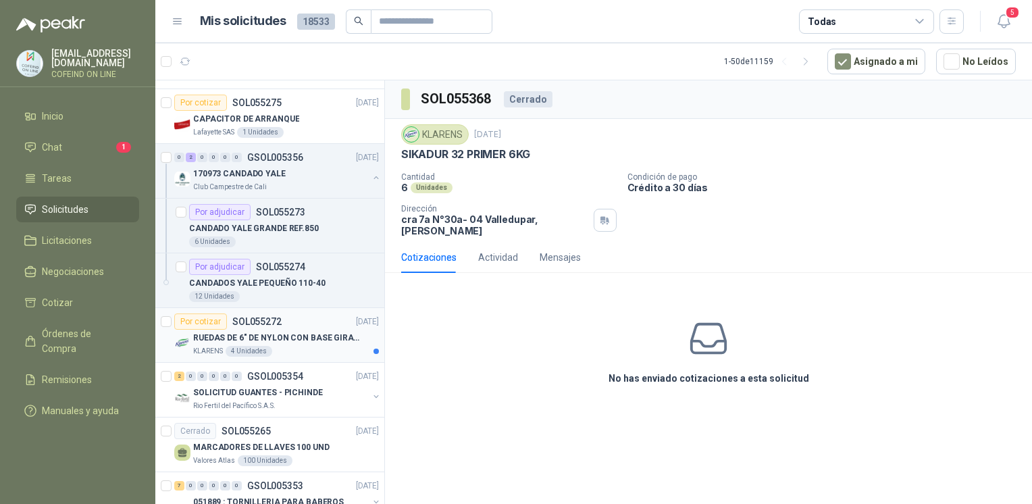
scroll to position [1660, 0]
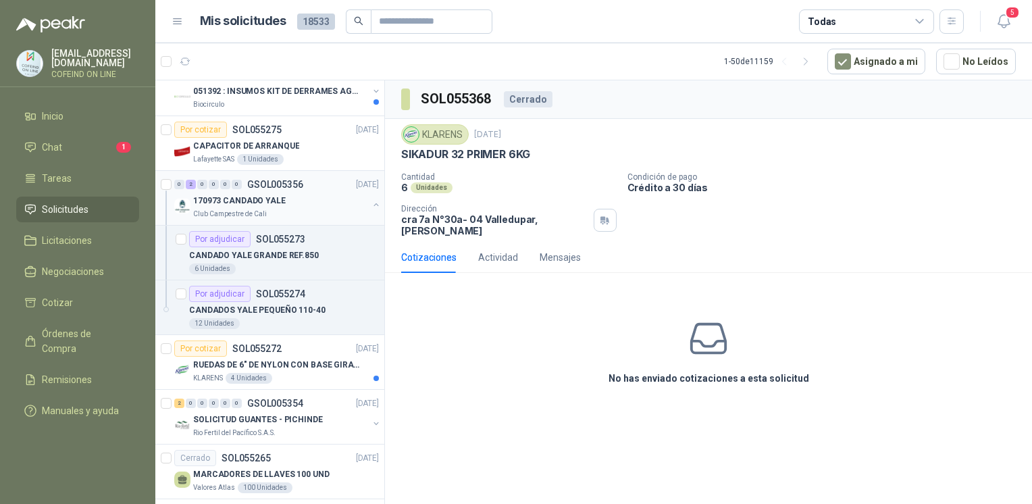
click at [359, 197] on div "170973 CANDADO YALE Club Campestre de Cali" at bounding box center [277, 205] width 207 height 27
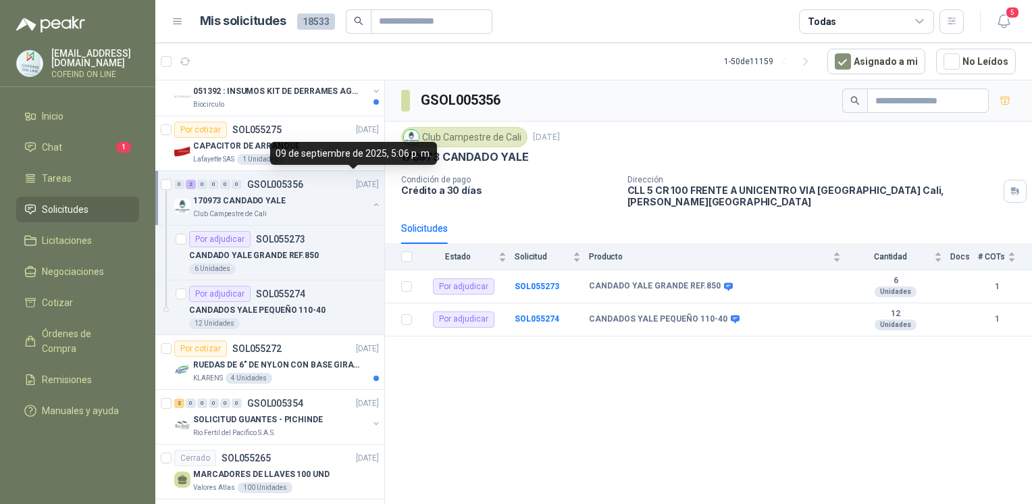
click at [371, 203] on button "button" at bounding box center [376, 204] width 11 height 11
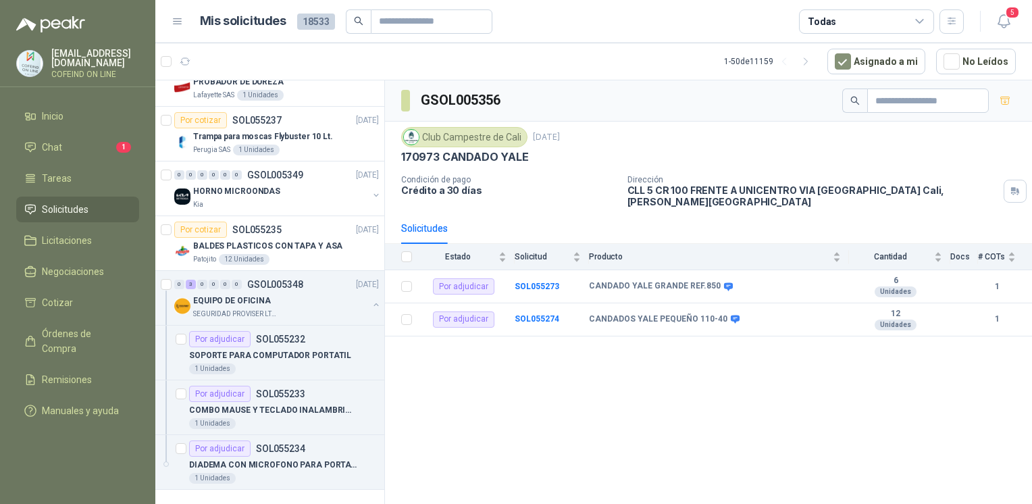
scroll to position [2493, 0]
click at [371, 299] on button "button" at bounding box center [376, 304] width 11 height 11
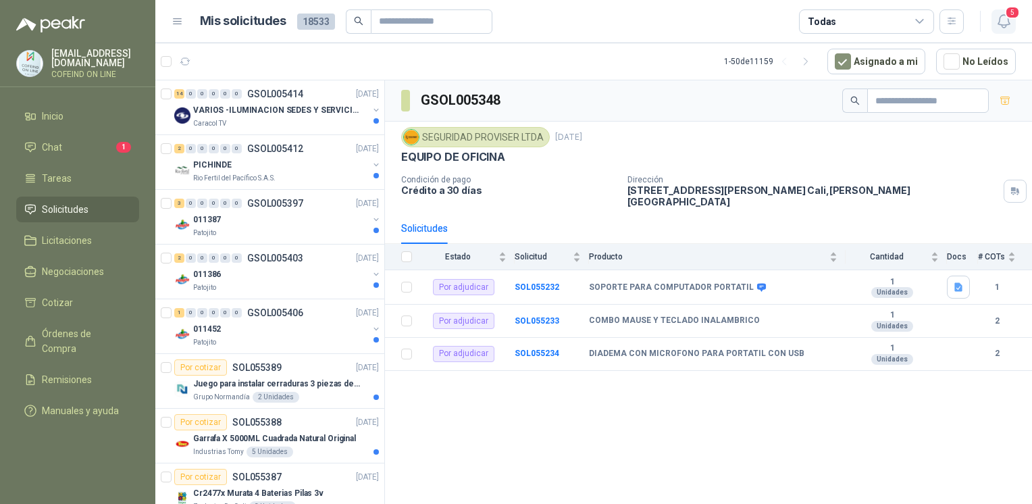
click at [1010, 7] on span "5" at bounding box center [1012, 12] width 15 height 13
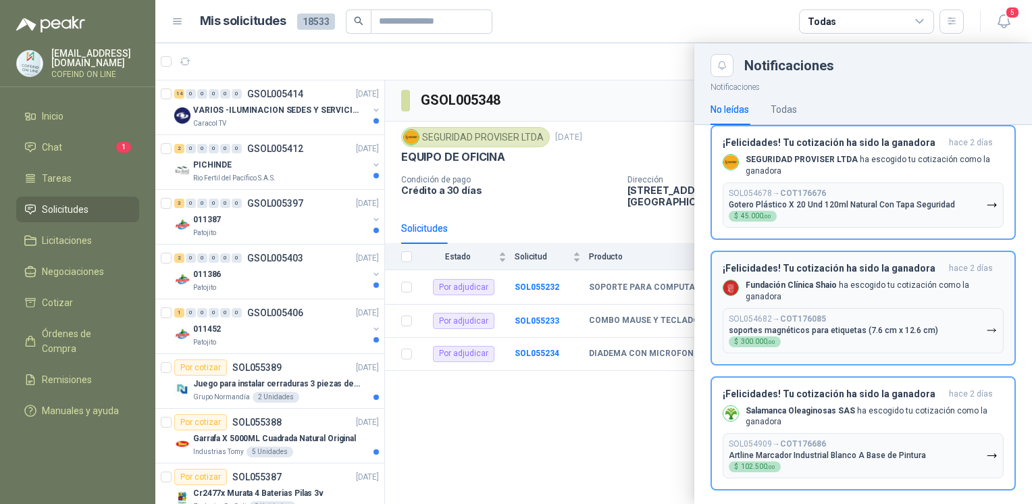
scroll to position [217, 0]
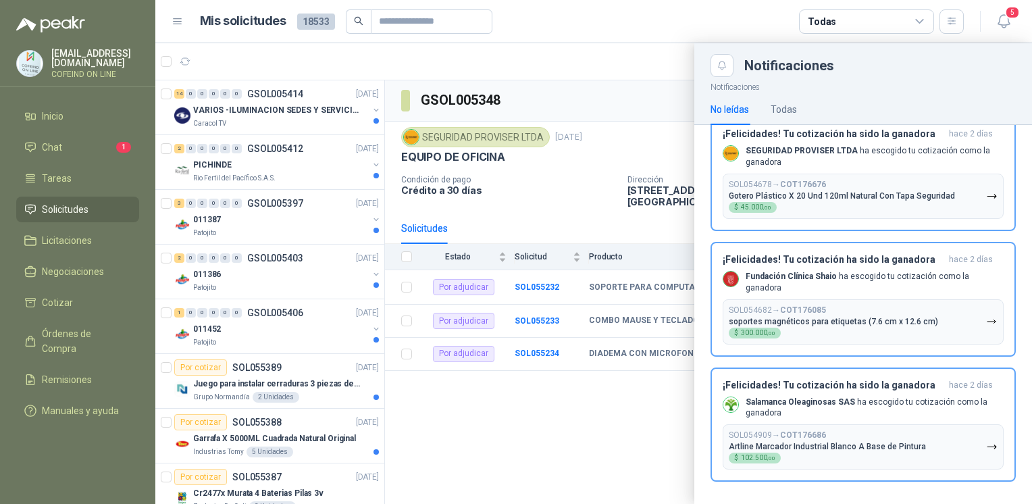
click at [648, 449] on div at bounding box center [593, 273] width 877 height 461
